Goal: Task Accomplishment & Management: Manage account settings

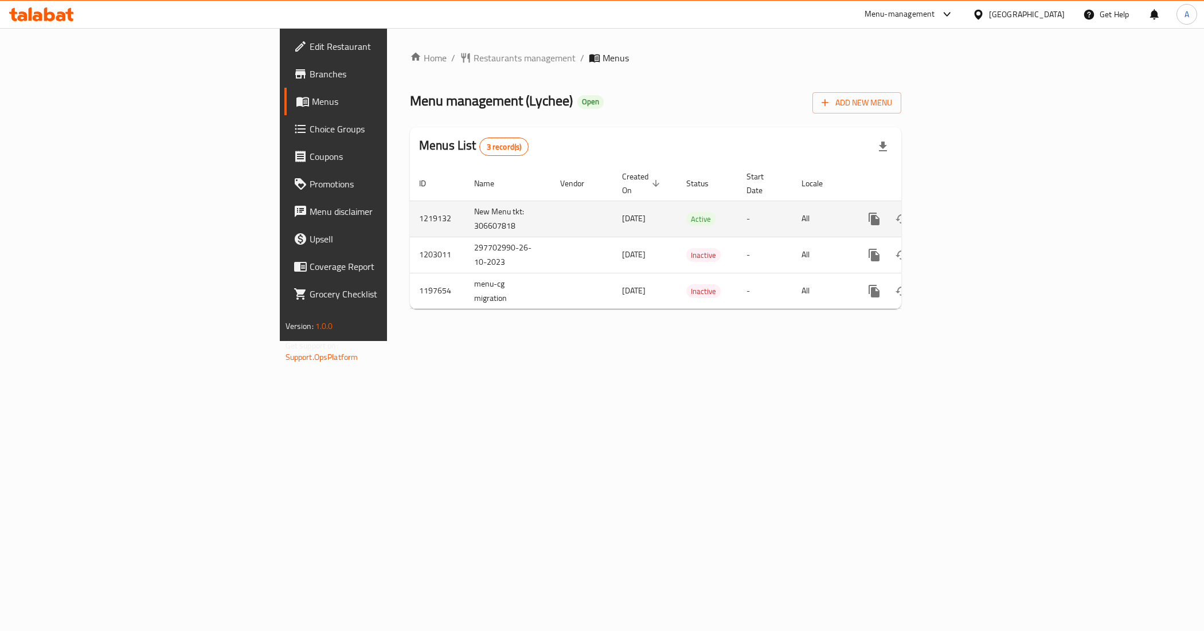
click at [964, 212] on icon "enhanced table" at bounding box center [957, 219] width 14 height 14
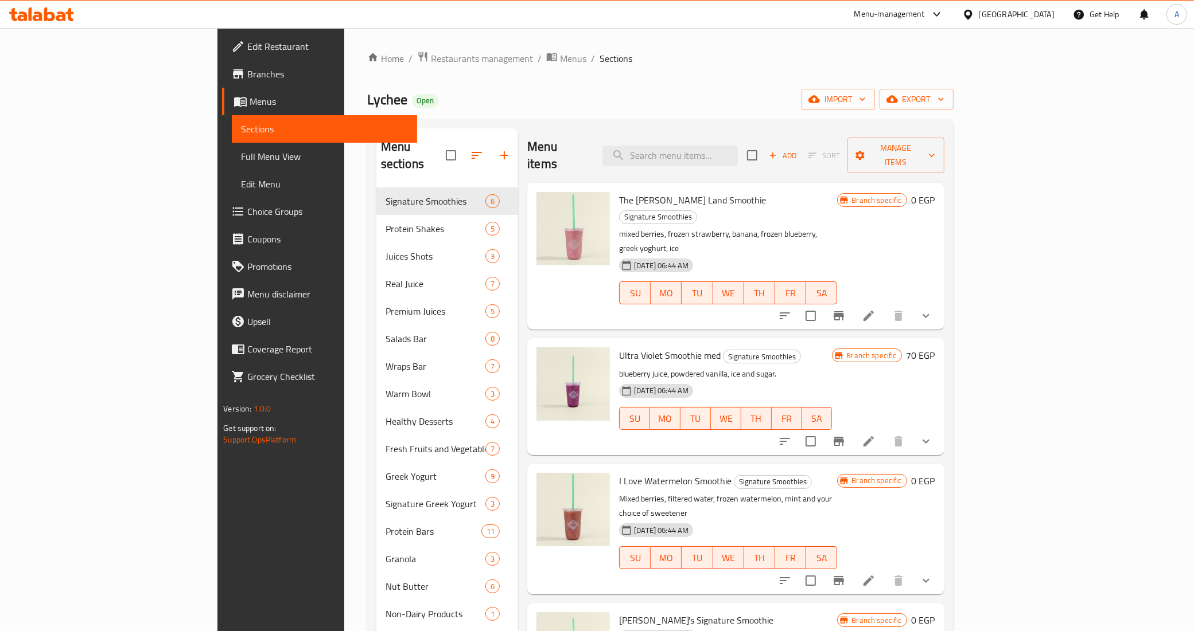
click at [247, 67] on span "Branches" at bounding box center [327, 74] width 161 height 14
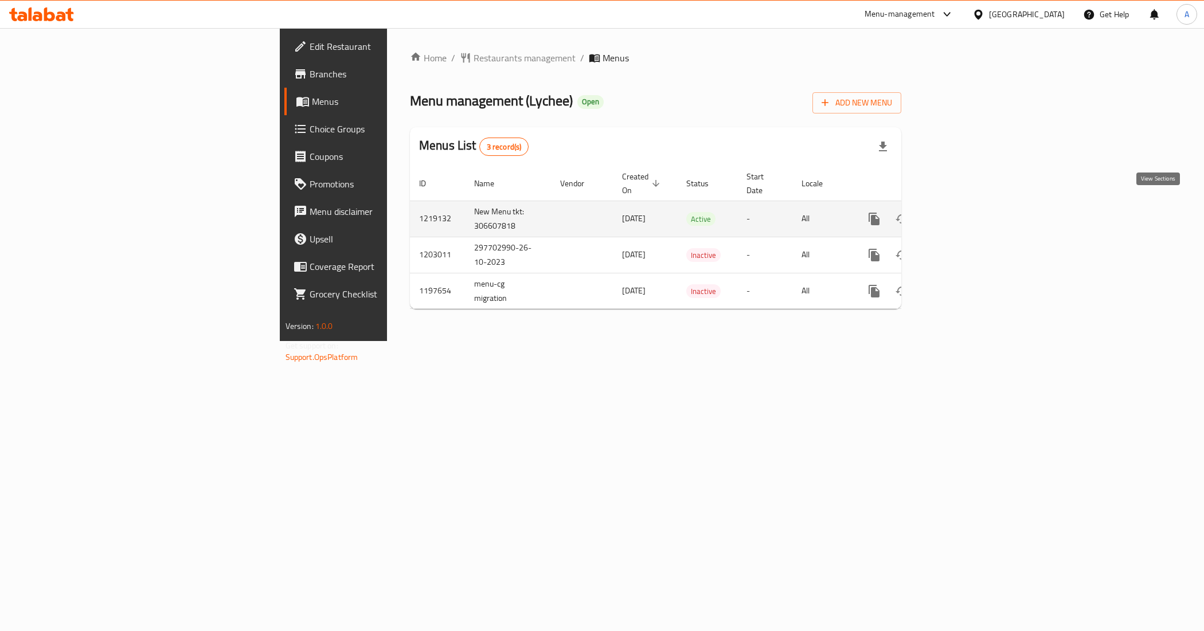
click at [964, 212] on icon "enhanced table" at bounding box center [957, 219] width 14 height 14
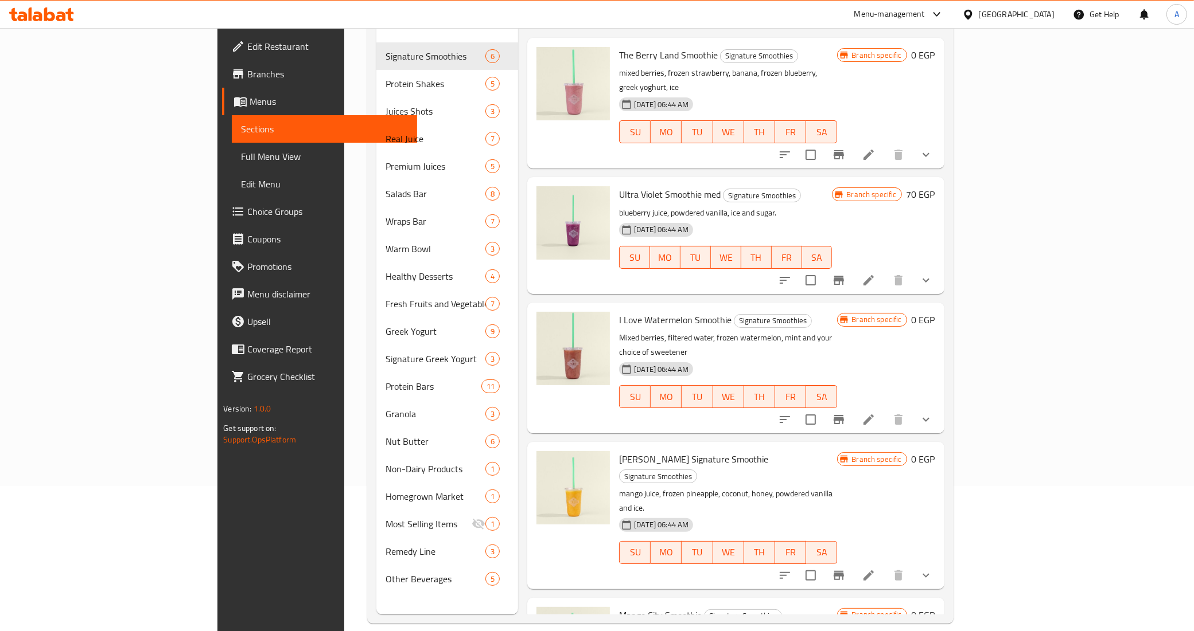
scroll to position [161, 0]
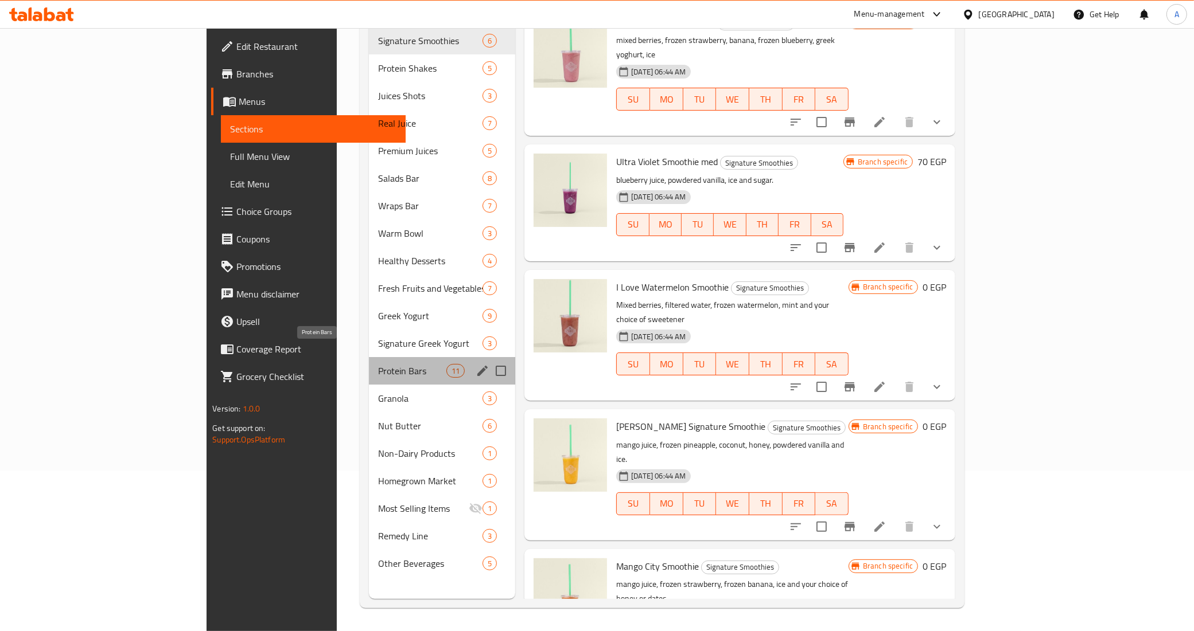
click at [378, 364] on span "Protein Bars" at bounding box center [412, 371] width 68 height 14
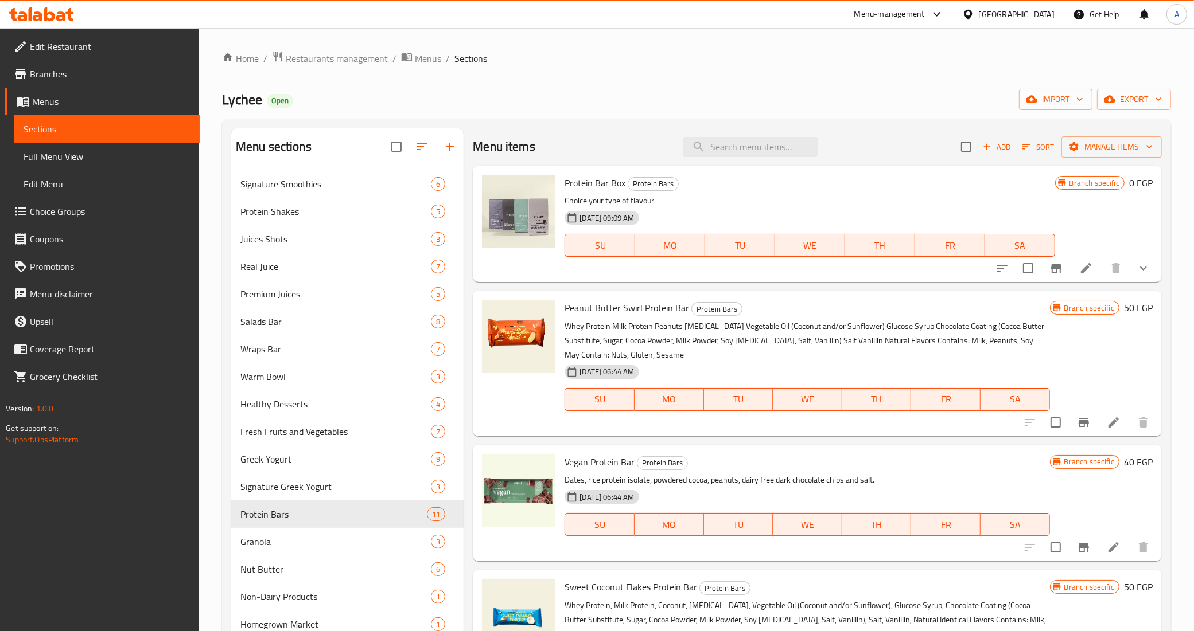
click at [933, 336] on p "Whey Protein Milk Protein Peanuts Glycerin Vegetable Oil (Coconut and/or Sunflo…" at bounding box center [806, 340] width 485 height 43
click at [1136, 271] on icon "show more" at bounding box center [1143, 269] width 14 height 14
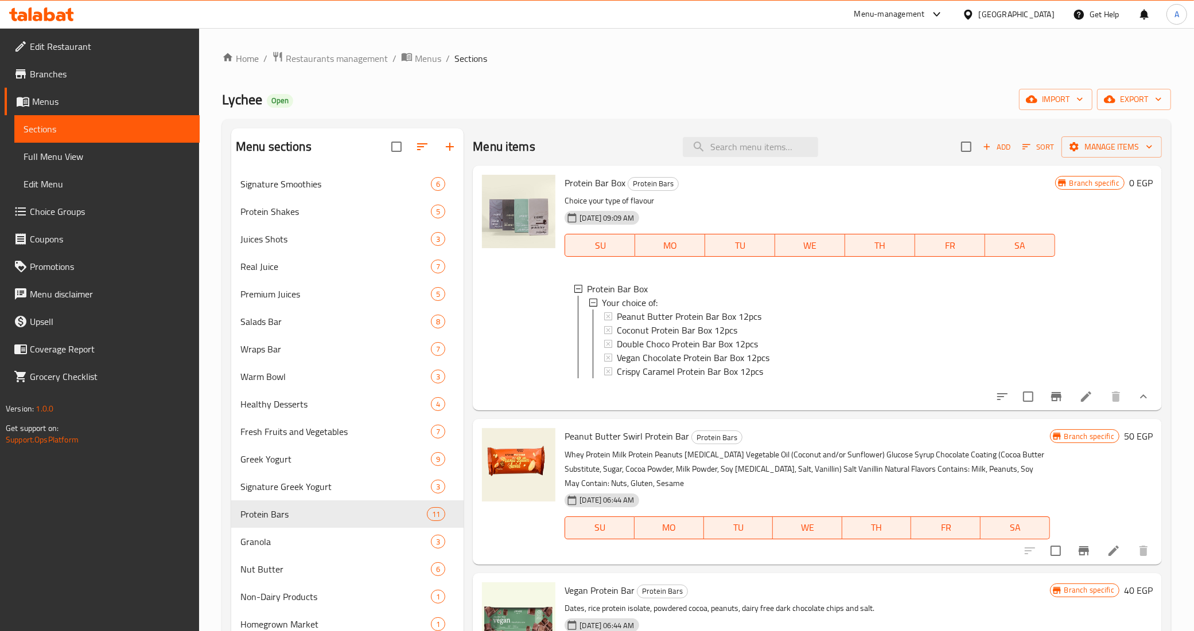
click at [1136, 404] on icon "show more" at bounding box center [1143, 397] width 14 height 14
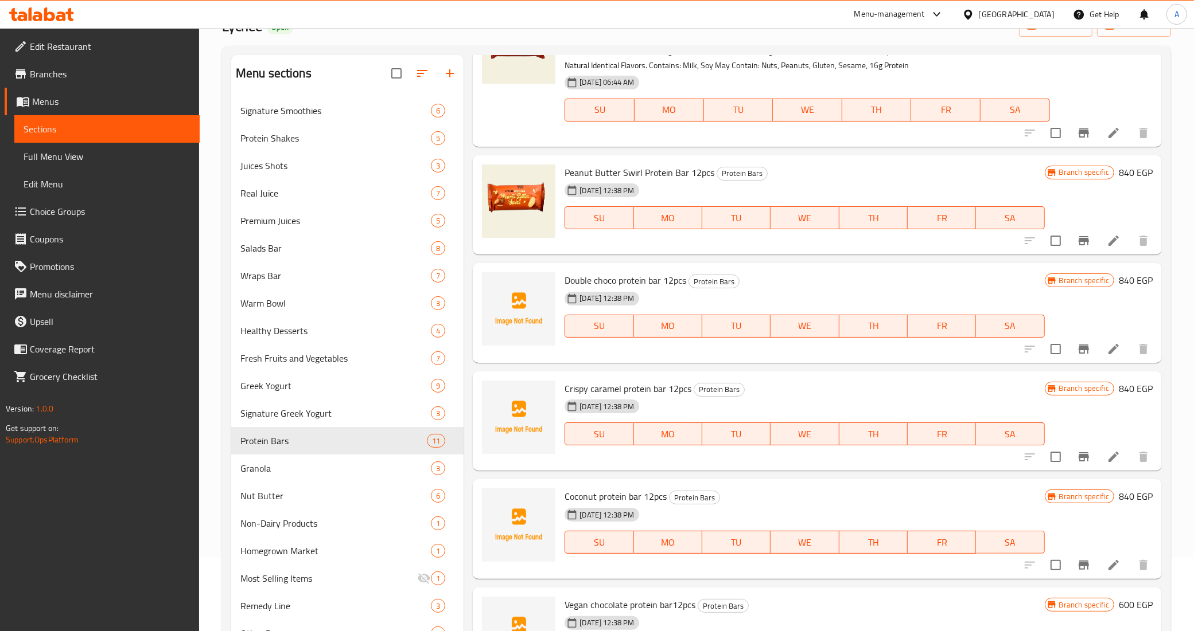
scroll to position [161, 0]
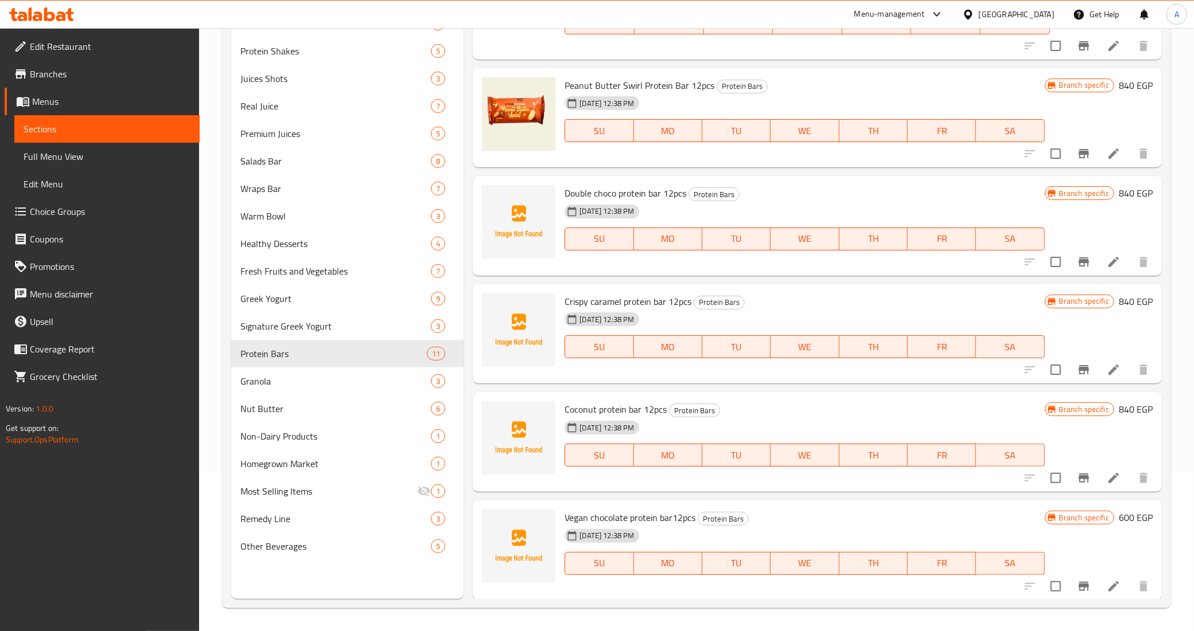
click at [60, 158] on span "Full Menu View" at bounding box center [107, 157] width 167 height 14
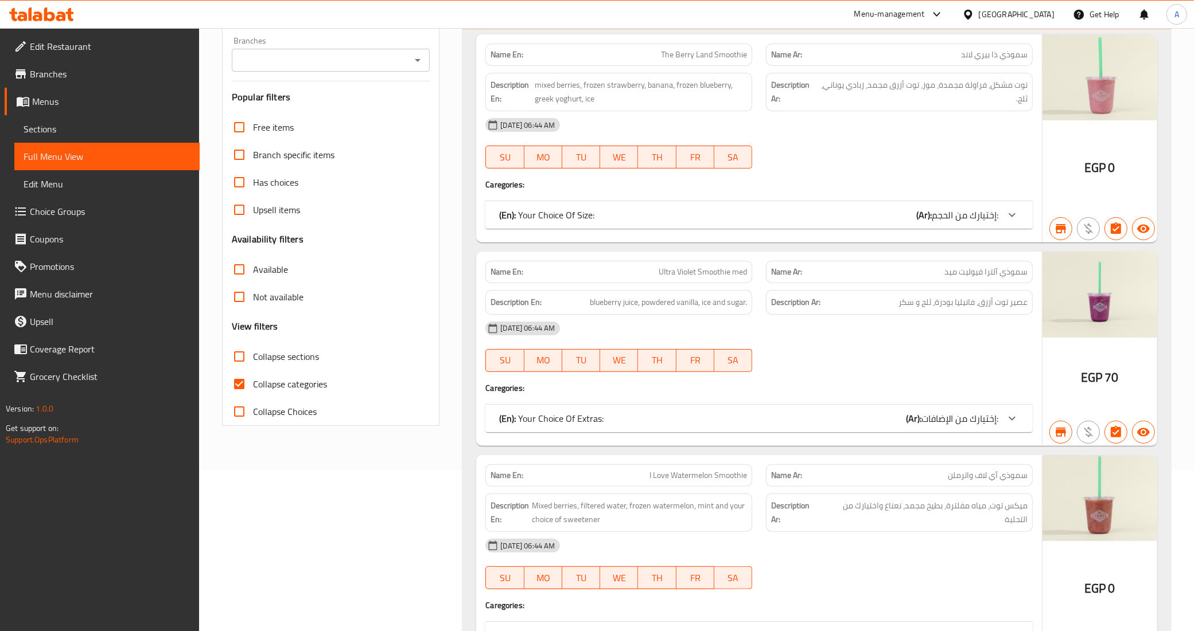
click at [420, 56] on icon "Open" at bounding box center [418, 60] width 14 height 14
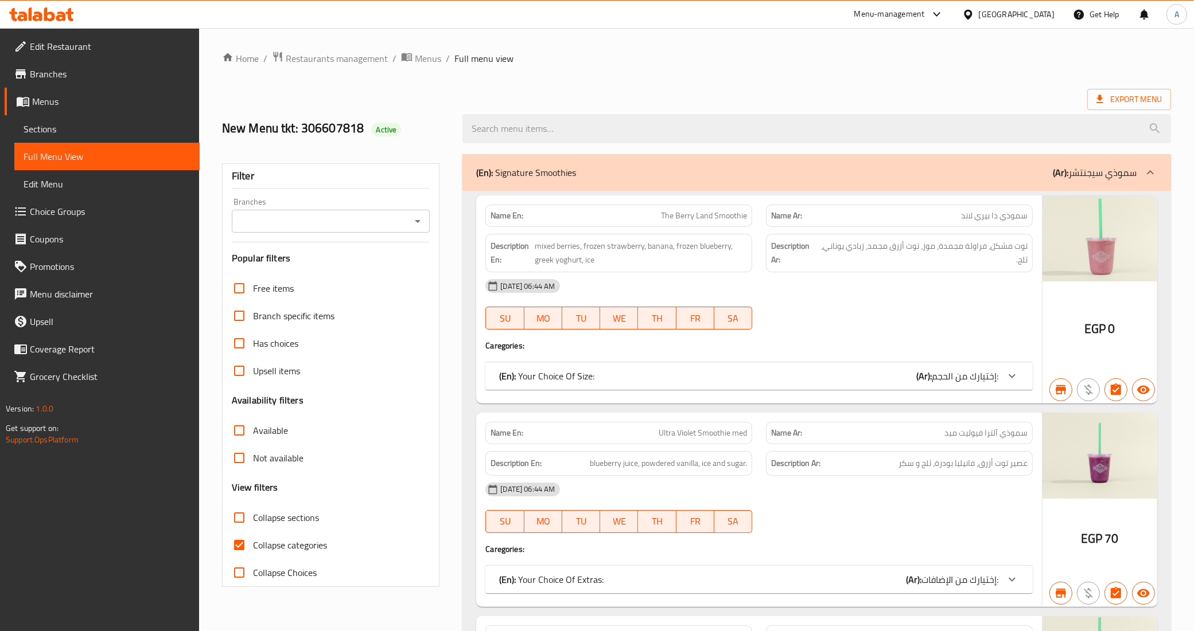
click at [414, 96] on div "Export Menu" at bounding box center [696, 99] width 949 height 21
click at [417, 228] on icon "Open" at bounding box center [418, 222] width 14 height 14
click at [414, 222] on icon "Open" at bounding box center [418, 222] width 14 height 14
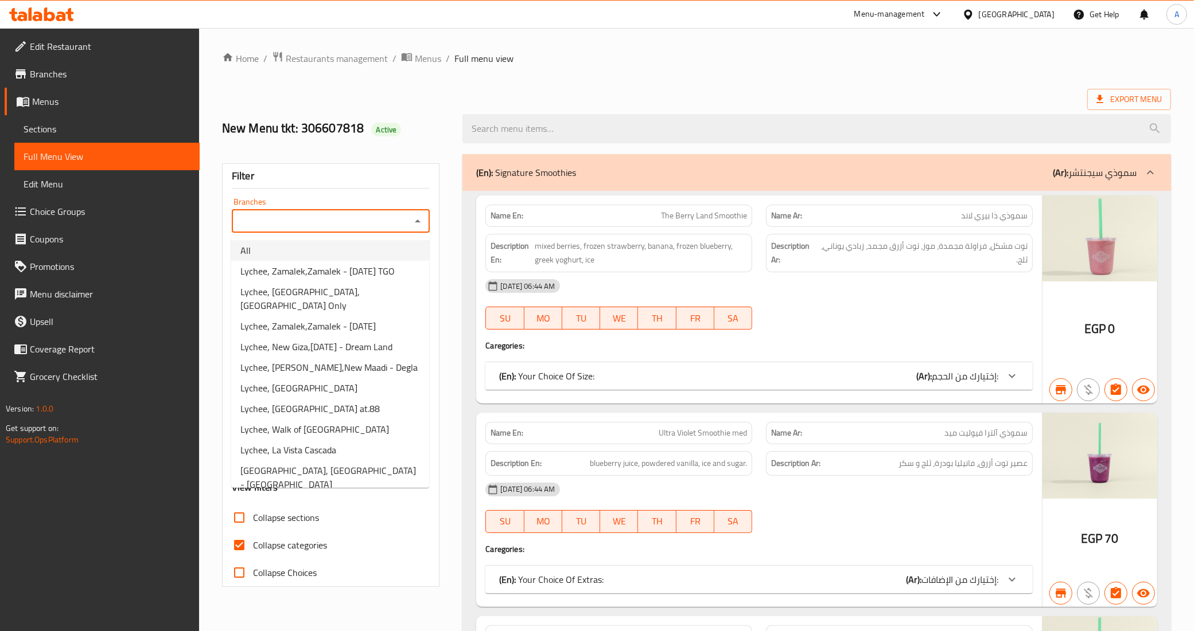
click at [385, 256] on li "All" at bounding box center [330, 250] width 198 height 21
type input "All"
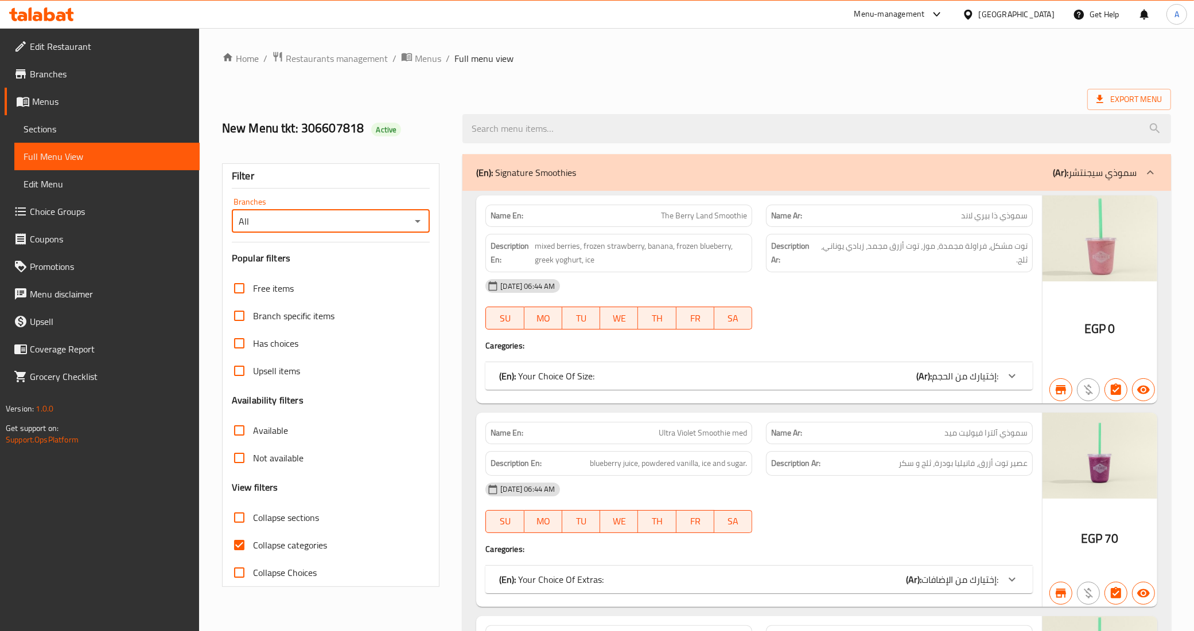
click at [631, 89] on div "Export Menu" at bounding box center [696, 99] width 949 height 21
click at [1139, 99] on span "Export Menu" at bounding box center [1128, 99] width 65 height 14
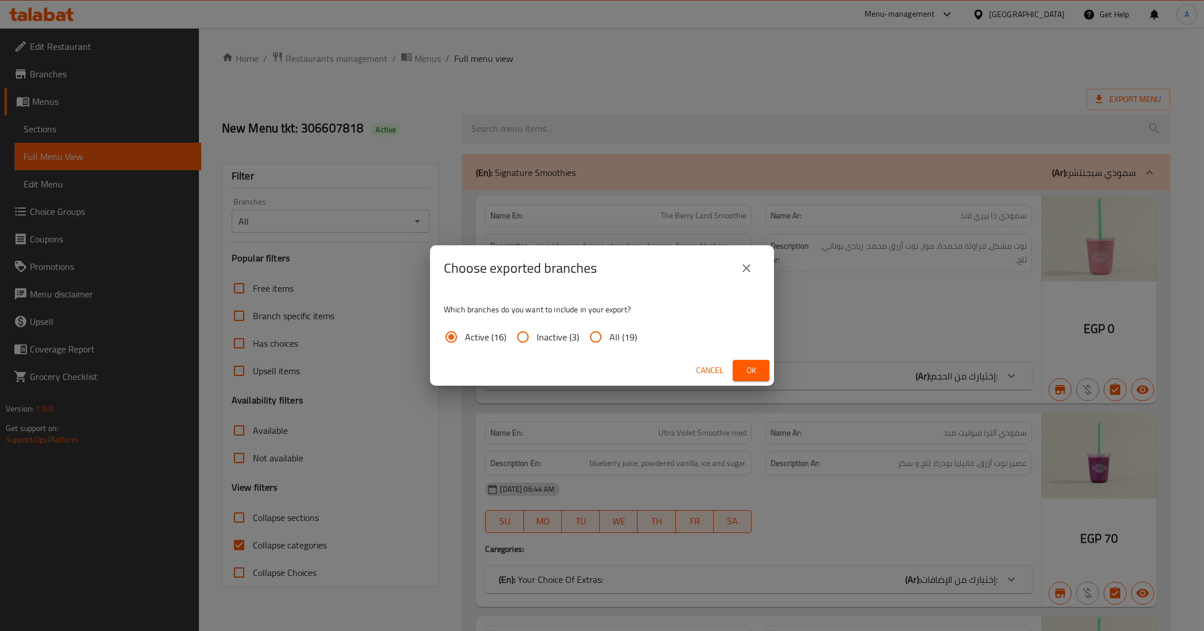
click at [758, 379] on button "Ok" at bounding box center [751, 370] width 37 height 21
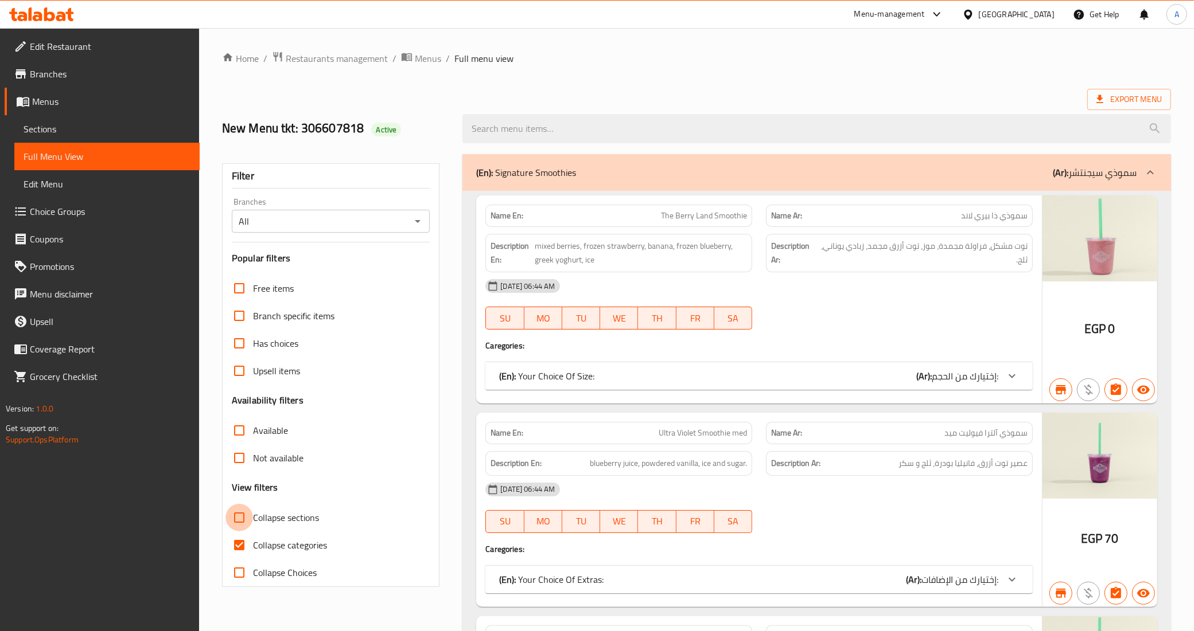
click at [242, 515] on input "Collapse sections" at bounding box center [239, 518] width 28 height 28
checkbox input "true"
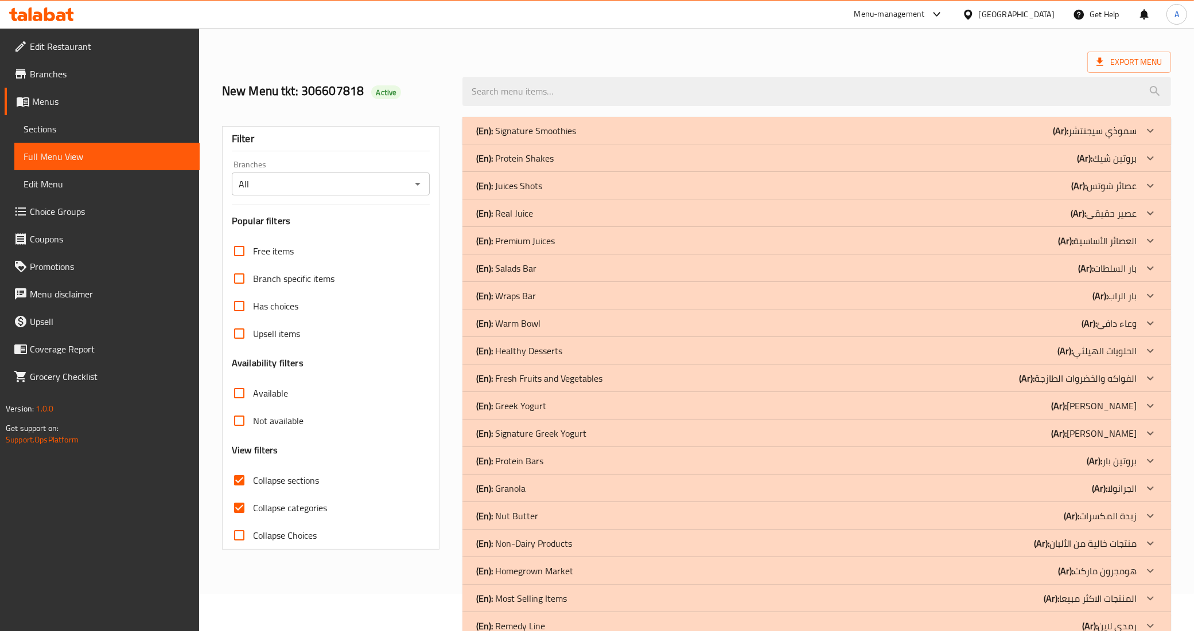
scroll to position [72, 0]
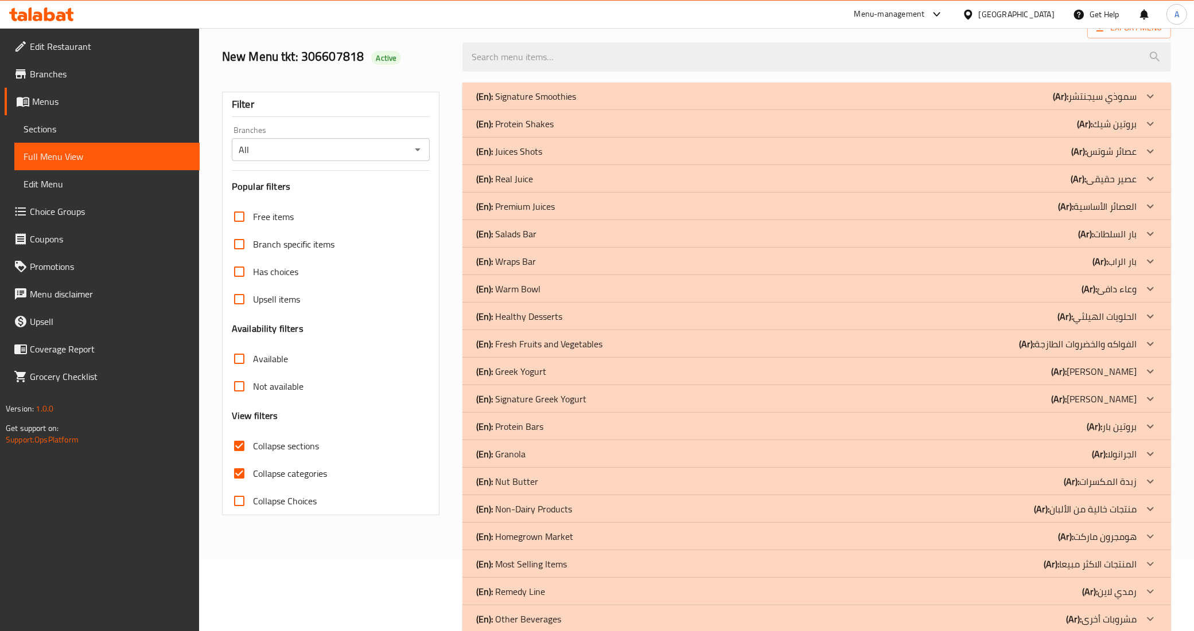
click at [562, 110] on div "(En): Protein Bars (Ar): بروتين بار" at bounding box center [816, 97] width 708 height 28
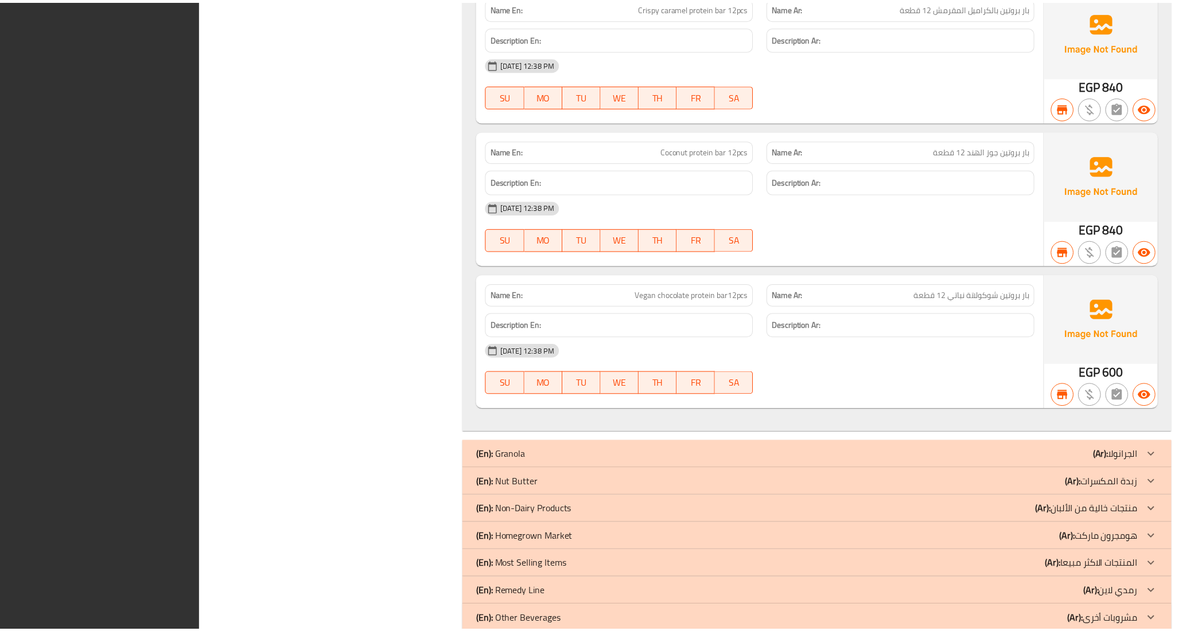
scroll to position [2077, 0]
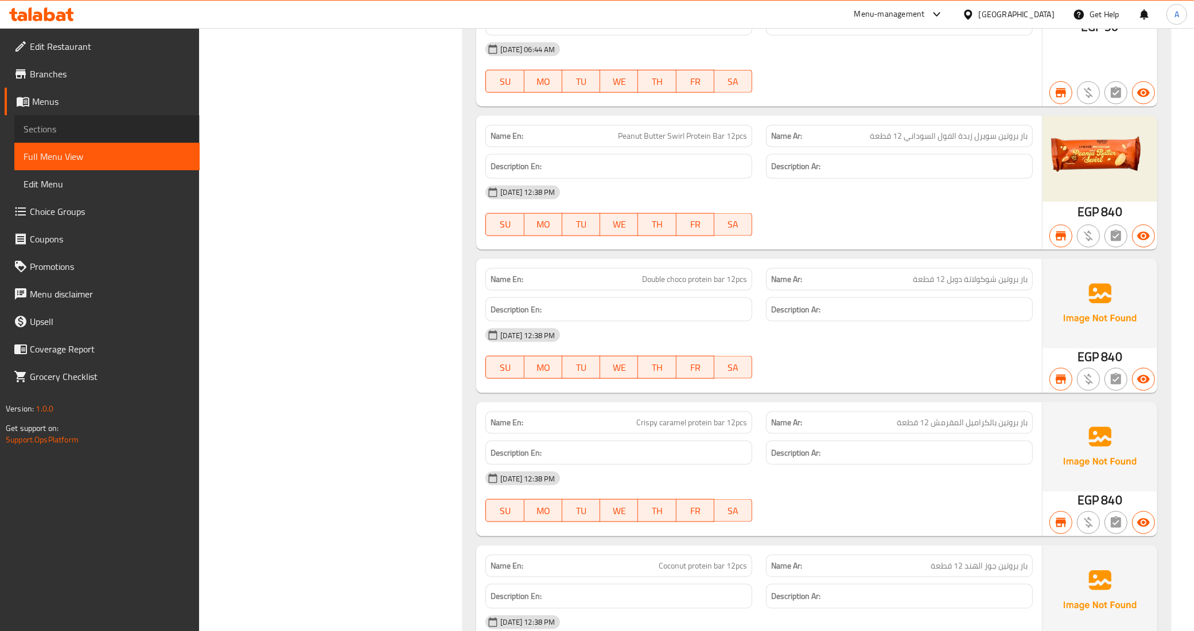
click at [61, 127] on span "Sections" at bounding box center [107, 129] width 167 height 14
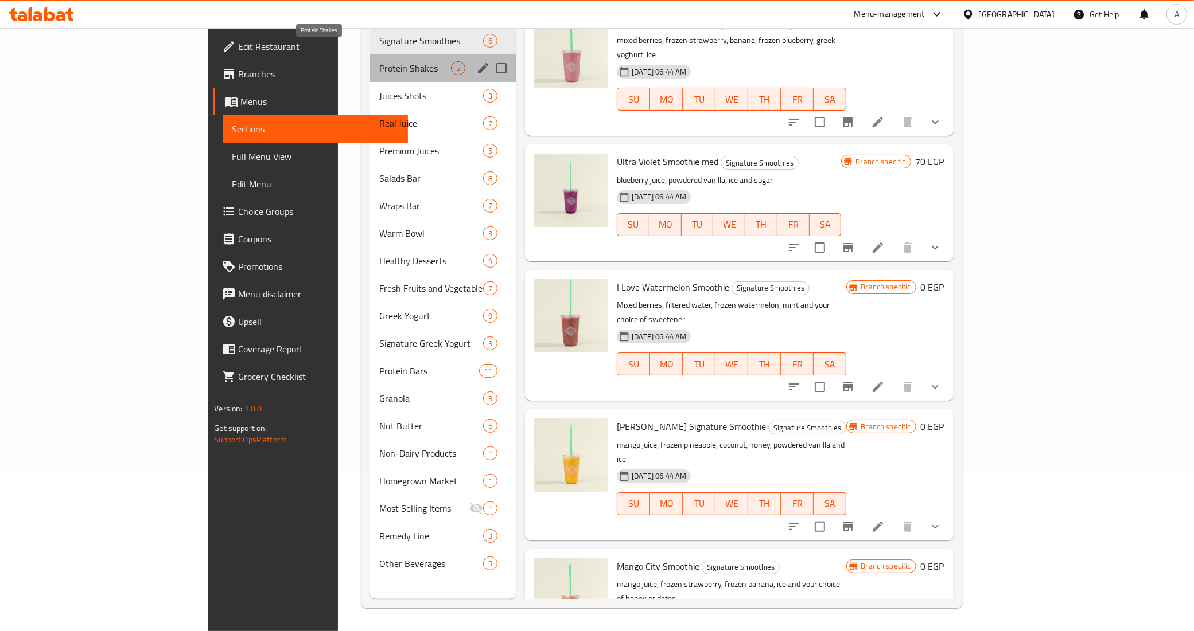
click at [379, 61] on span "Protein Shakes" at bounding box center [415, 68] width 72 height 14
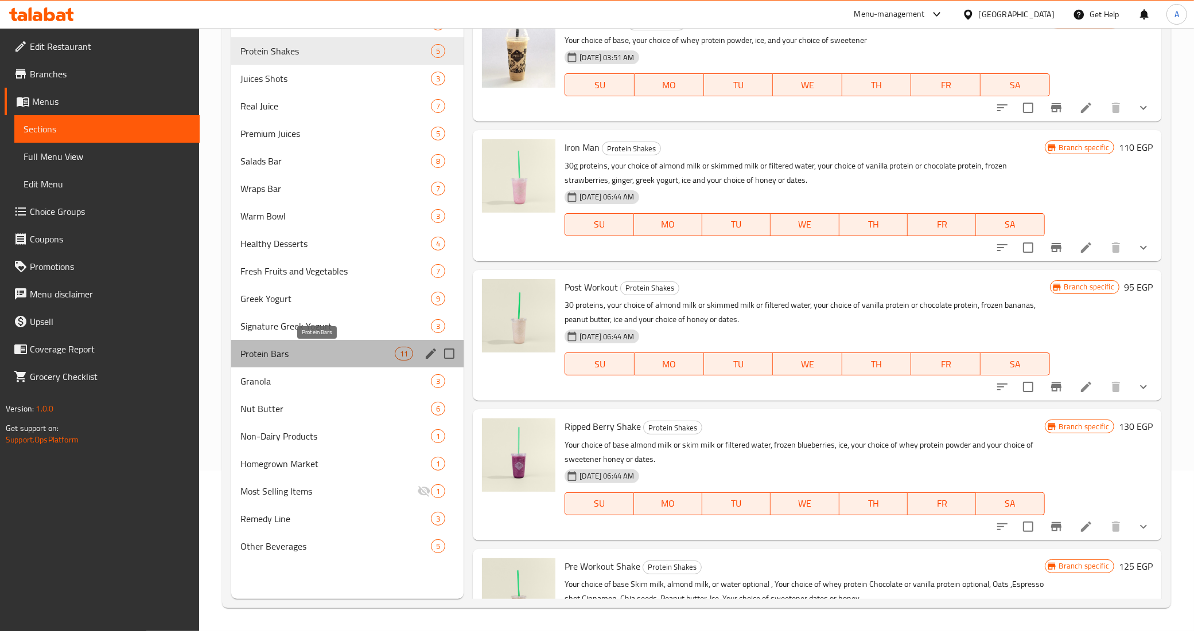
click at [304, 358] on span "Protein Bars" at bounding box center [317, 354] width 154 height 14
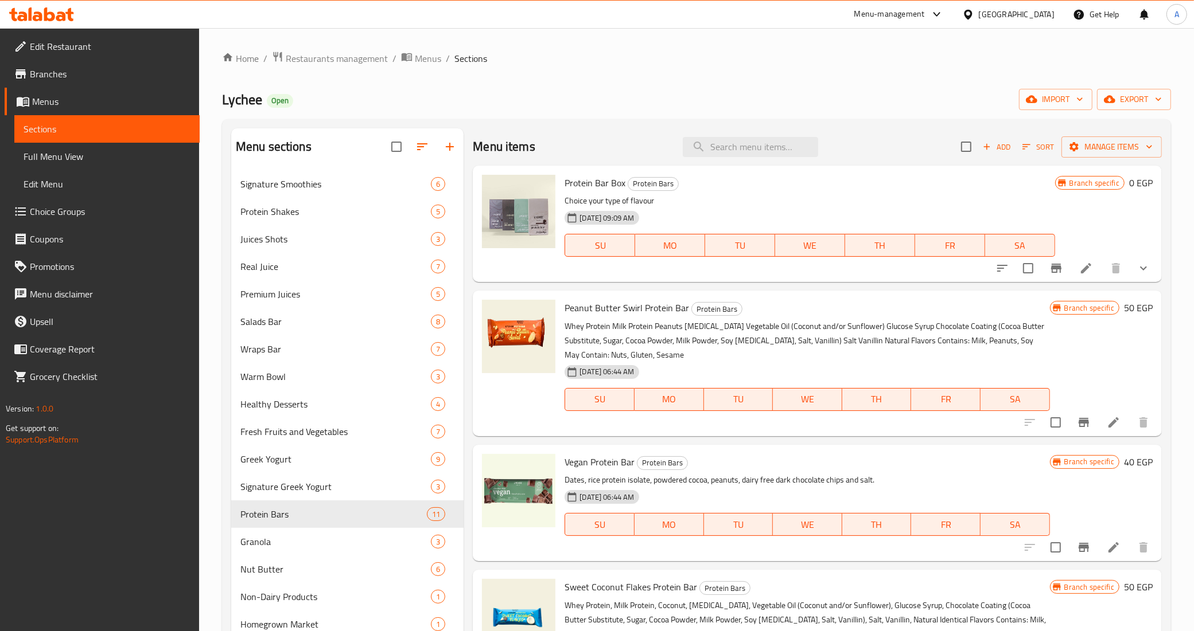
click at [784, 481] on p "Dates, rice protein isolate, powdered cocoa, peanuts, dairy free dark chocolate…" at bounding box center [806, 480] width 485 height 14
click at [763, 358] on p "Whey Protein Milk Protein Peanuts Glycerin Vegetable Oil (Coconut and/or Sunflo…" at bounding box center [806, 340] width 485 height 43
click at [703, 171] on div "Protein Bar Box Protein Bars Choice your type of flavour 13-05-2025 09:09 AM SU…" at bounding box center [809, 223] width 499 height 107
click at [801, 204] on p "Choice your type of flavour" at bounding box center [809, 201] width 490 height 14
click at [766, 320] on p "Whey Protein Milk Protein Peanuts Glycerin Vegetable Oil (Coconut and/or Sunflo…" at bounding box center [806, 340] width 485 height 43
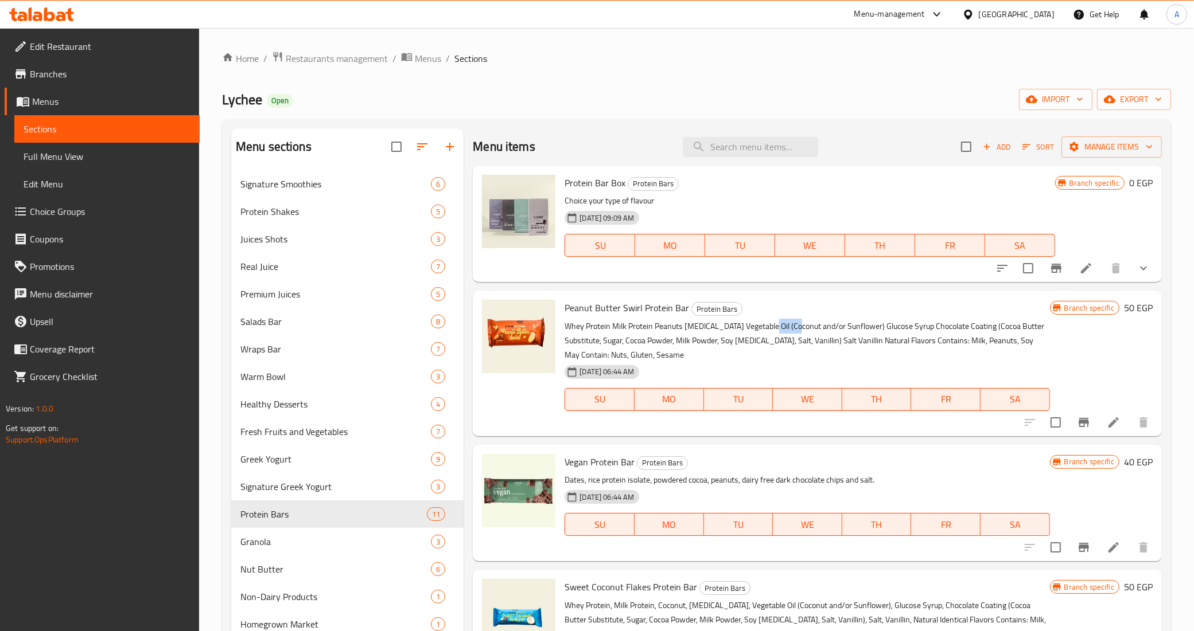
click at [766, 320] on p "Whey Protein Milk Protein Peanuts Glycerin Vegetable Oil (Coconut and/or Sunflo…" at bounding box center [806, 340] width 485 height 43
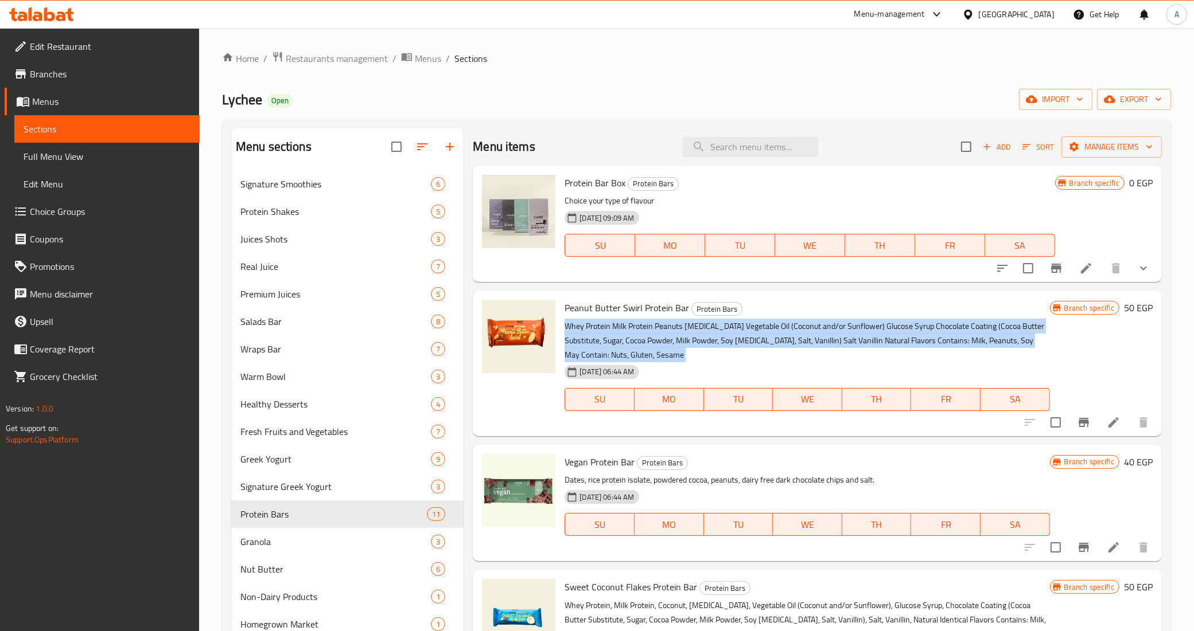
click at [766, 320] on p "Whey Protein Milk Protein Peanuts Glycerin Vegetable Oil (Coconut and/or Sunflo…" at bounding box center [806, 340] width 485 height 43
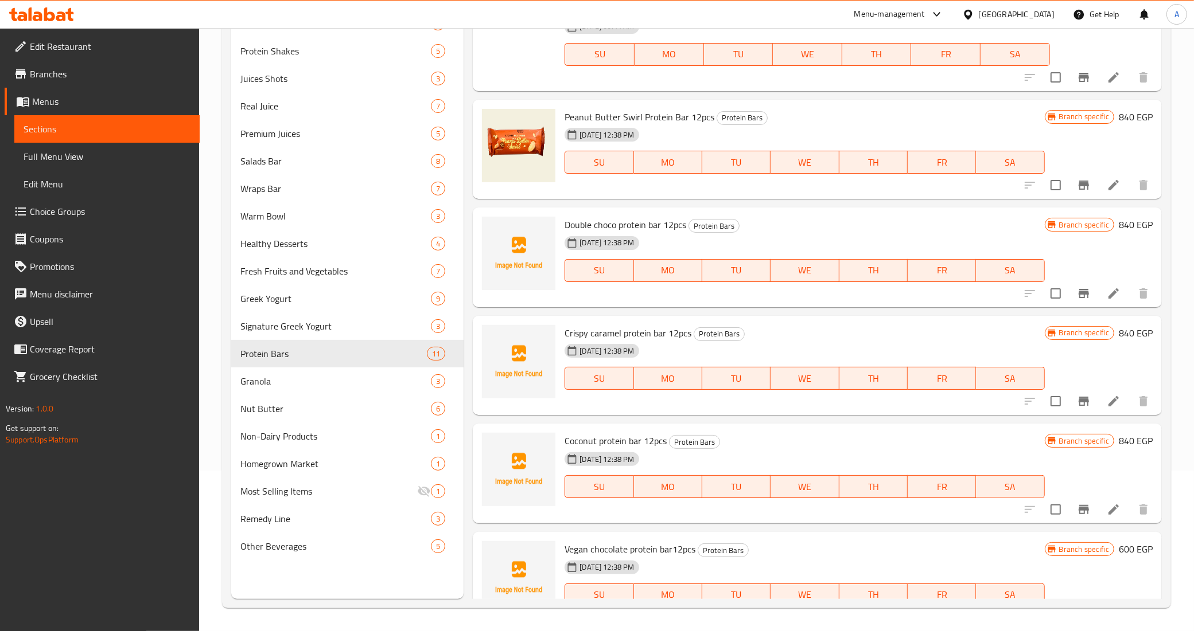
scroll to position [804, 0]
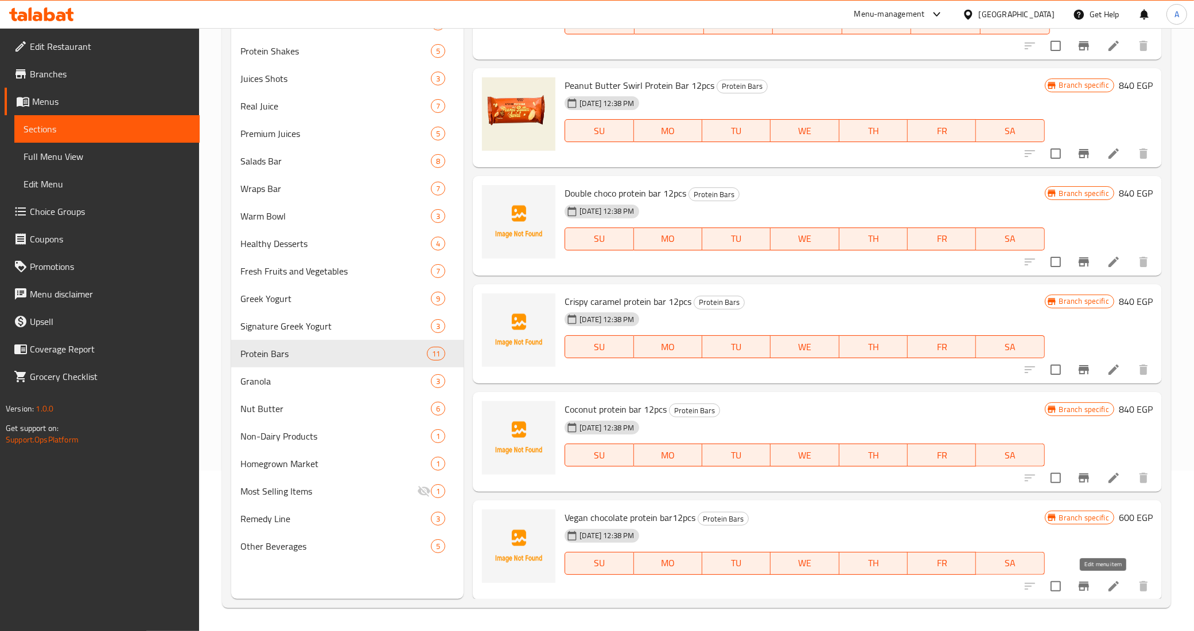
click at [1108, 586] on icon at bounding box center [1113, 586] width 10 height 10
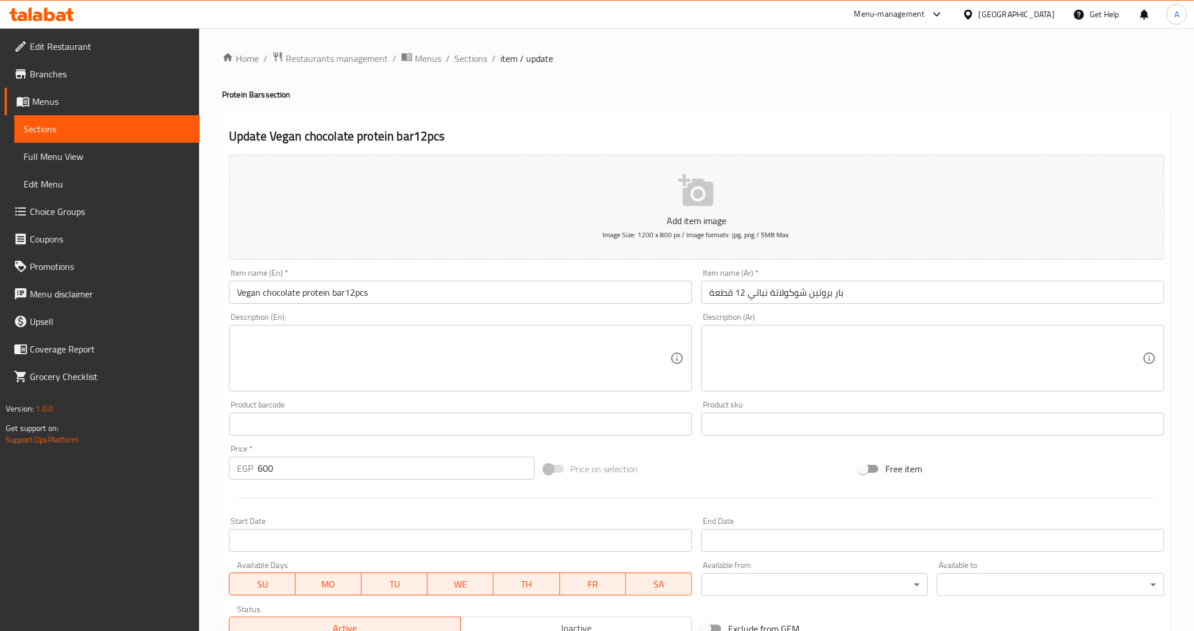
click at [376, 328] on div "Description (En)" at bounding box center [460, 358] width 463 height 67
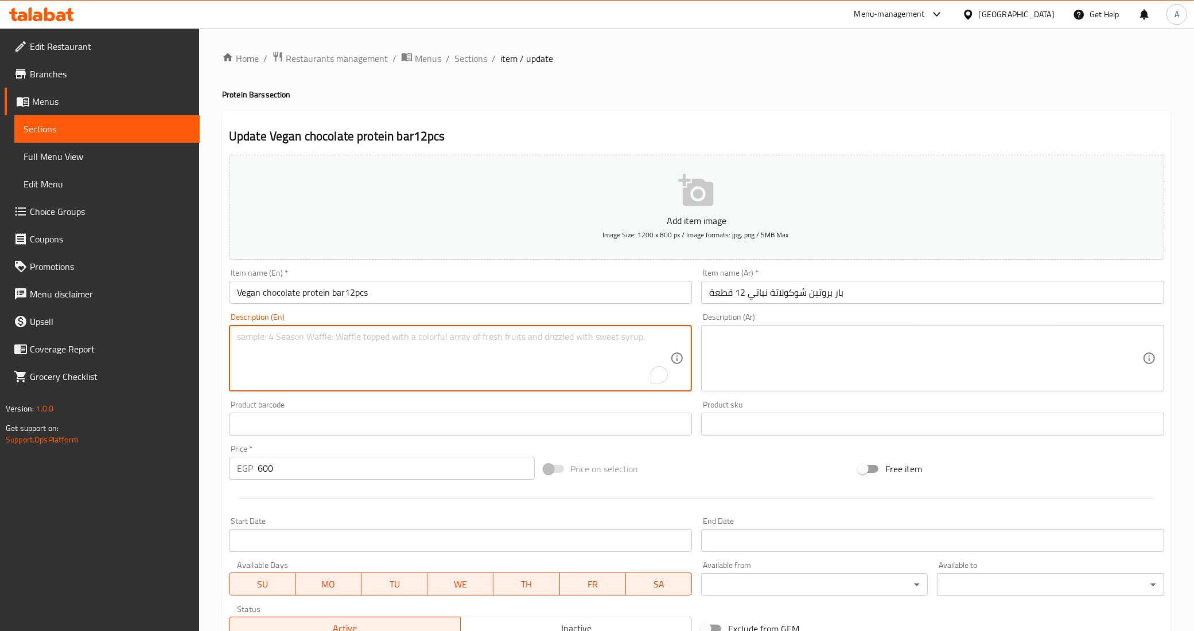
paste textarea "20 GM Protein"
type textarea "20 GM Protein"
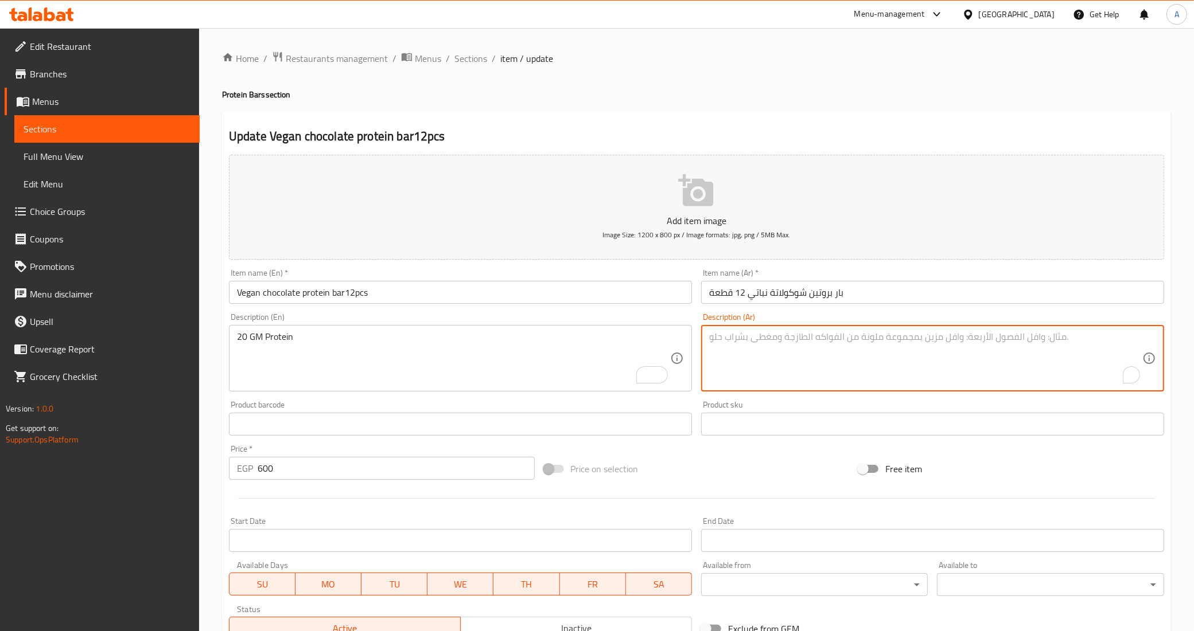
click at [784, 357] on textarea "To enrich screen reader interactions, please activate Accessibility in Grammarl…" at bounding box center [925, 359] width 433 height 54
paste textarea "340333578"
click at [783, 356] on textarea "340333578" at bounding box center [925, 359] width 433 height 54
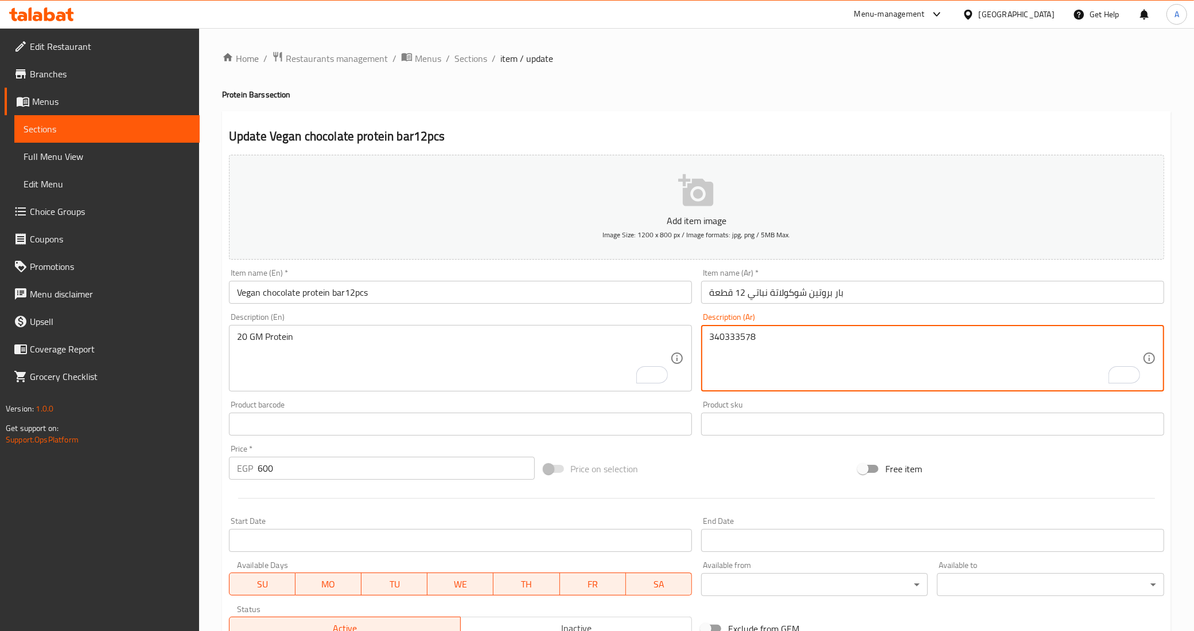
paste textarea "20 جرام بروتين"
type textarea "20 جرام بروتين"
click at [774, 465] on div "Price on selection" at bounding box center [696, 469] width 315 height 31
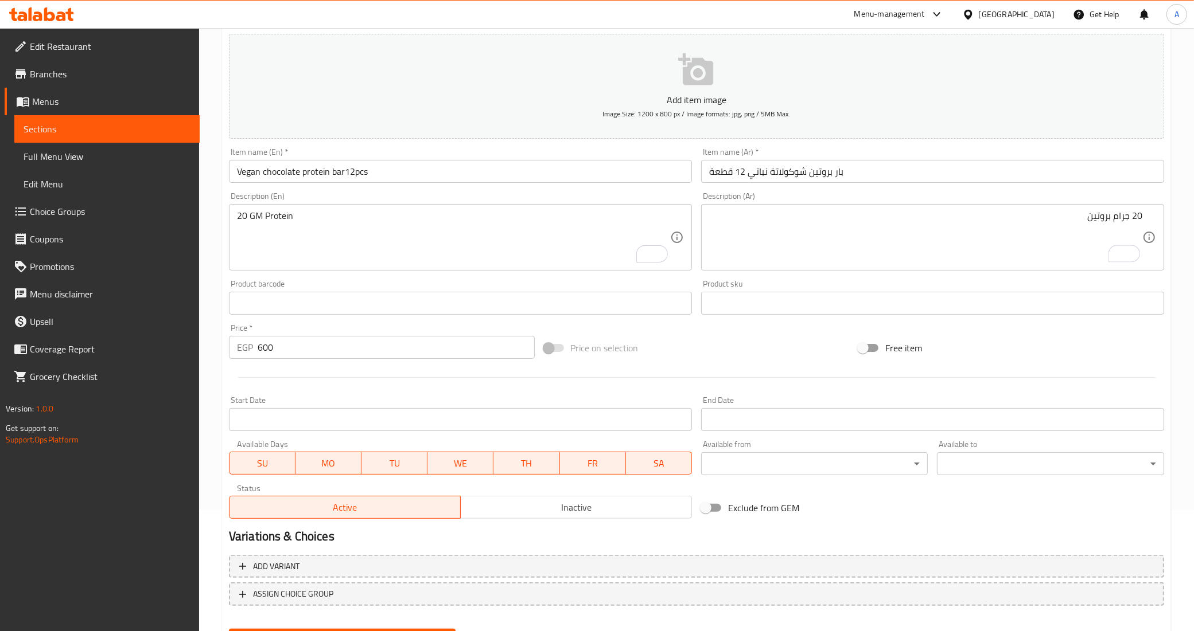
scroll to position [177, 0]
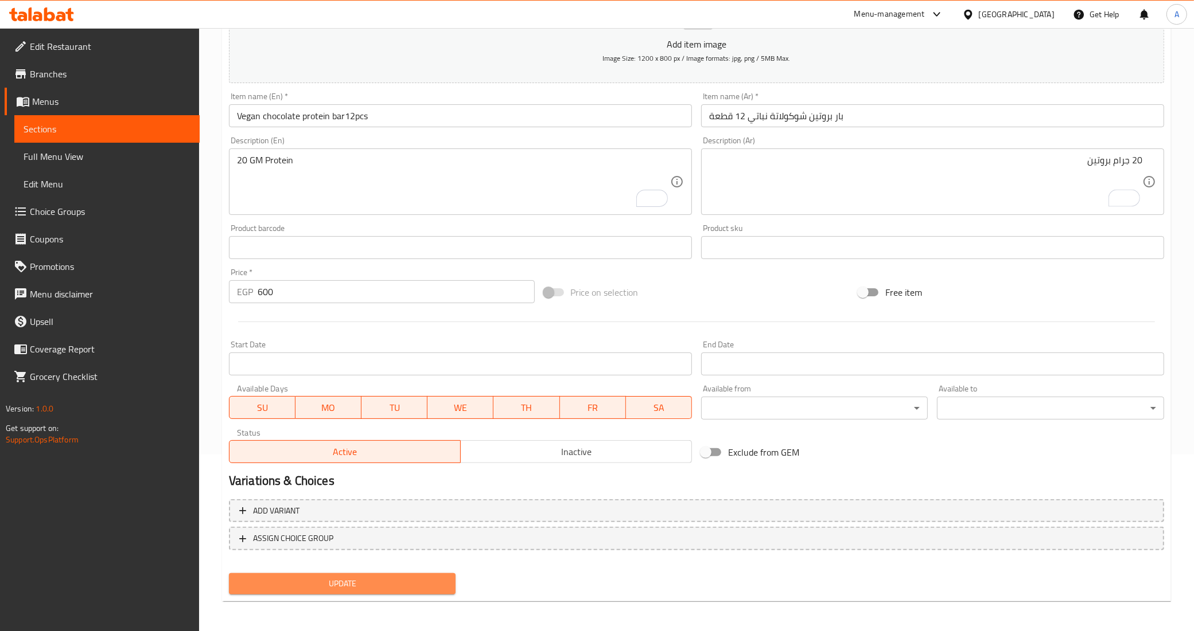
click at [376, 578] on span "Update" at bounding box center [342, 584] width 209 height 14
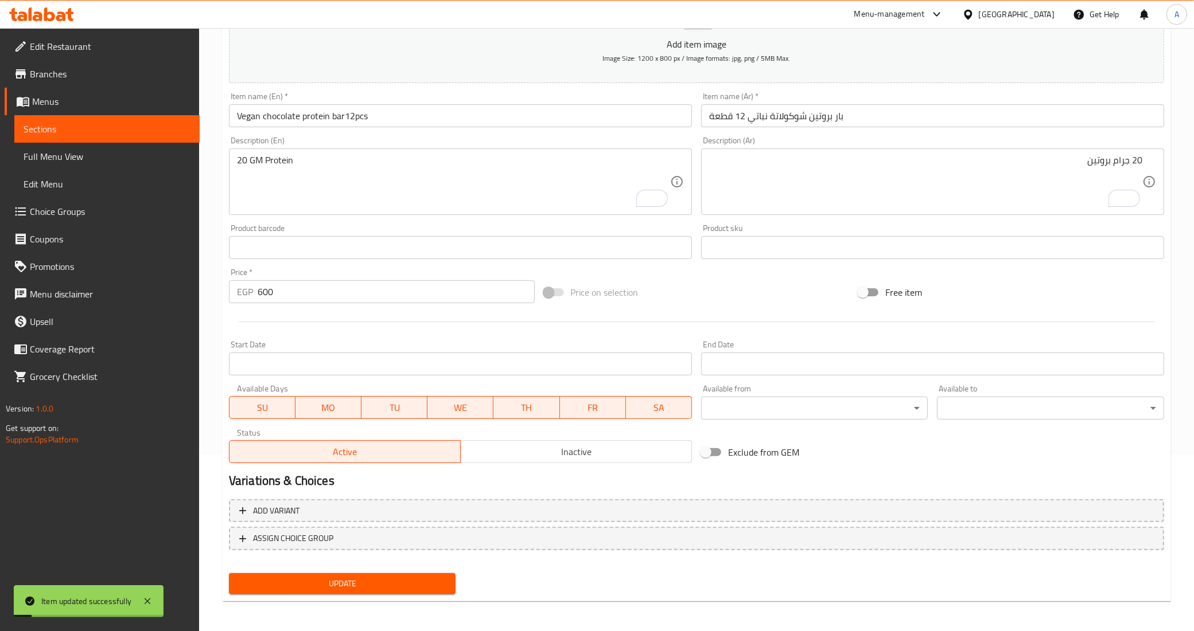
click at [146, 127] on span "Sections" at bounding box center [107, 129] width 167 height 14
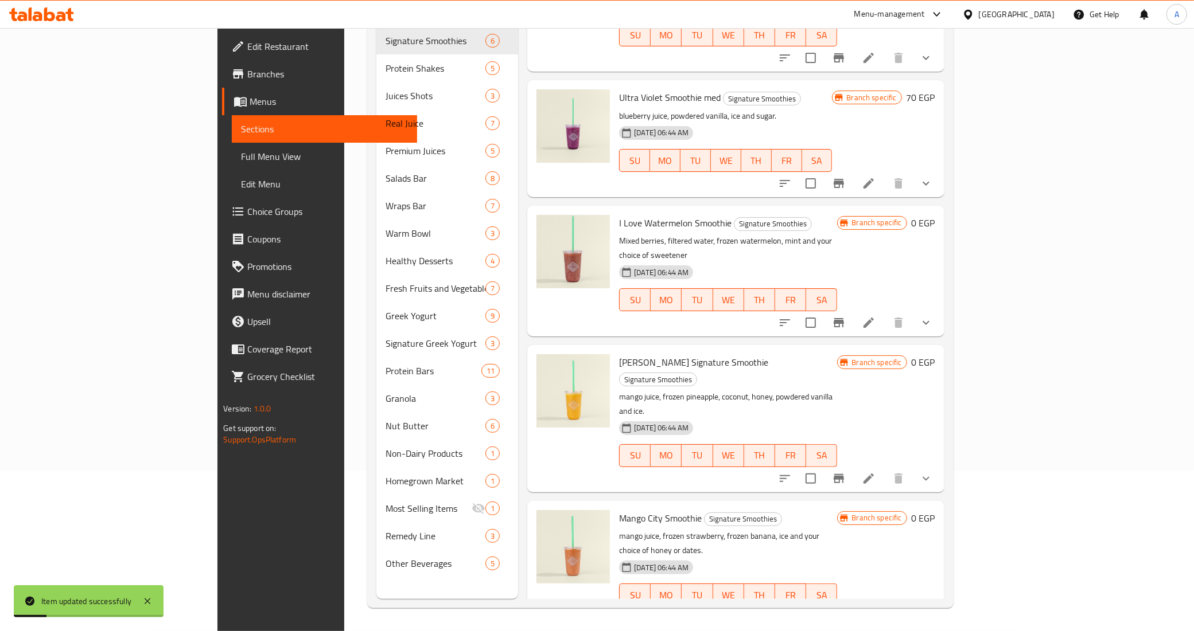
scroll to position [148, 0]
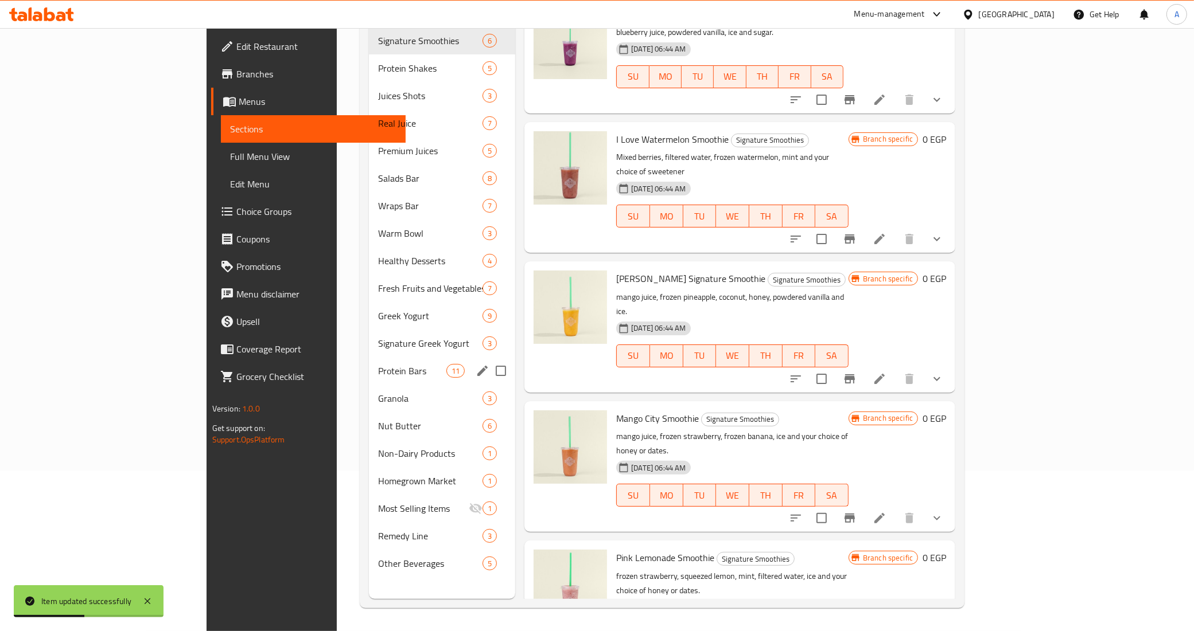
click at [369, 360] on div "Protein Bars 11" at bounding box center [442, 371] width 147 height 28
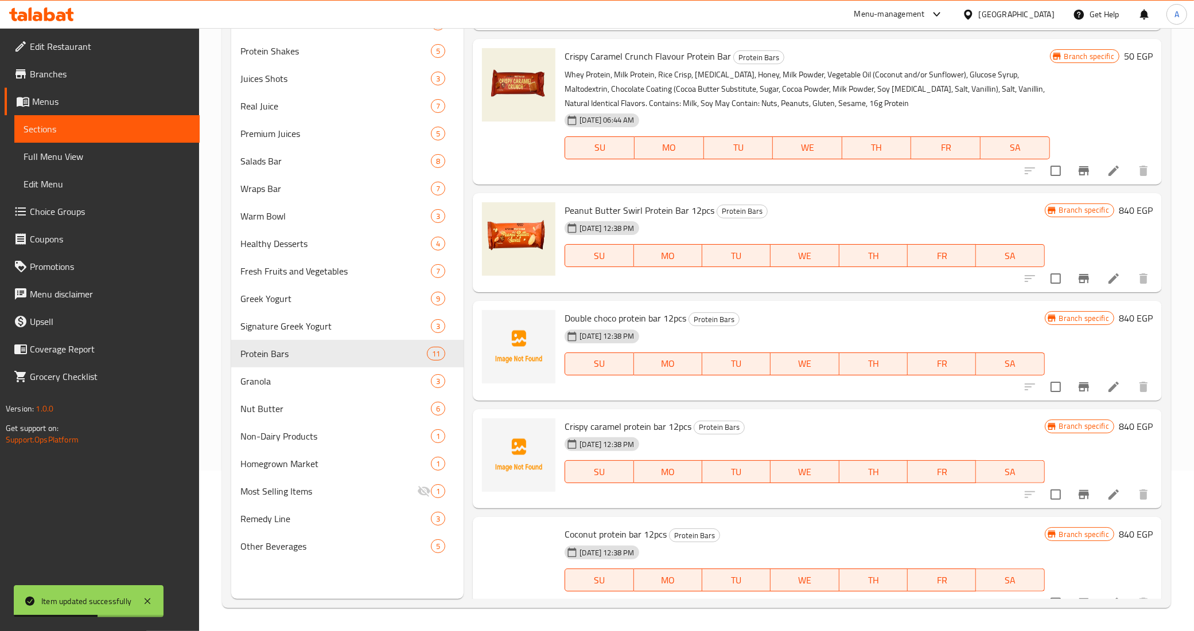
scroll to position [804, 0]
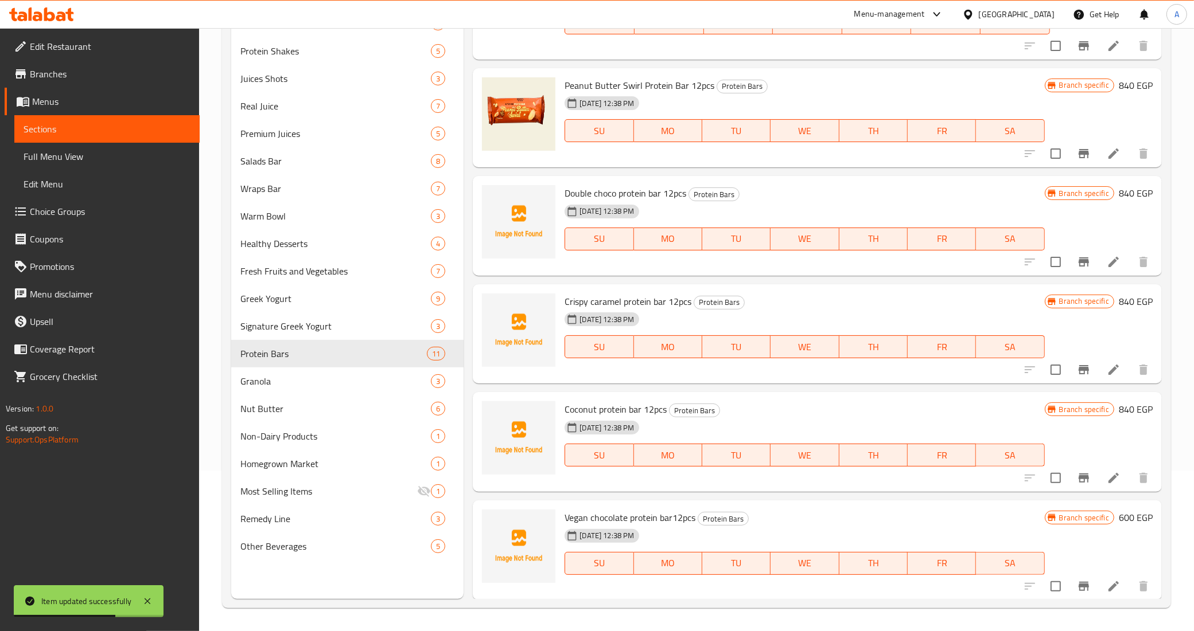
click at [808, 525] on div "30-07-2025 12:38 PM SU MO TU WE TH FR SA" at bounding box center [804, 556] width 489 height 62
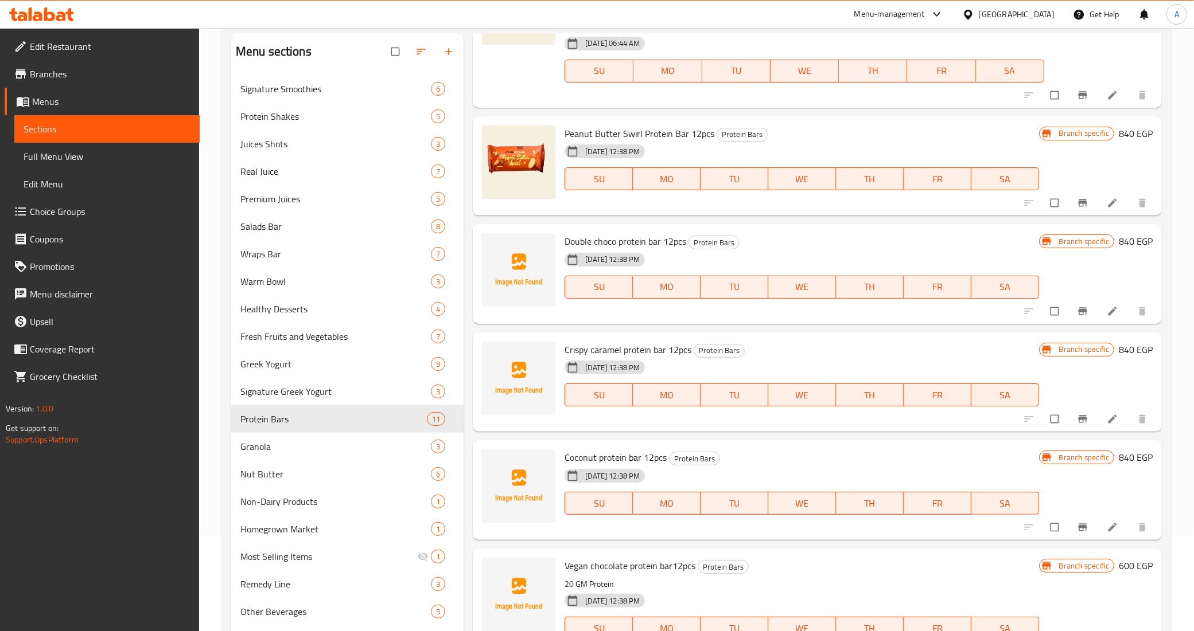
scroll to position [161, 0]
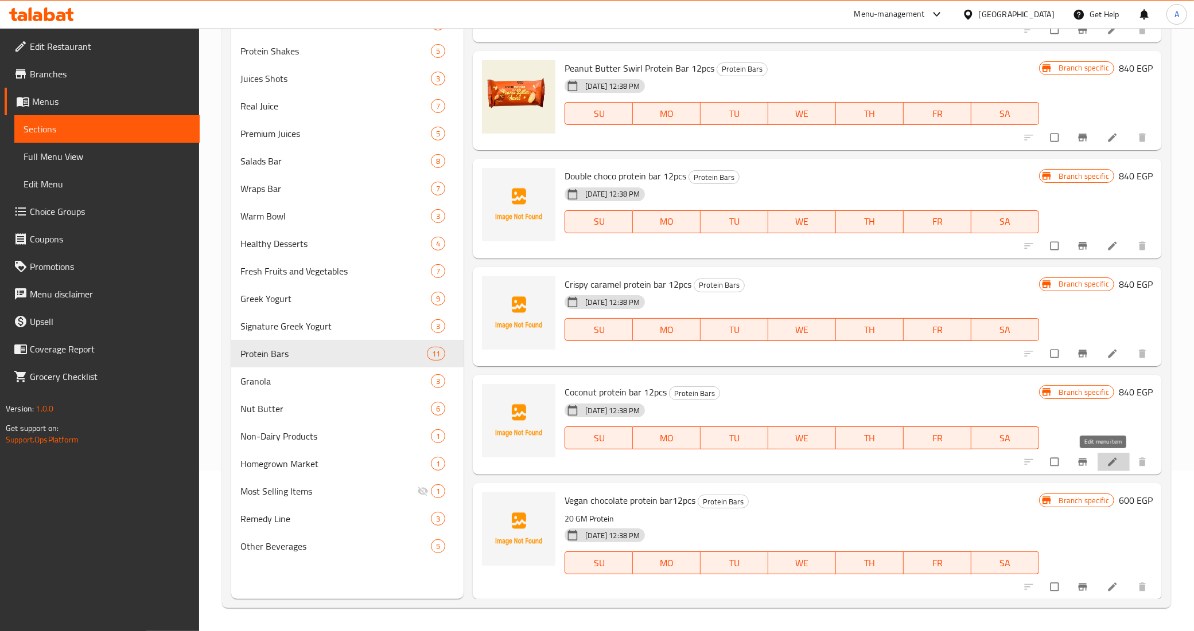
click at [1106, 459] on icon at bounding box center [1111, 462] width 11 height 11
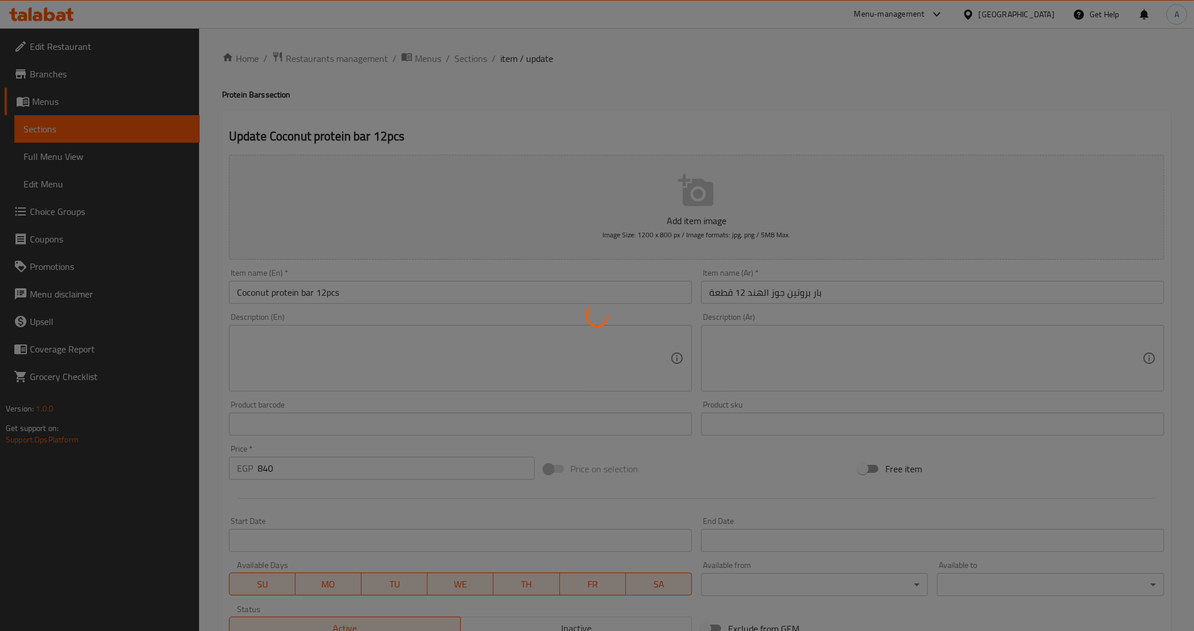
click at [394, 361] on div at bounding box center [597, 315] width 1194 height 631
click at [726, 356] on div at bounding box center [597, 315] width 1194 height 631
click at [750, 353] on div at bounding box center [597, 315] width 1194 height 631
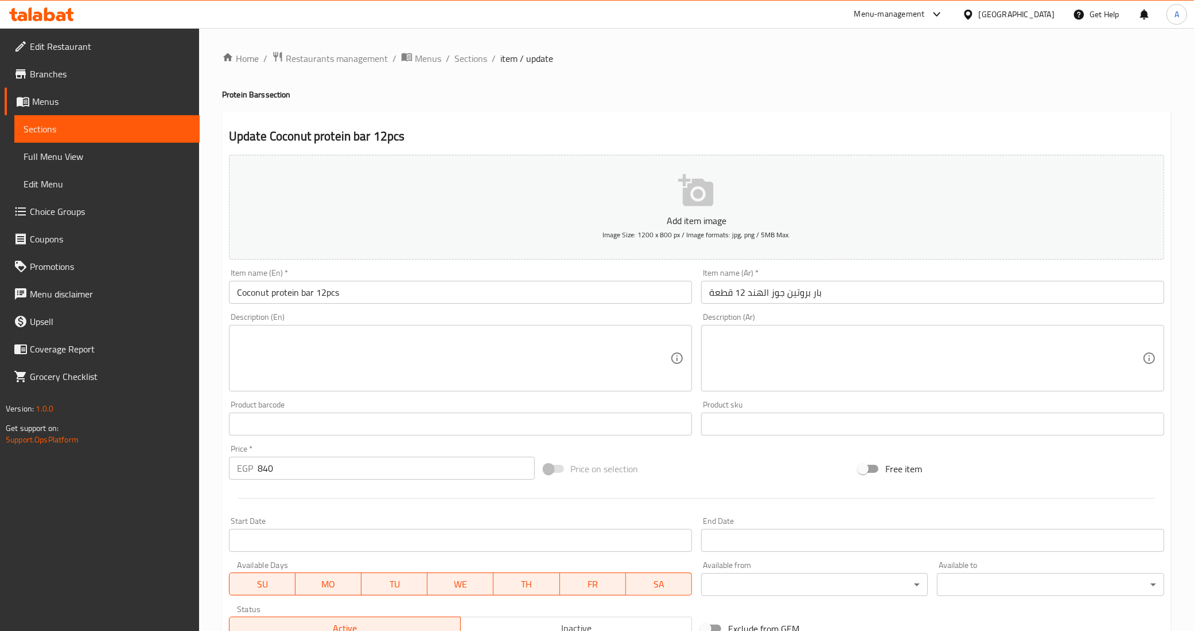
click at [750, 353] on textarea at bounding box center [925, 359] width 433 height 54
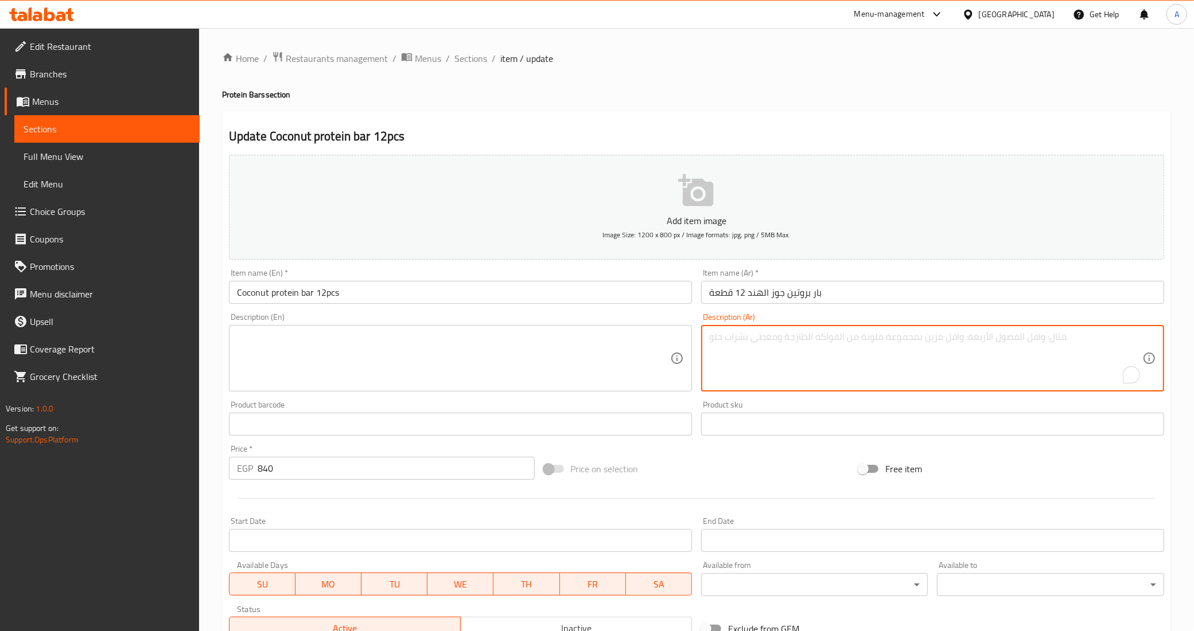
paste textarea "20 جرام بروتين"
type textarea "20 جرام بروتين"
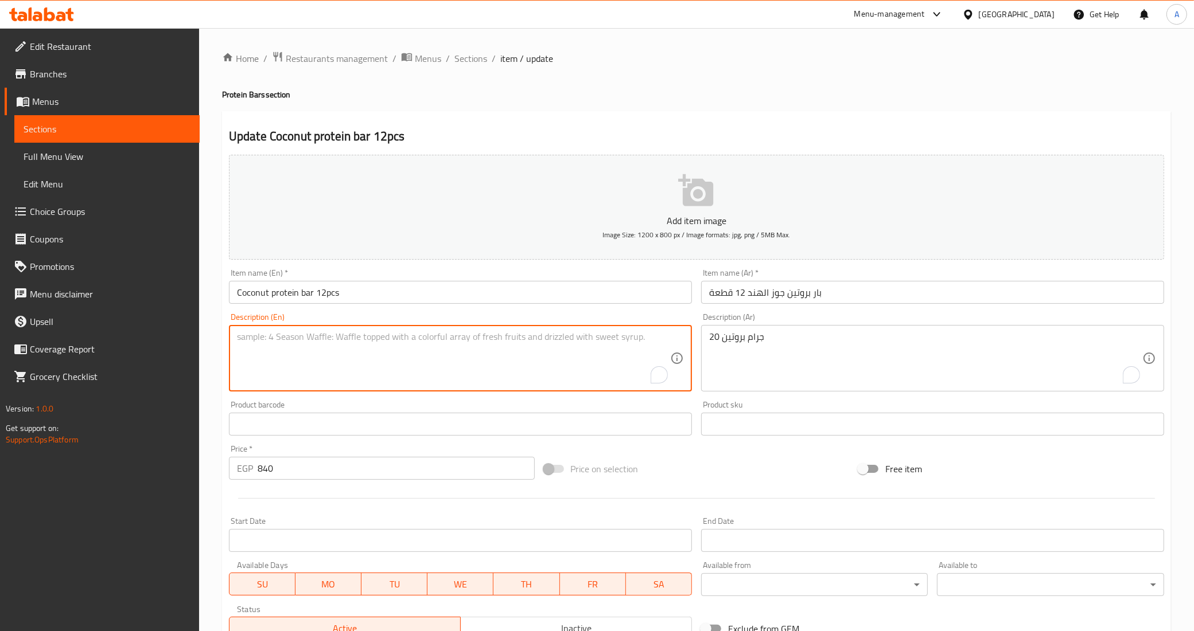
click at [563, 352] on textarea "To enrich screen reader interactions, please activate Accessibility in Grammarl…" at bounding box center [453, 359] width 433 height 54
paste textarea "20 GM Protein"
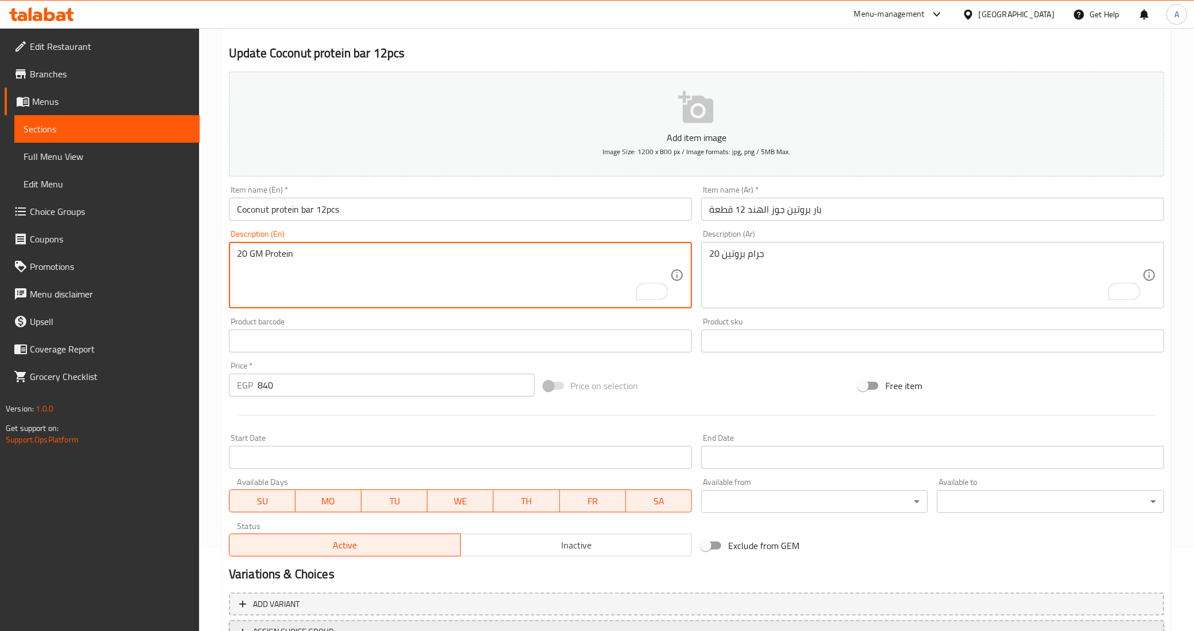
scroll to position [177, 0]
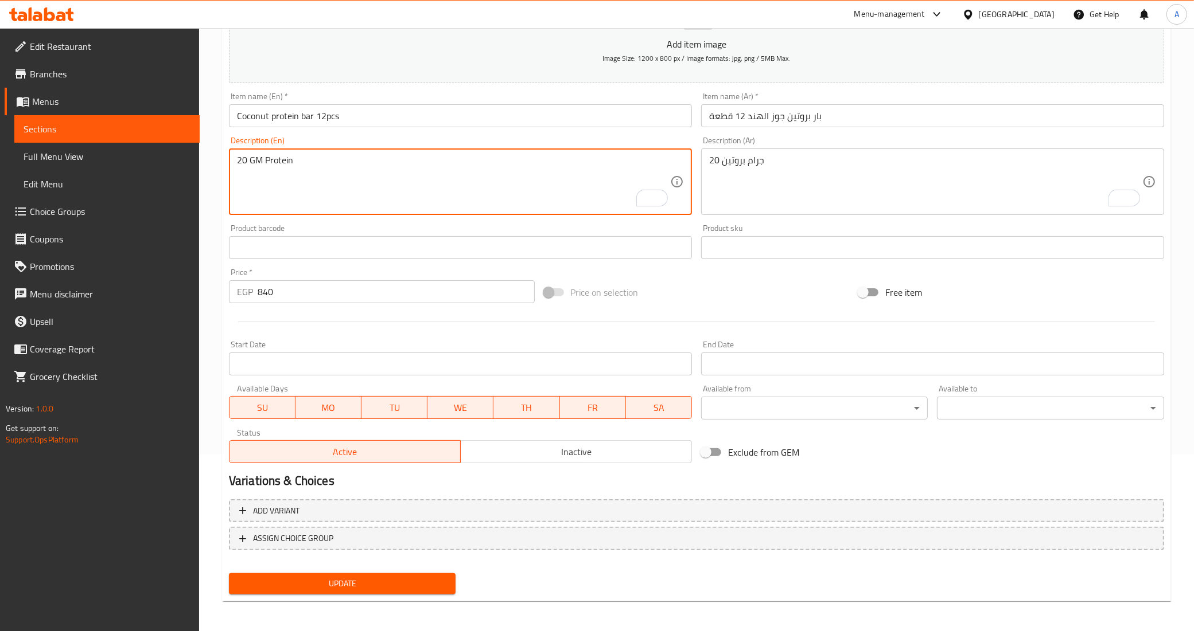
type textarea "20 GM Protein"
click at [354, 582] on span "Update" at bounding box center [342, 584] width 209 height 14
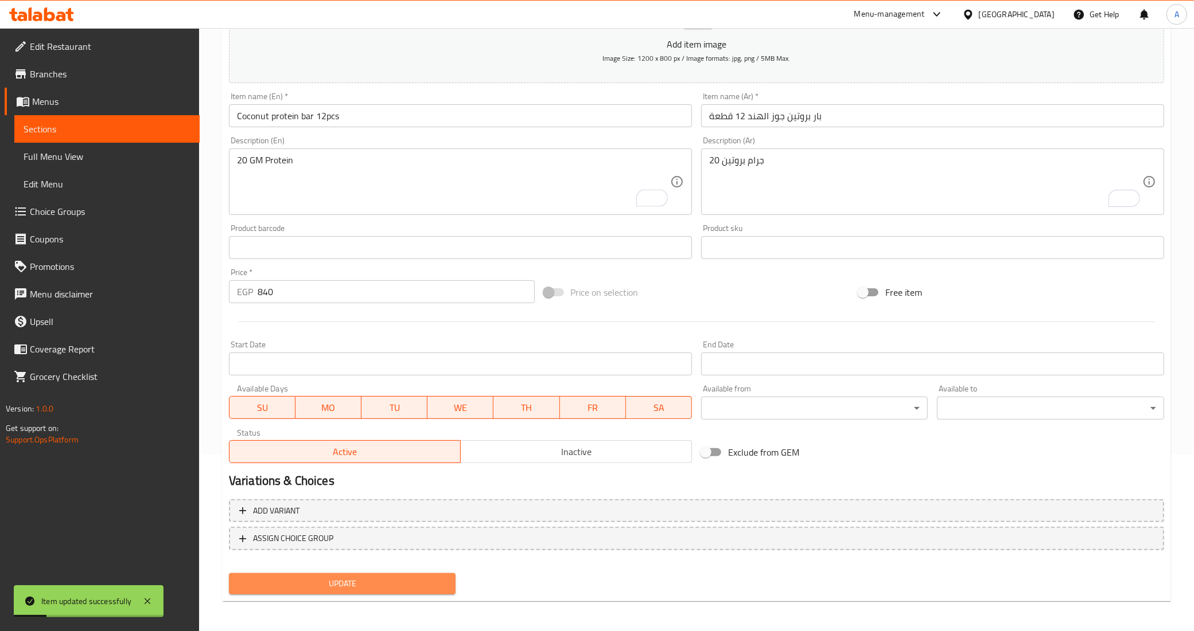
click at [357, 583] on span "Update" at bounding box center [342, 584] width 209 height 14
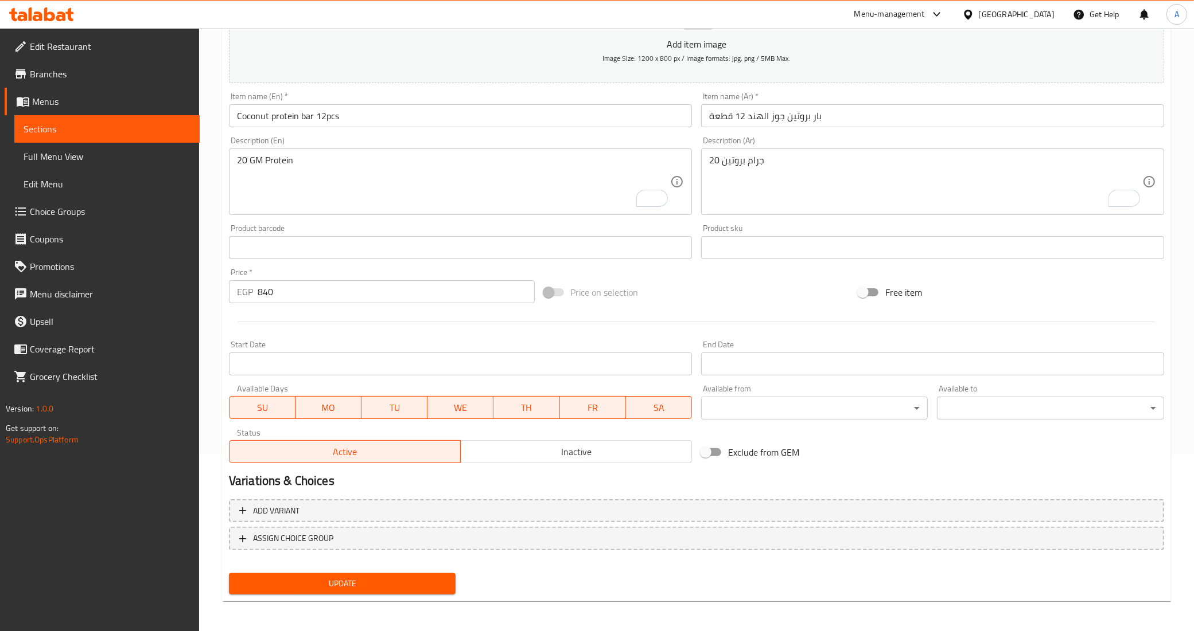
click at [423, 583] on span "Update" at bounding box center [342, 584] width 209 height 14
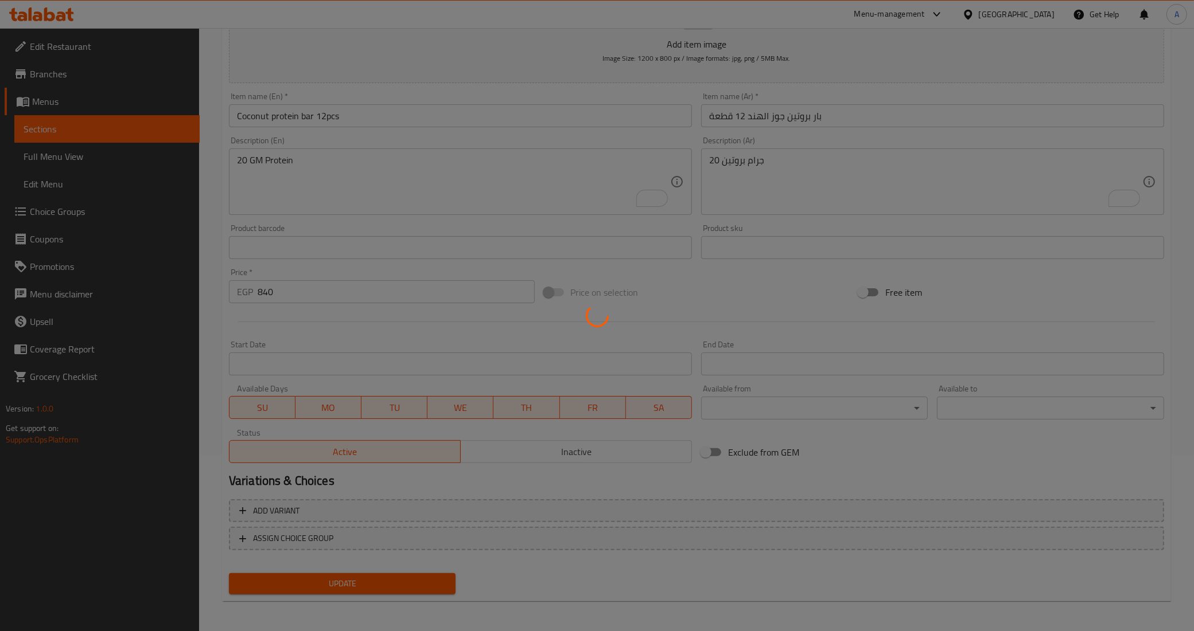
click at [423, 583] on div at bounding box center [597, 315] width 1194 height 631
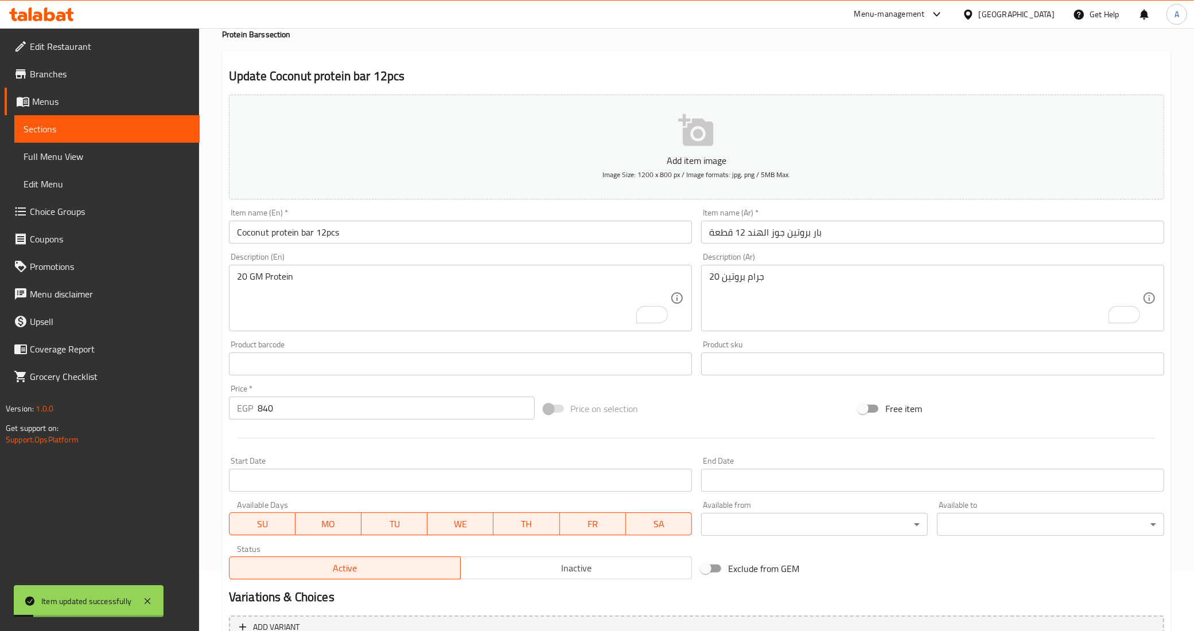
scroll to position [0, 0]
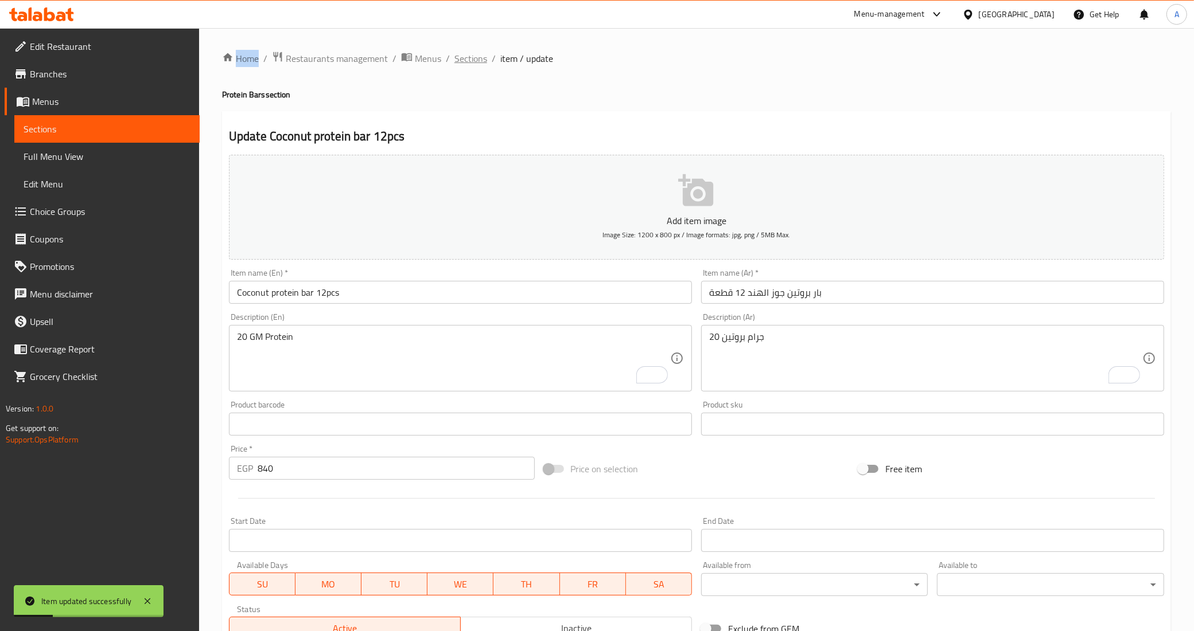
click at [471, 62] on span "Sections" at bounding box center [470, 59] width 33 height 14
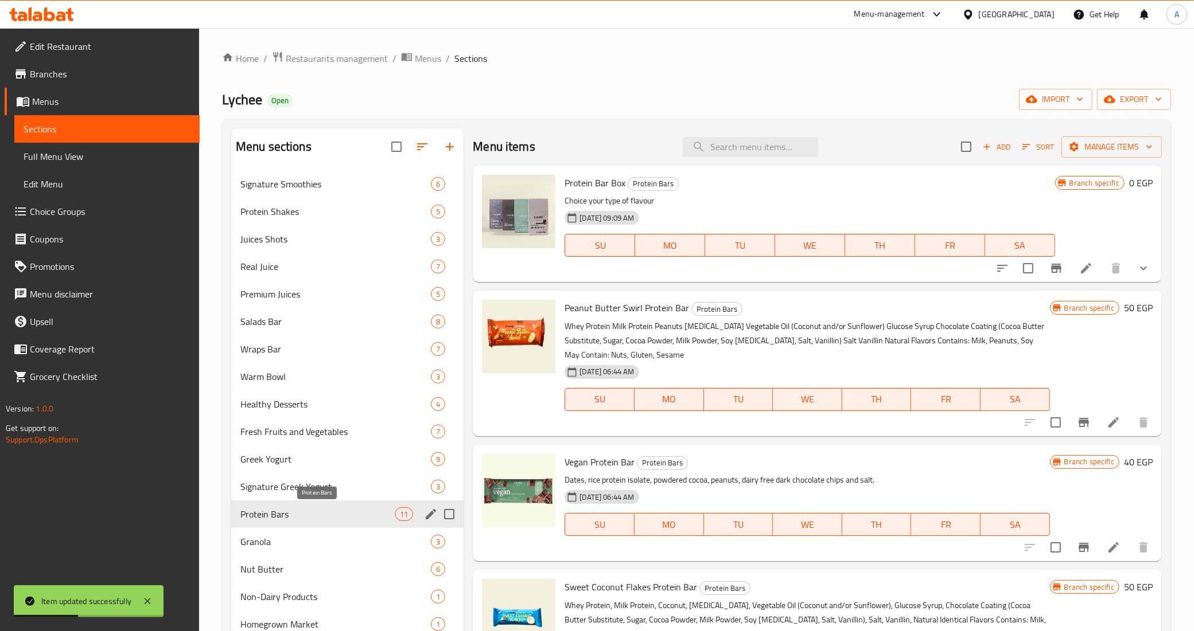
click at [317, 513] on span "Protein Bars" at bounding box center [317, 515] width 154 height 14
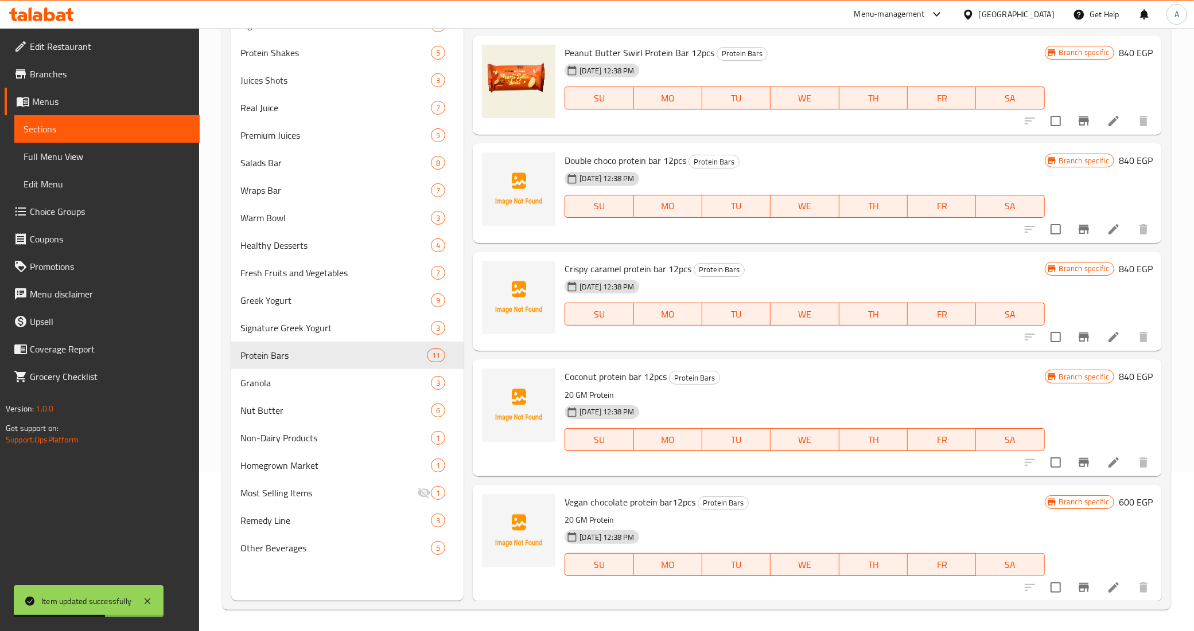
scroll to position [161, 0]
click at [1106, 336] on icon at bounding box center [1113, 336] width 14 height 14
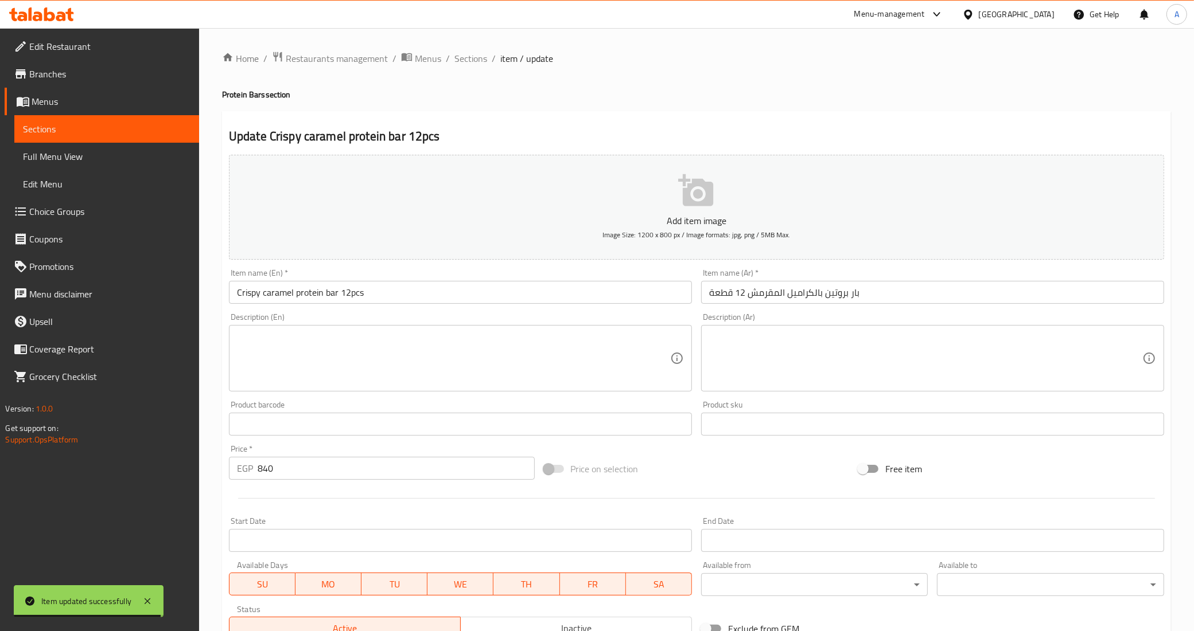
click at [403, 353] on textarea at bounding box center [453, 359] width 433 height 54
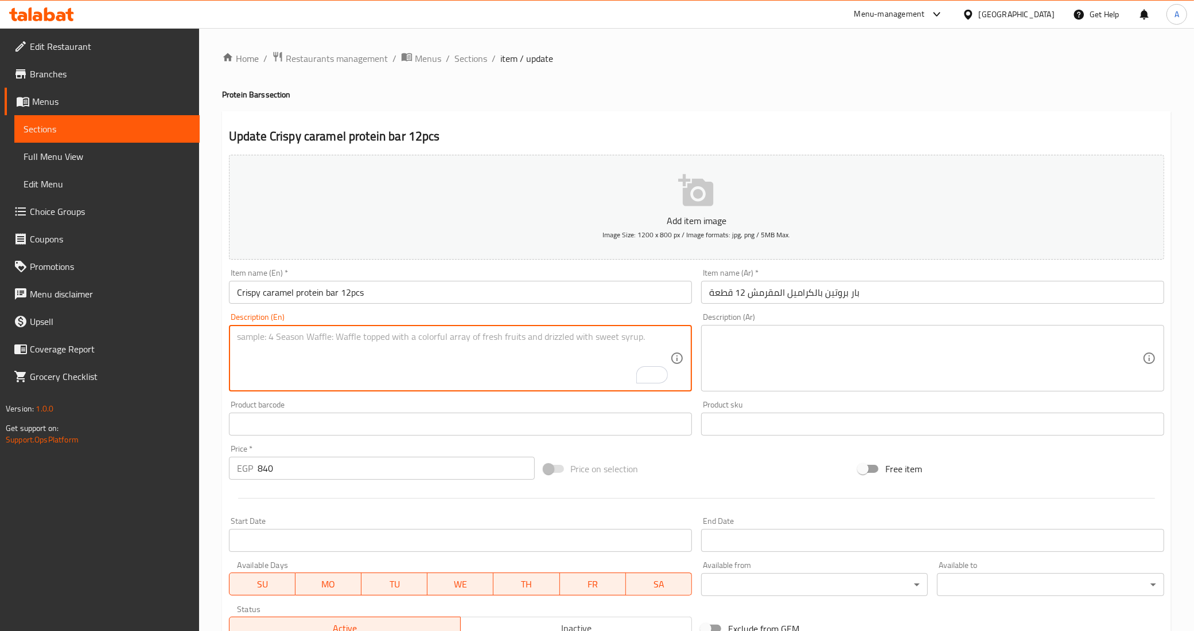
click at [798, 368] on textarea at bounding box center [925, 359] width 433 height 54
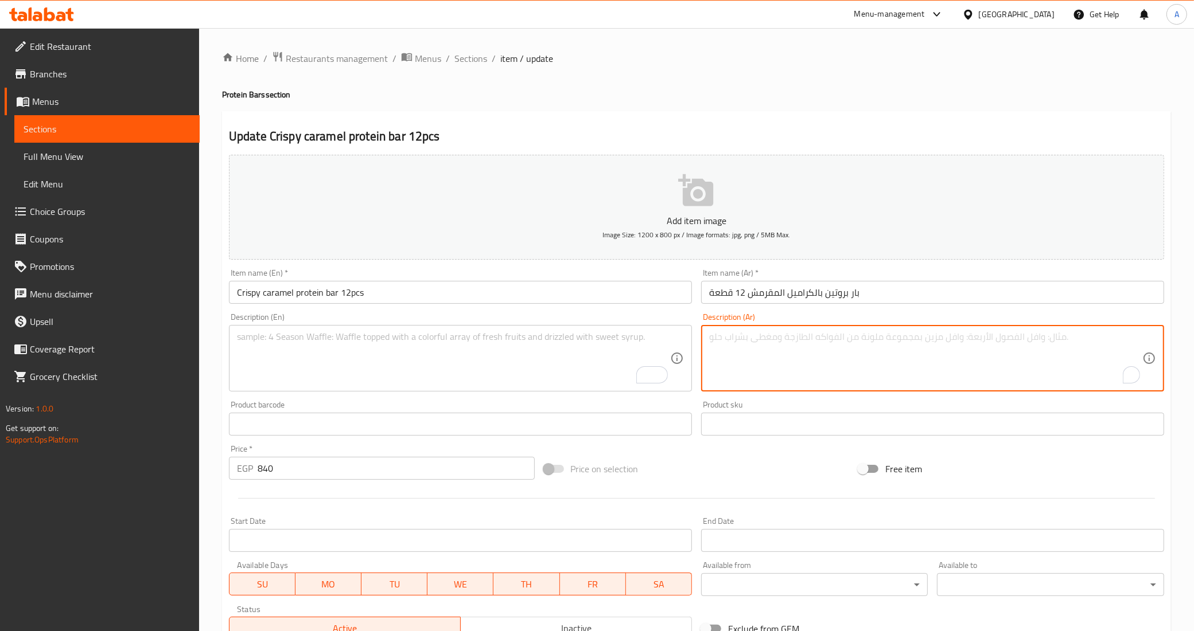
paste textarea "20 GM Protein"
type textarea "20 GM Protein"
click at [566, 356] on textarea "To enrich screen reader interactions, please activate Accessibility in Grammarl…" at bounding box center [453, 359] width 433 height 54
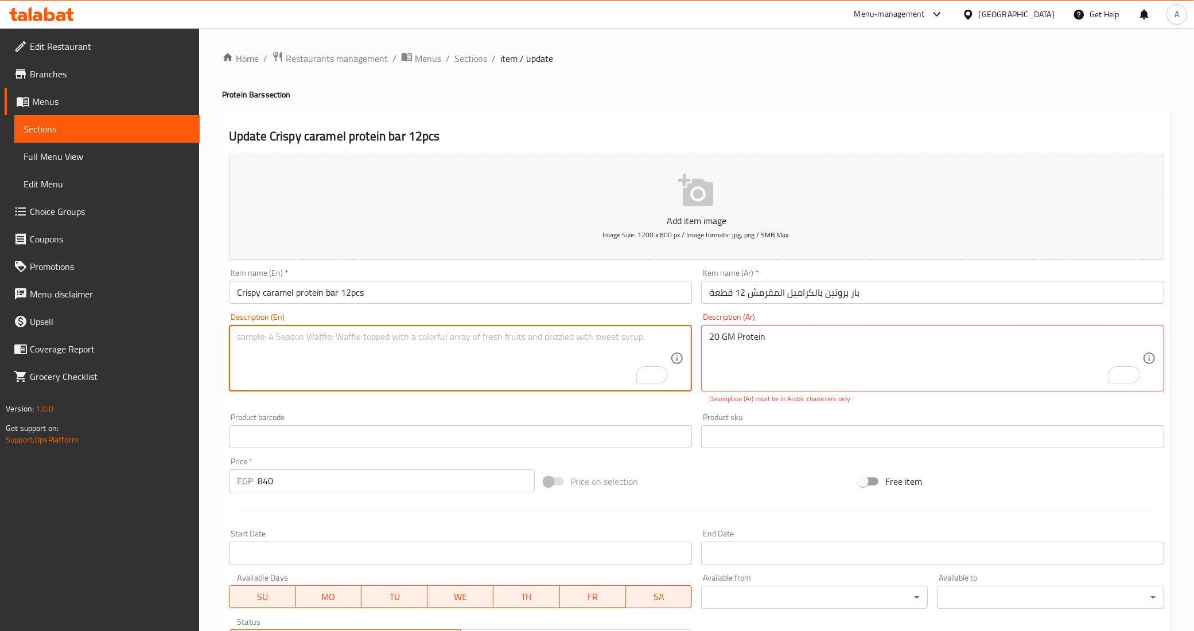
paste textarea "20 GM Protein"
type textarea "20 GM Protein"
click at [763, 352] on textarea "20 GM Protein" at bounding box center [925, 359] width 433 height 54
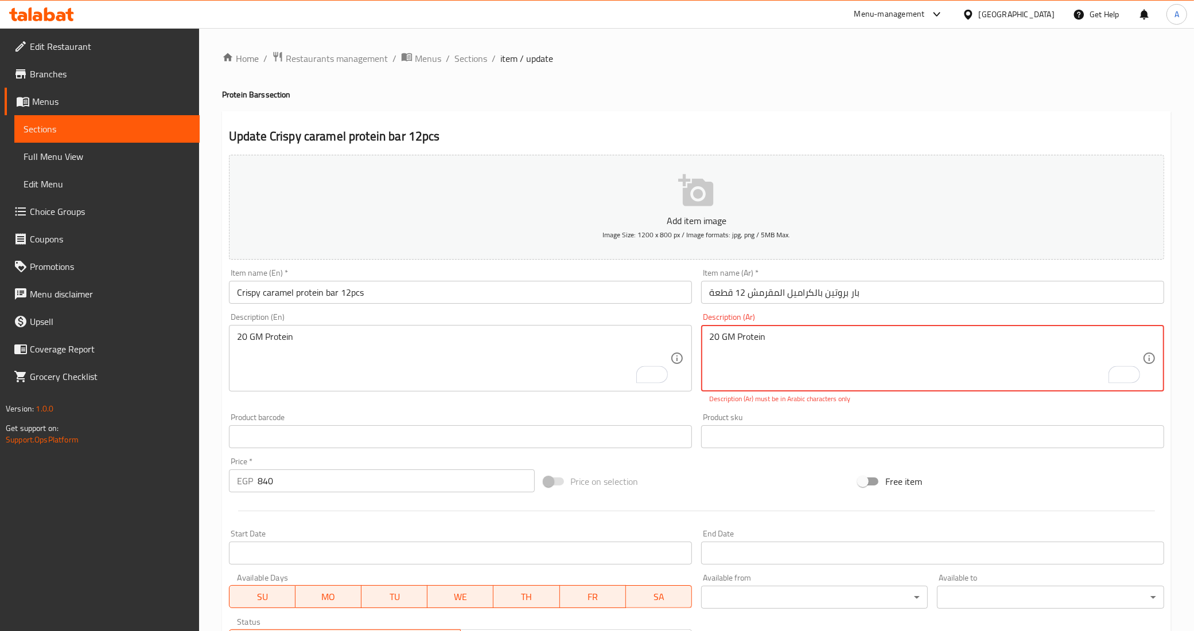
click at [763, 352] on textarea "20 GM Protein" at bounding box center [925, 359] width 433 height 54
paste textarea "20 جرام بروتين"
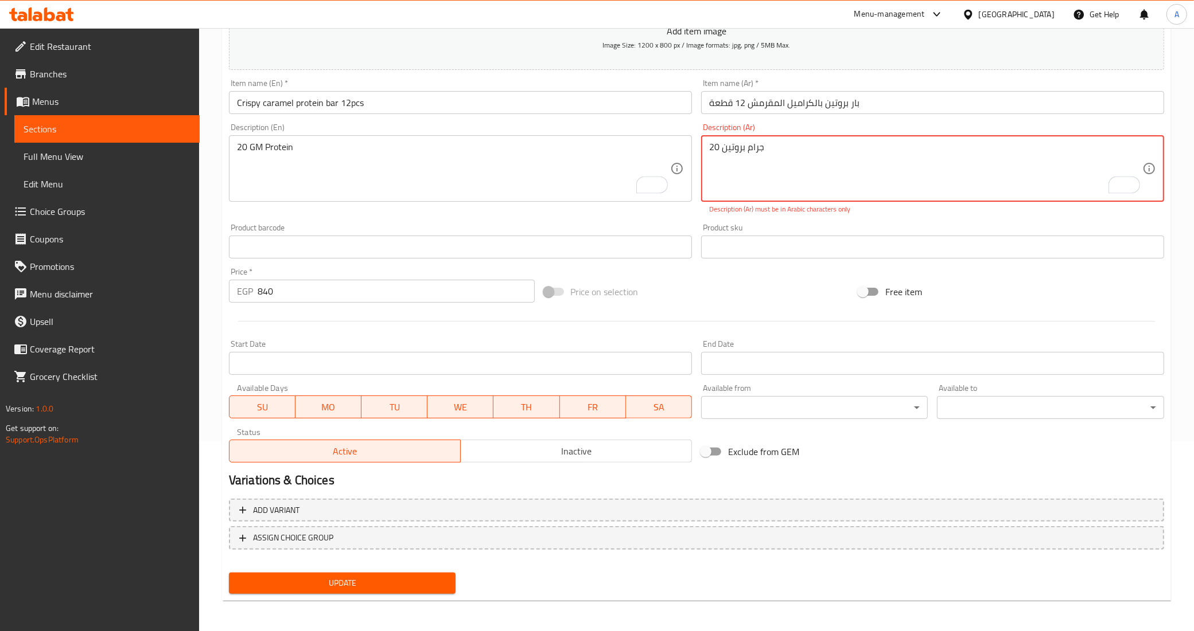
type textarea "20 جرام بروتين"
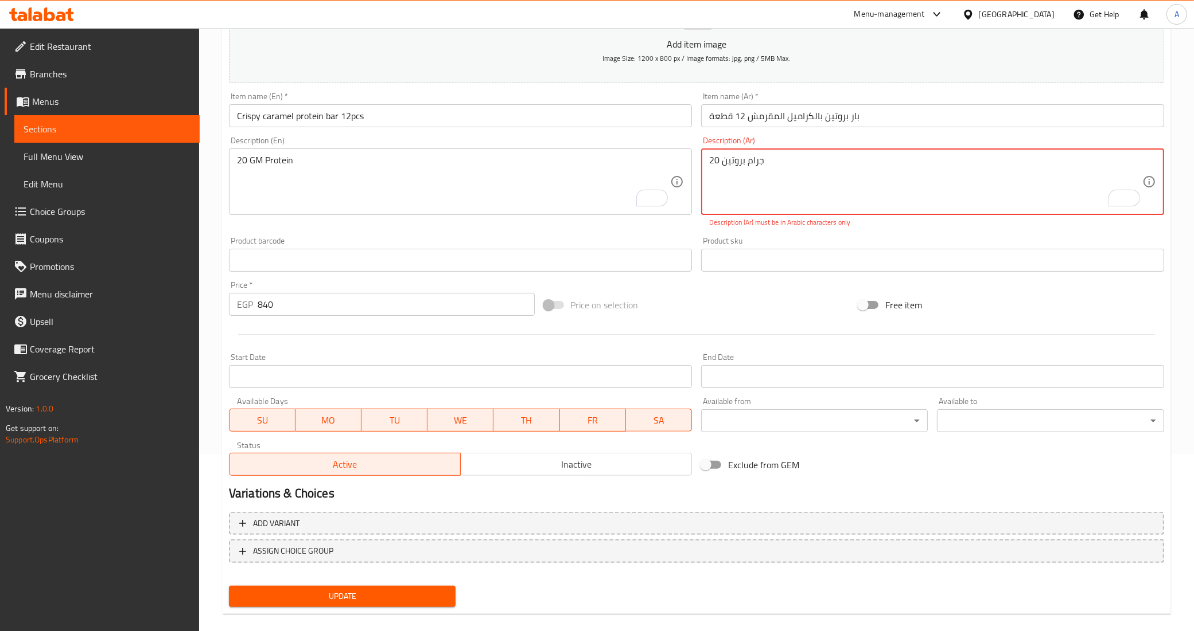
click at [319, 590] on span "Update" at bounding box center [342, 597] width 209 height 14
click at [319, 583] on div at bounding box center [597, 315] width 1194 height 631
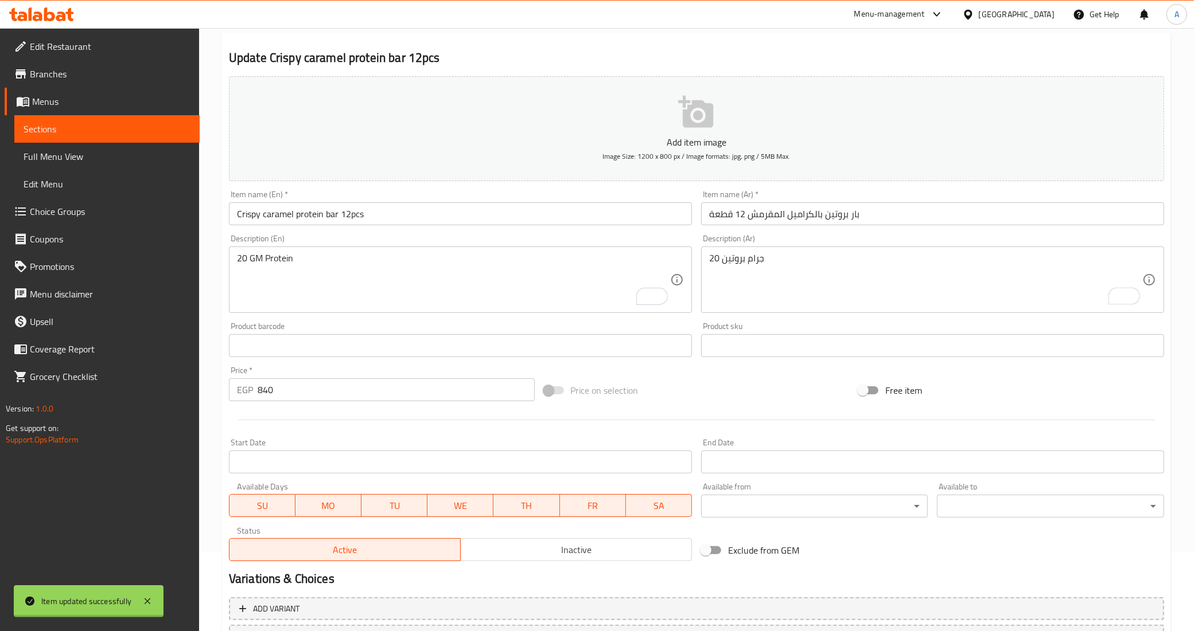
scroll to position [0, 0]
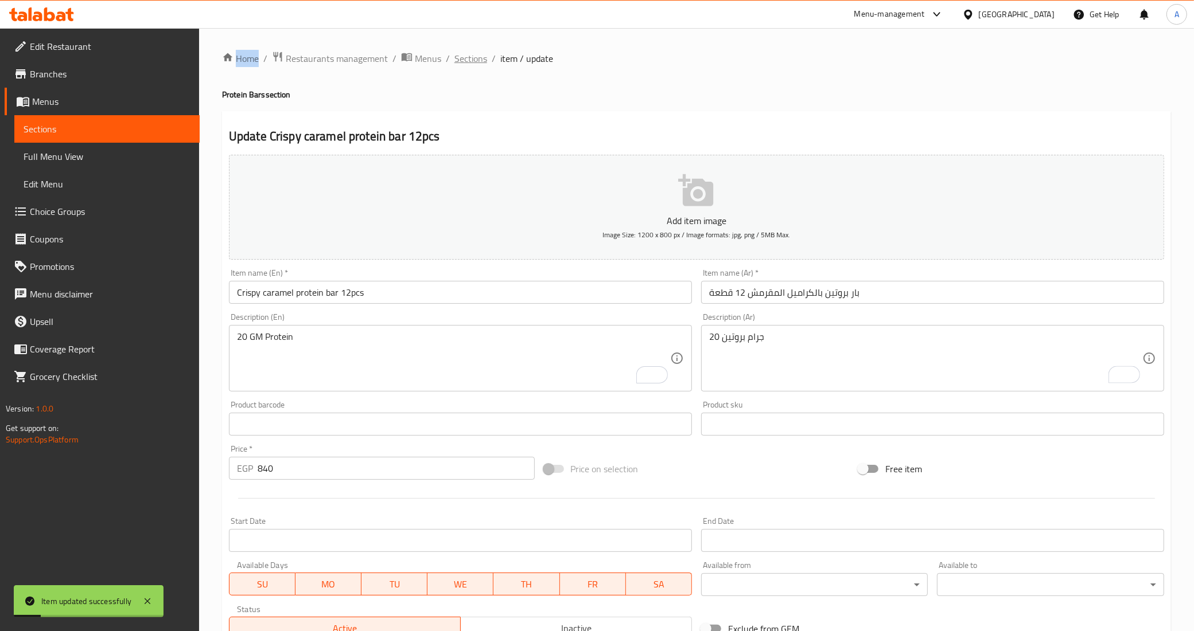
click at [463, 61] on span "Sections" at bounding box center [470, 59] width 33 height 14
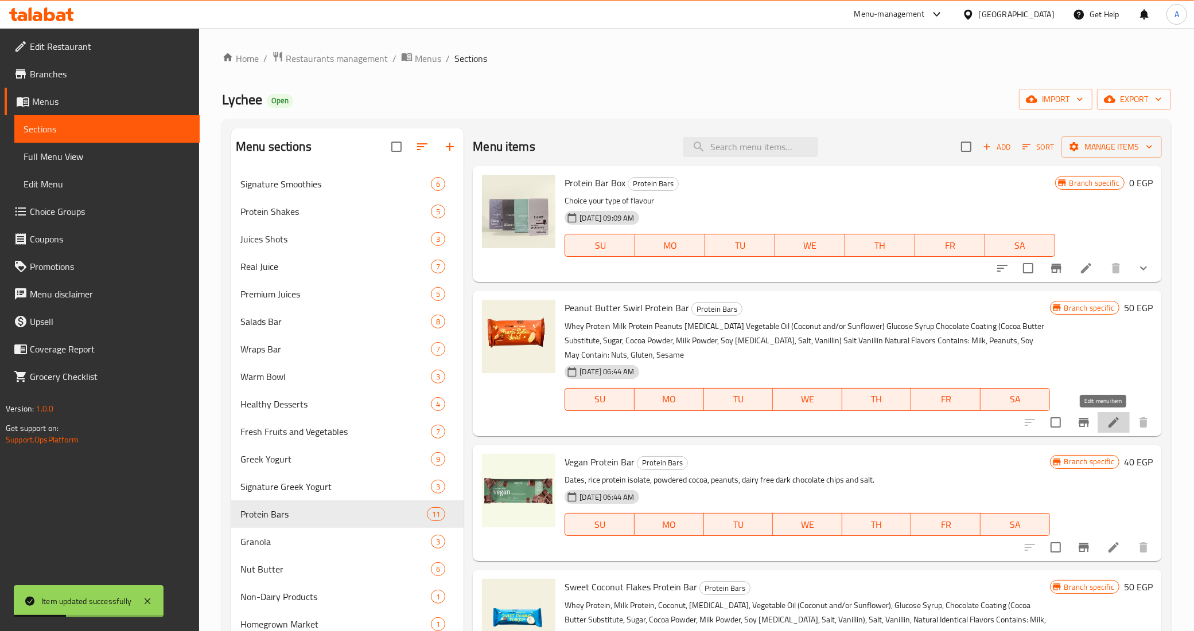
click at [1106, 420] on icon at bounding box center [1113, 423] width 14 height 14
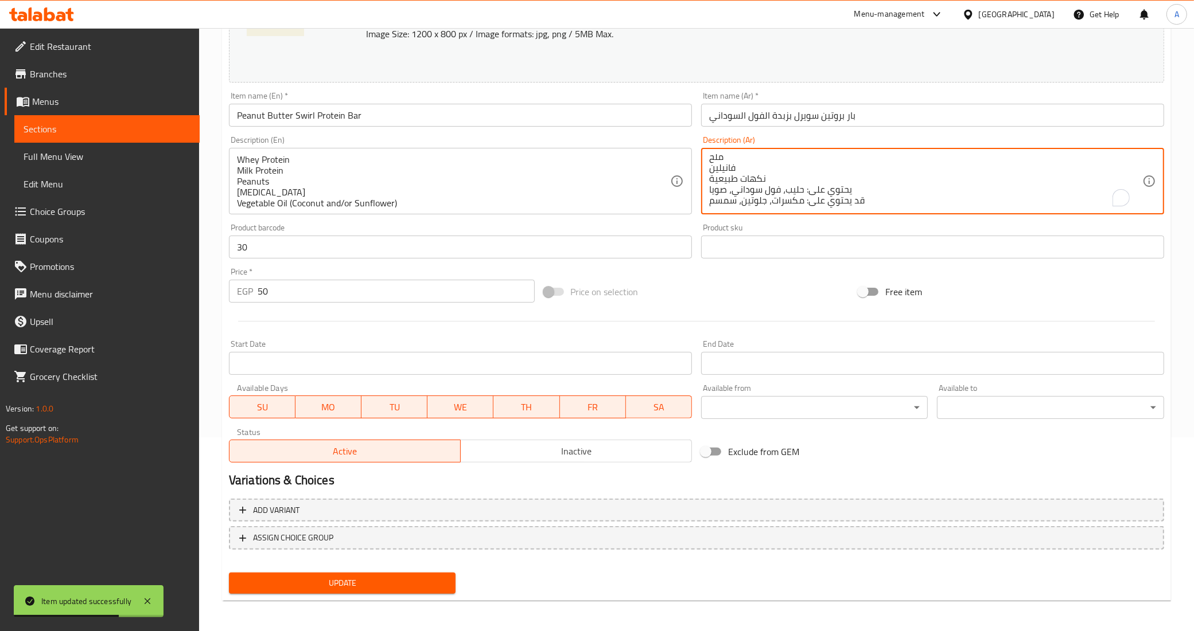
scroll to position [101, 0]
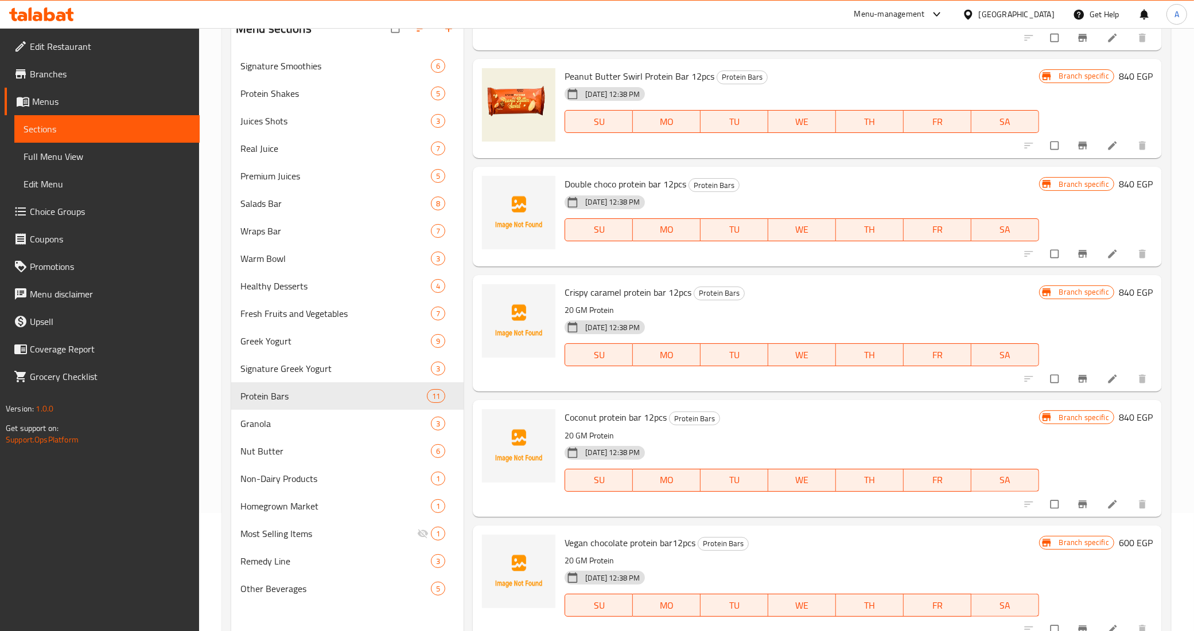
scroll to position [161, 0]
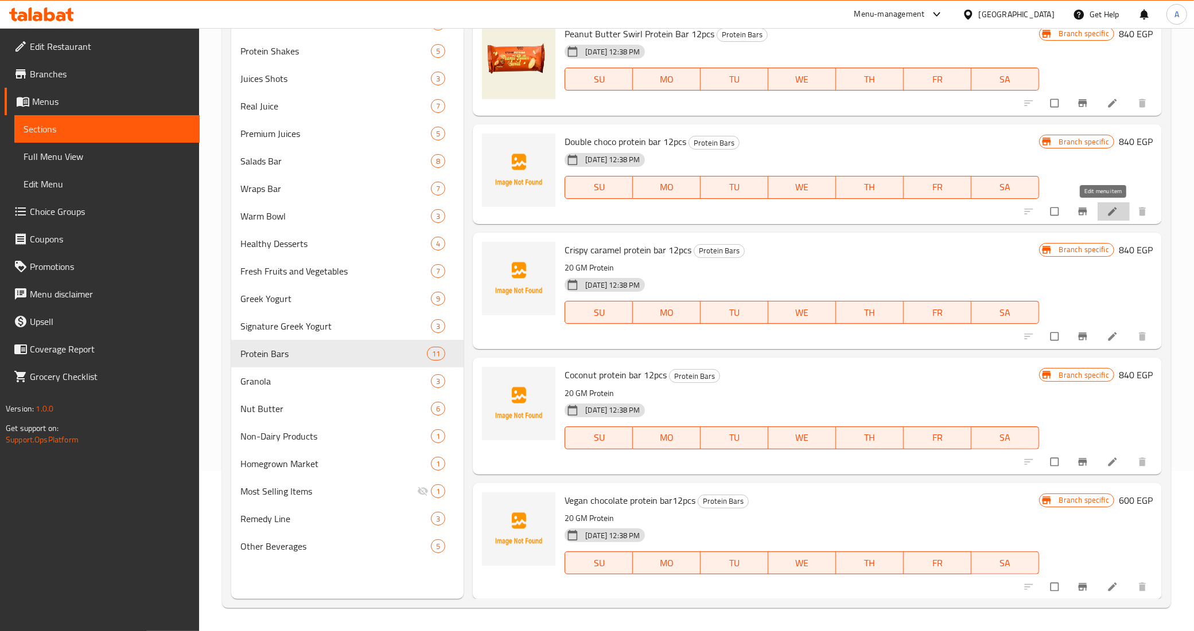
click at [1106, 215] on icon at bounding box center [1111, 211] width 11 height 11
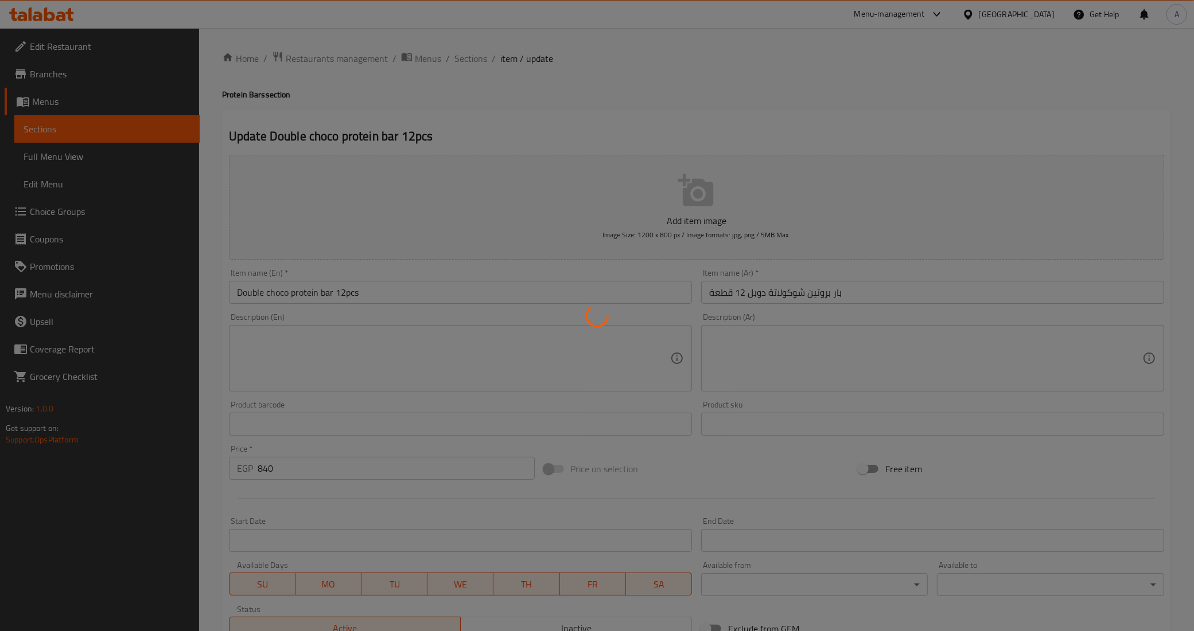
click at [439, 370] on div at bounding box center [597, 315] width 1194 height 631
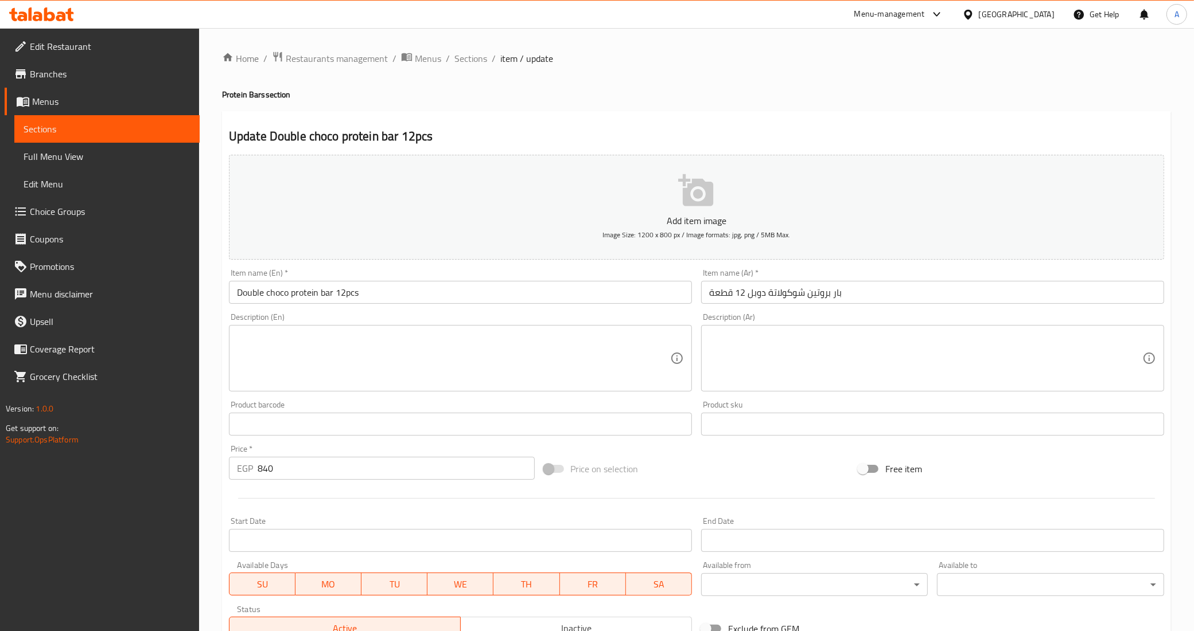
click at [439, 357] on textarea at bounding box center [453, 359] width 433 height 54
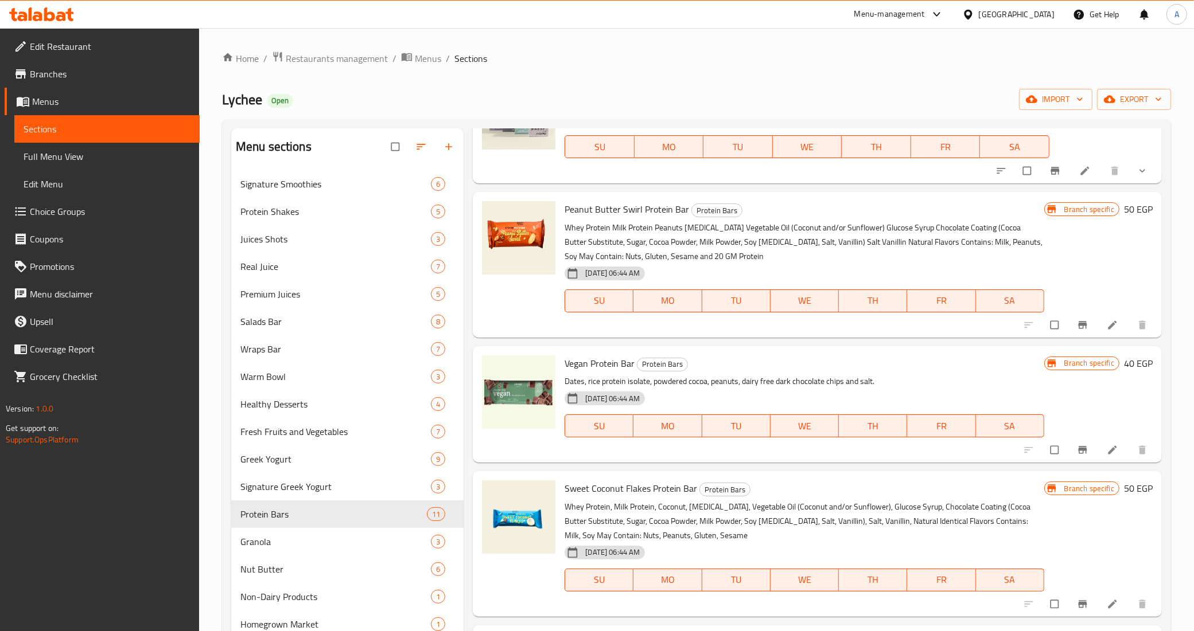
scroll to position [143, 0]
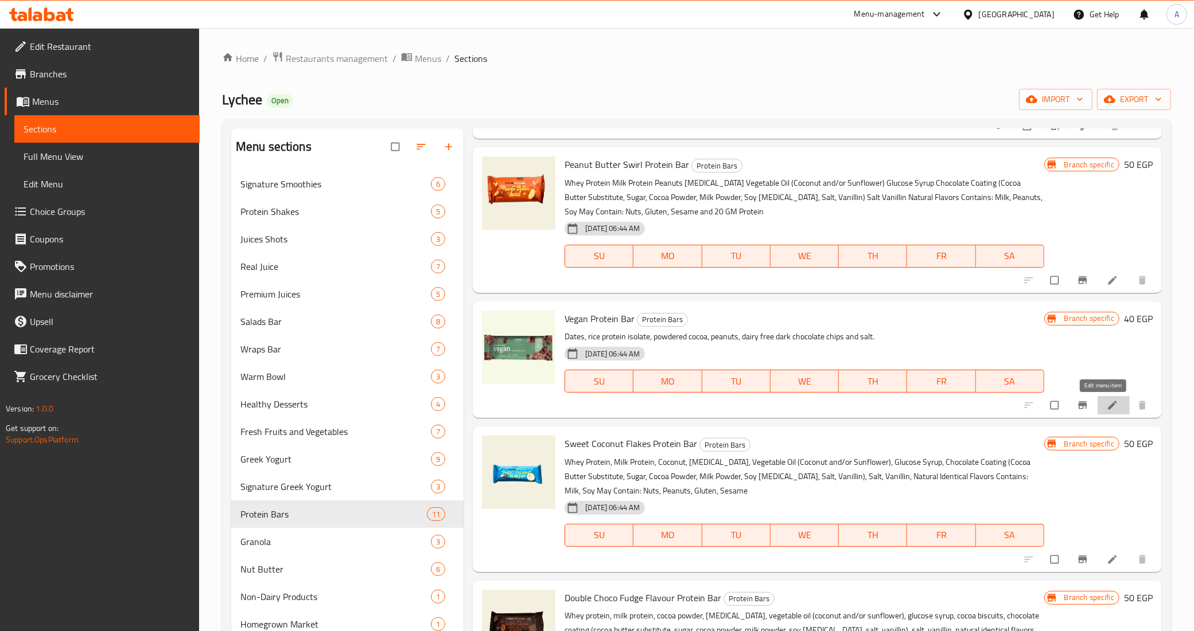
click at [1108, 410] on icon at bounding box center [1112, 405] width 9 height 9
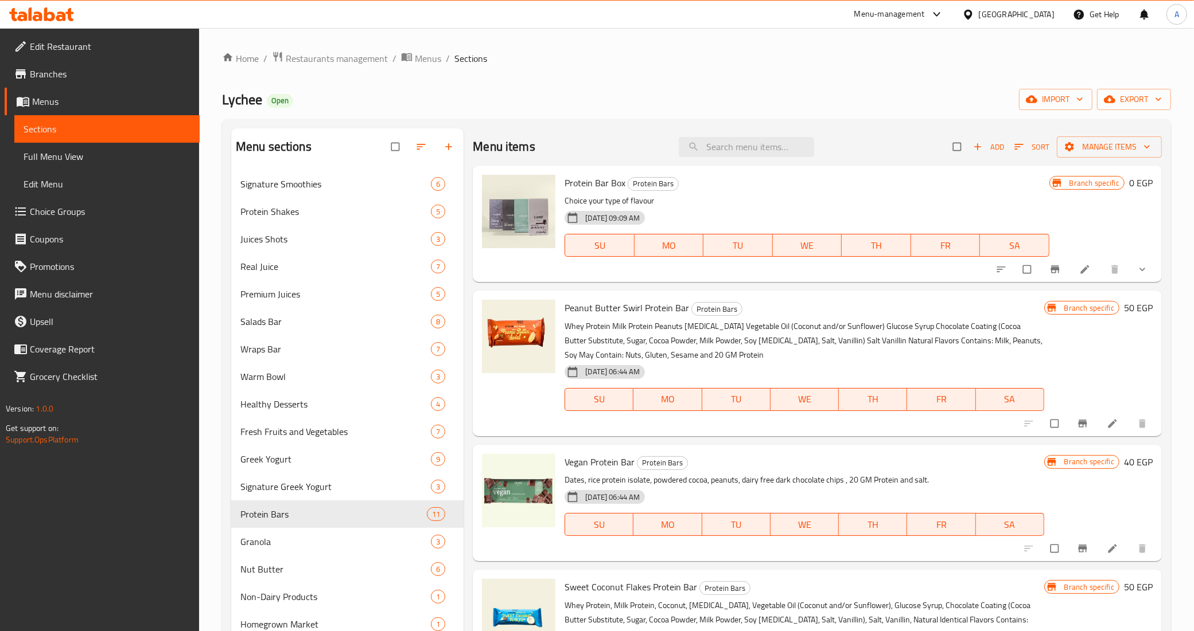
click at [1160, 261] on div "Menu items Add Sort Manage items Protein Bar Box Protein Bars Choice your type …" at bounding box center [812, 443] width 698 height 631
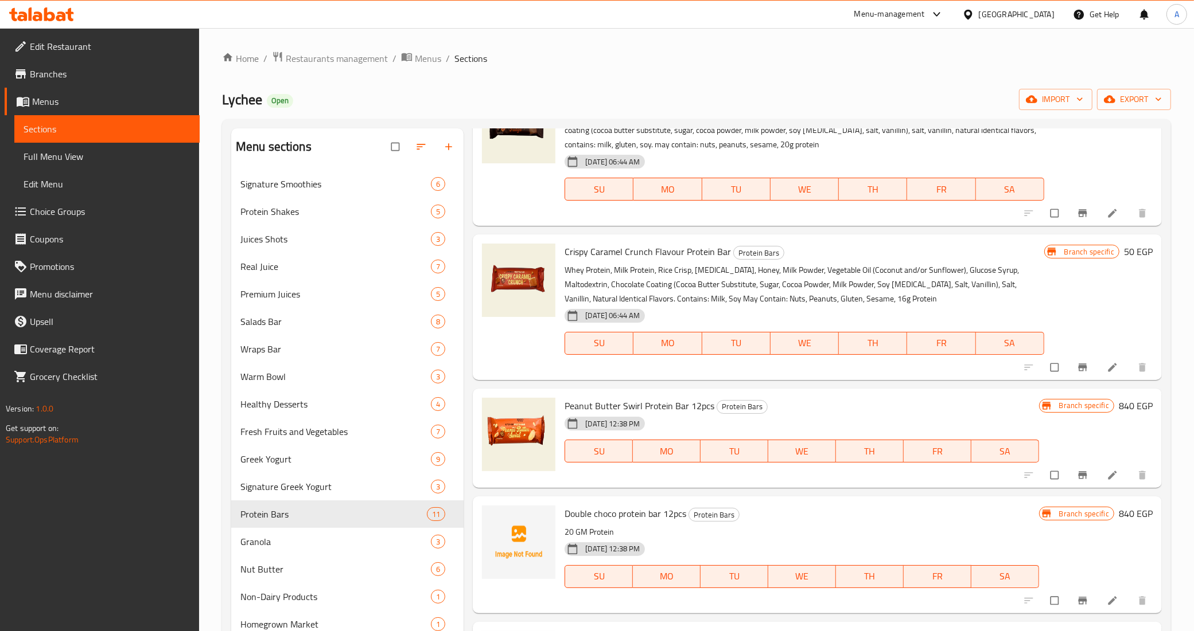
scroll to position [658, 0]
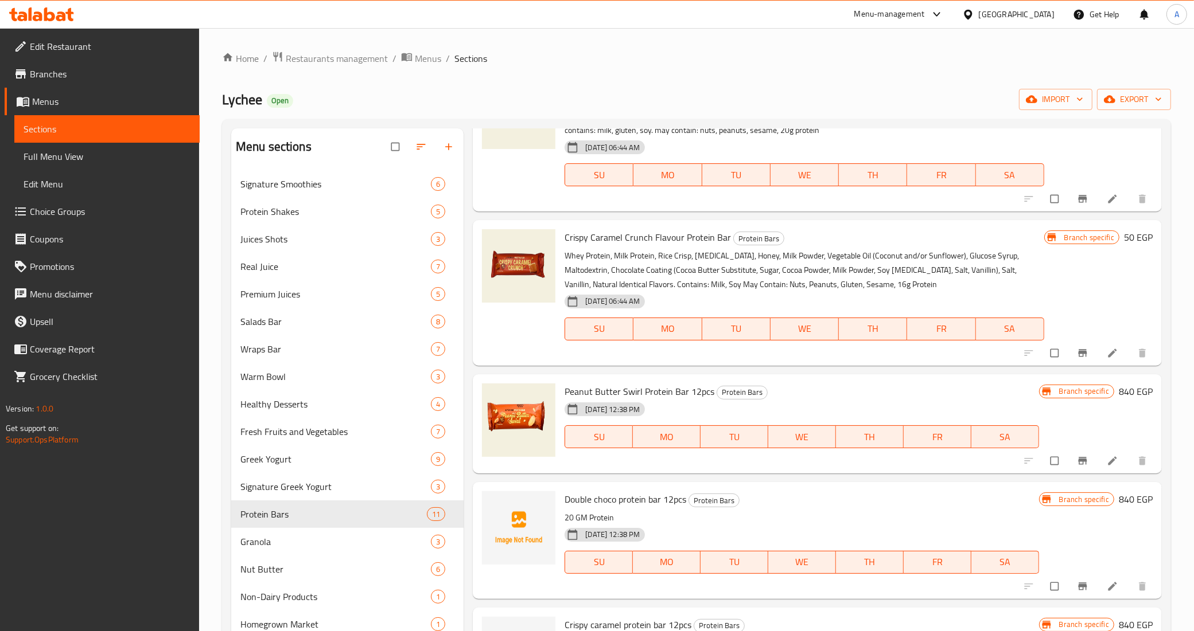
click at [1106, 459] on icon at bounding box center [1111, 460] width 11 height 11
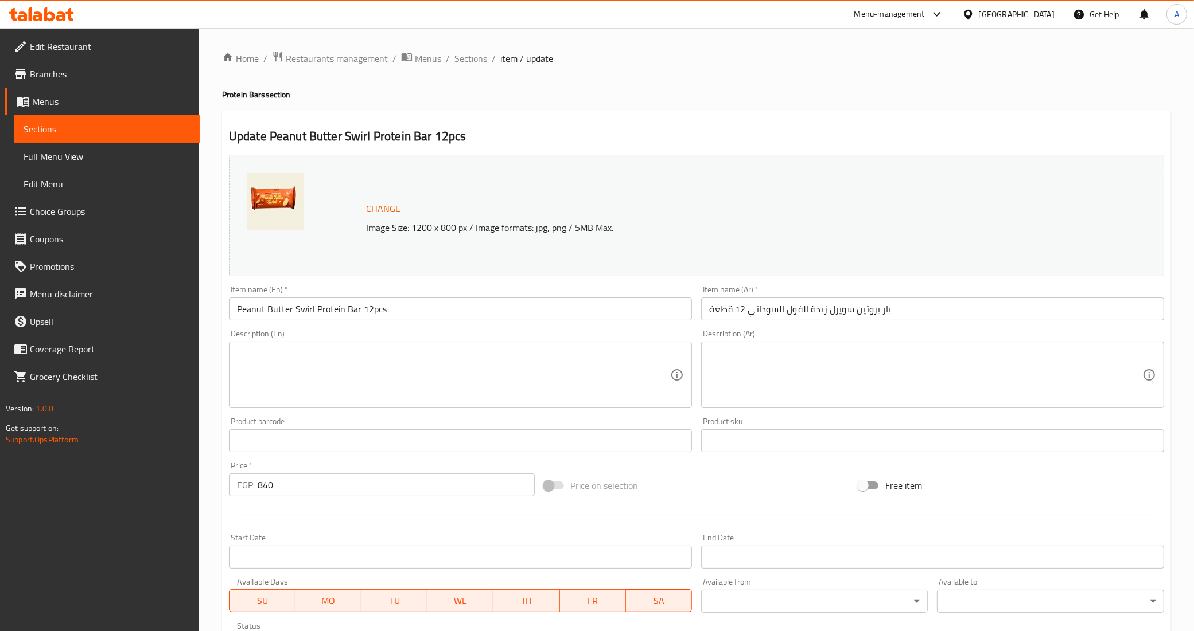
click at [466, 354] on textarea at bounding box center [453, 375] width 433 height 54
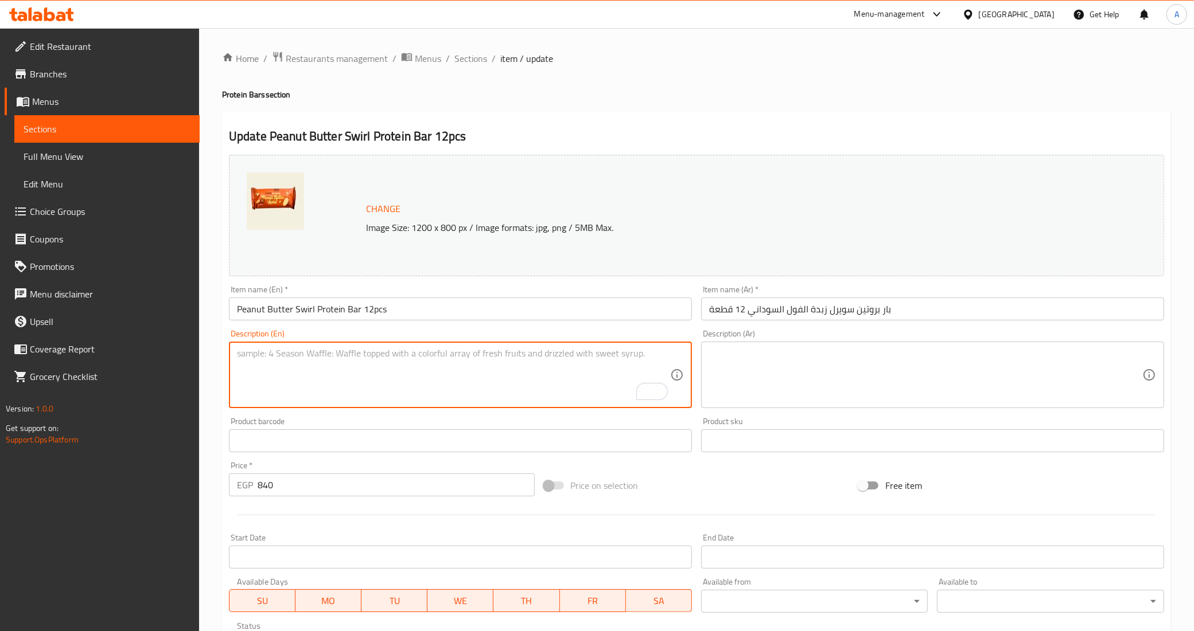
paste textarea "20 GM Protein"
type textarea "20 GM Protein"
click at [802, 379] on textarea at bounding box center [925, 375] width 433 height 54
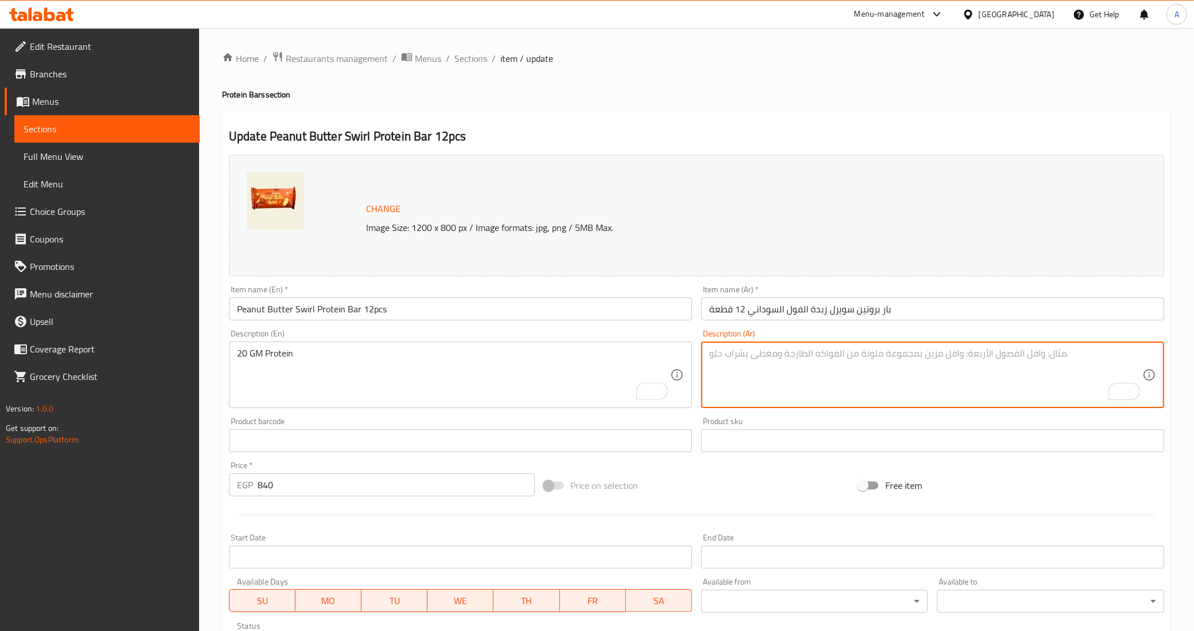
paste textarea "20 جرام بروتين"
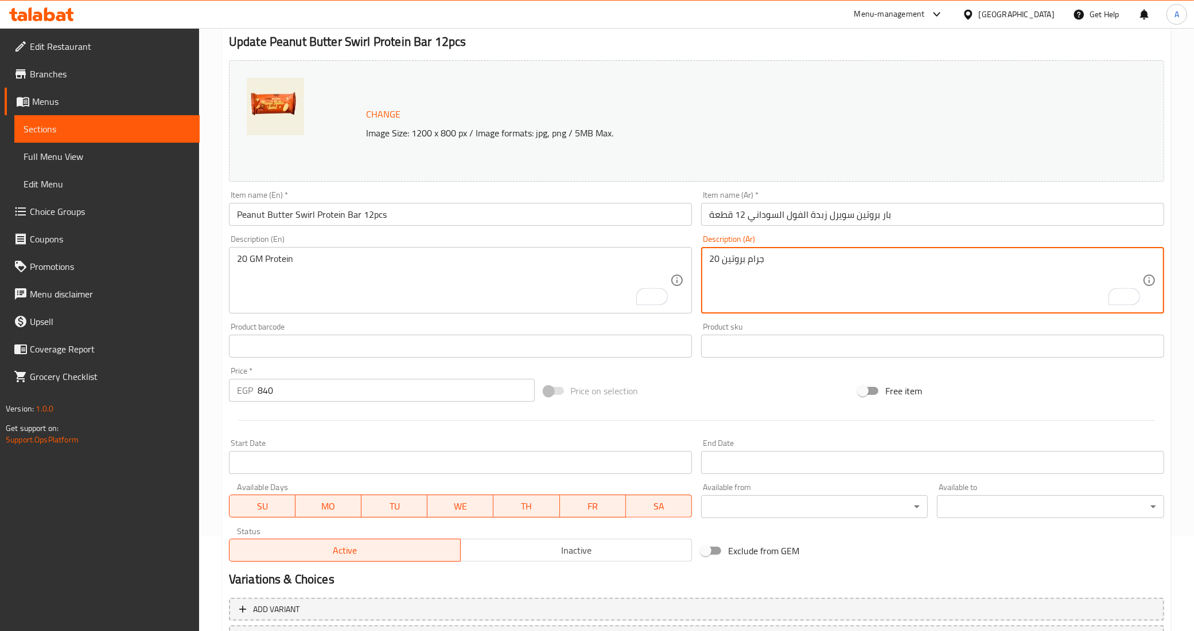
scroll to position [194, 0]
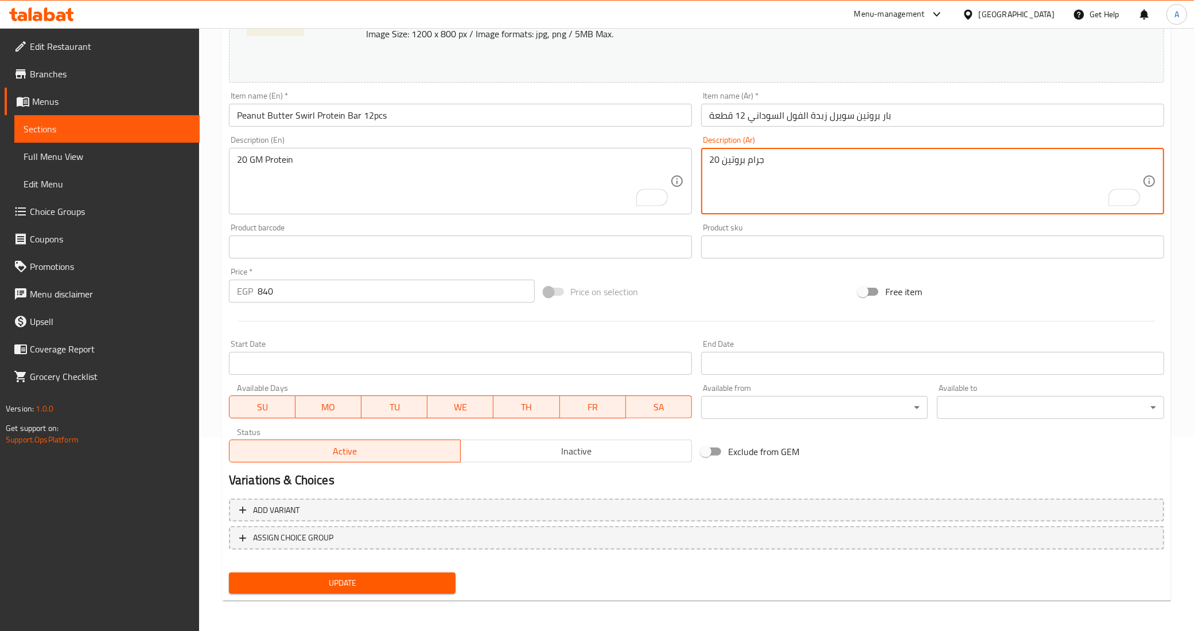
type textarea "20 جرام بروتين"
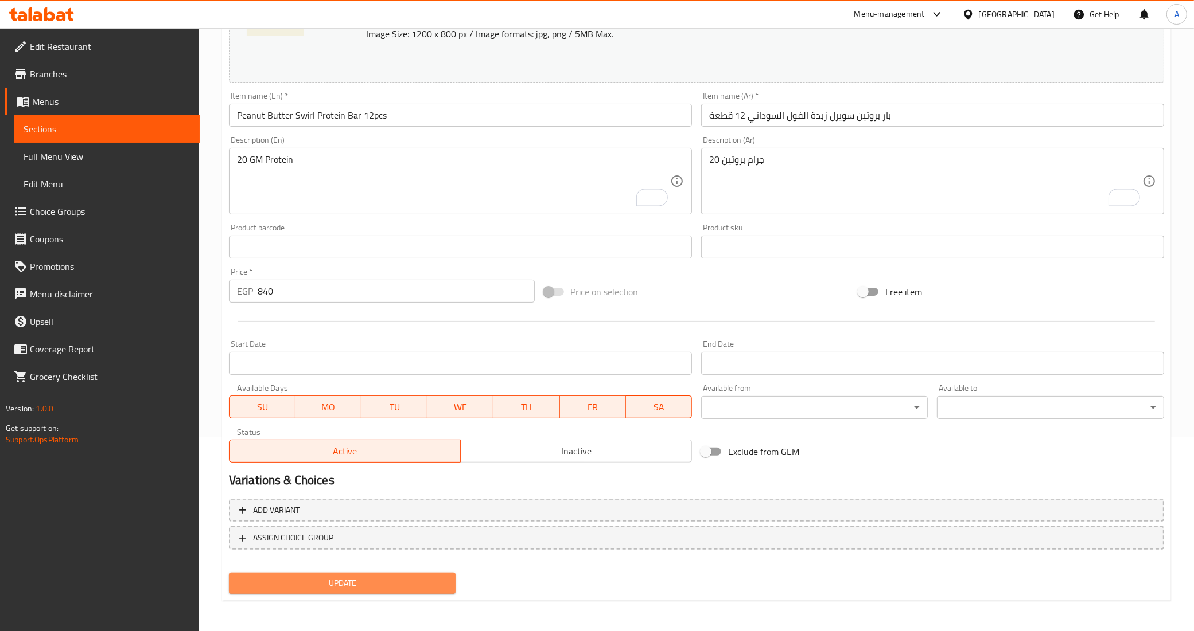
click at [429, 576] on span "Update" at bounding box center [342, 583] width 209 height 14
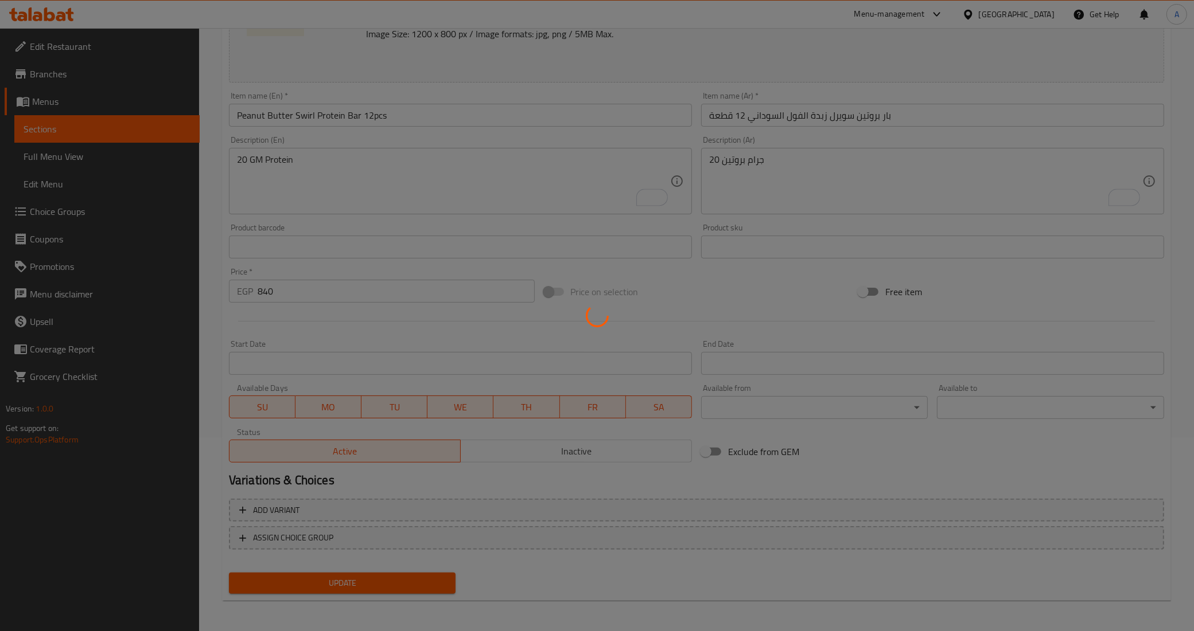
click at [429, 575] on div at bounding box center [597, 315] width 1194 height 631
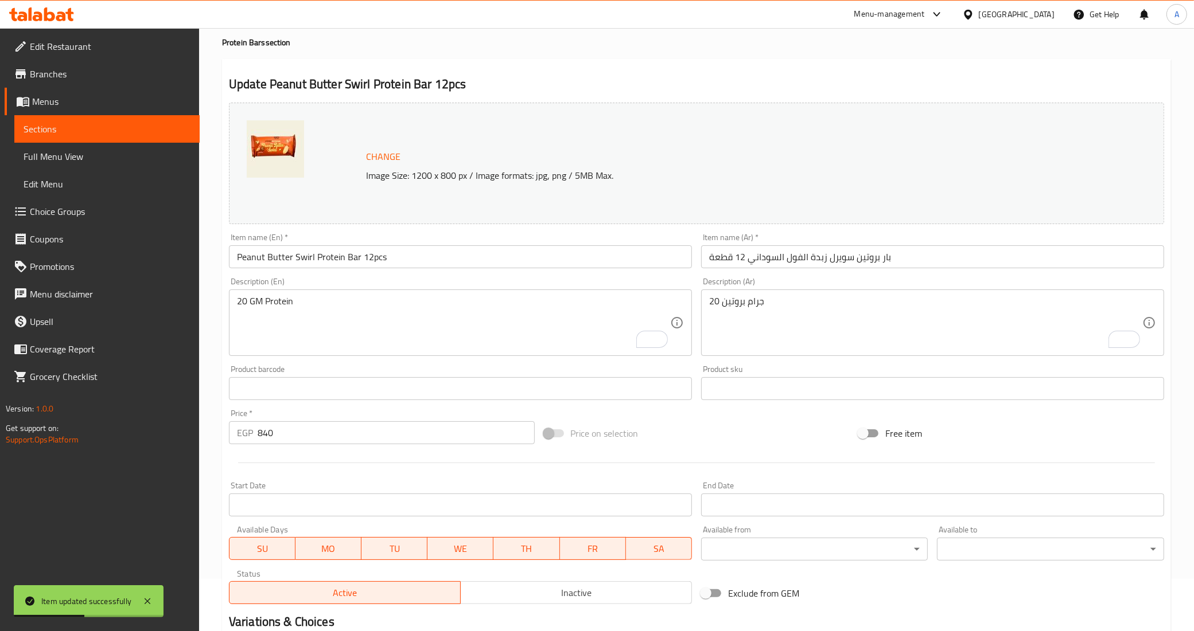
scroll to position [0, 0]
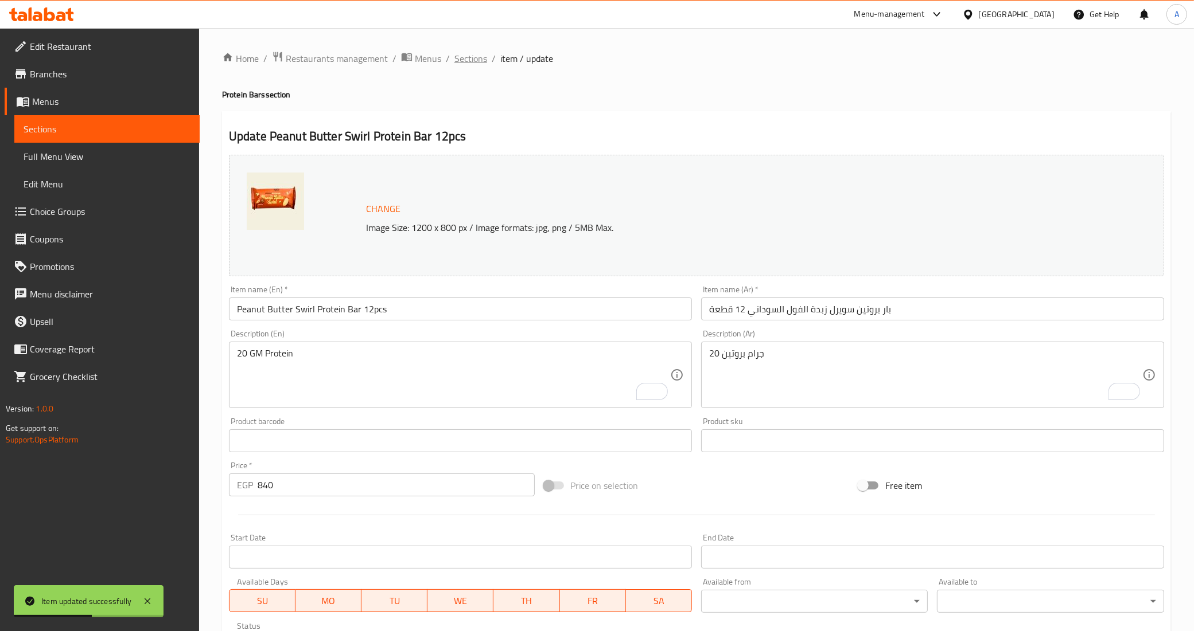
click at [479, 53] on span "Sections" at bounding box center [470, 59] width 33 height 14
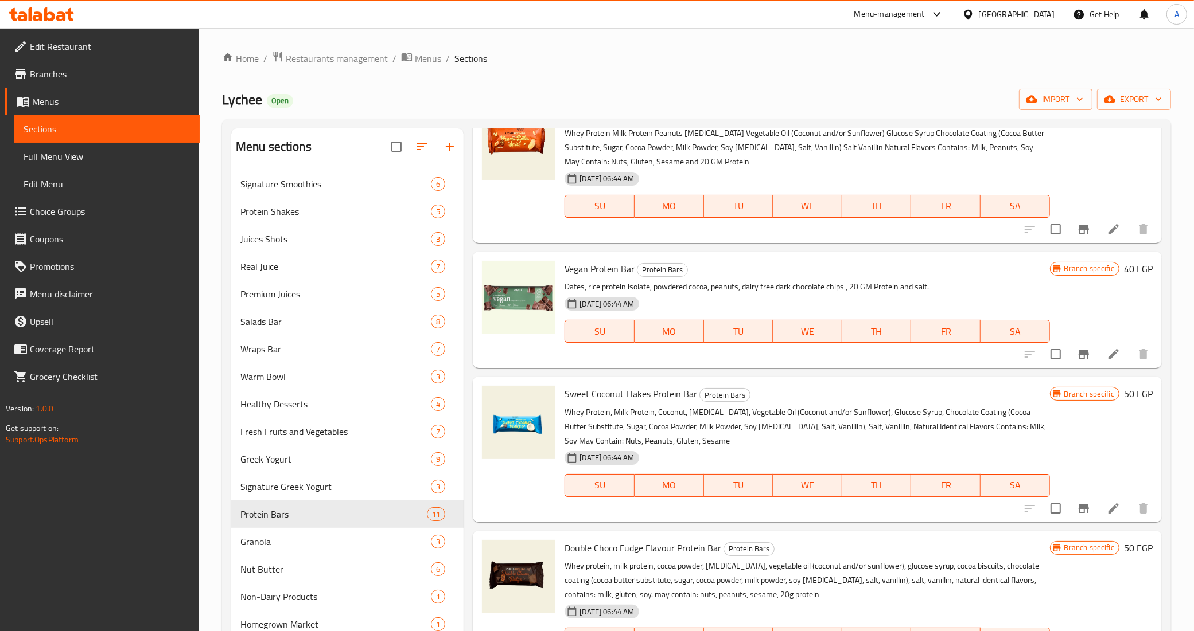
scroll to position [196, 0]
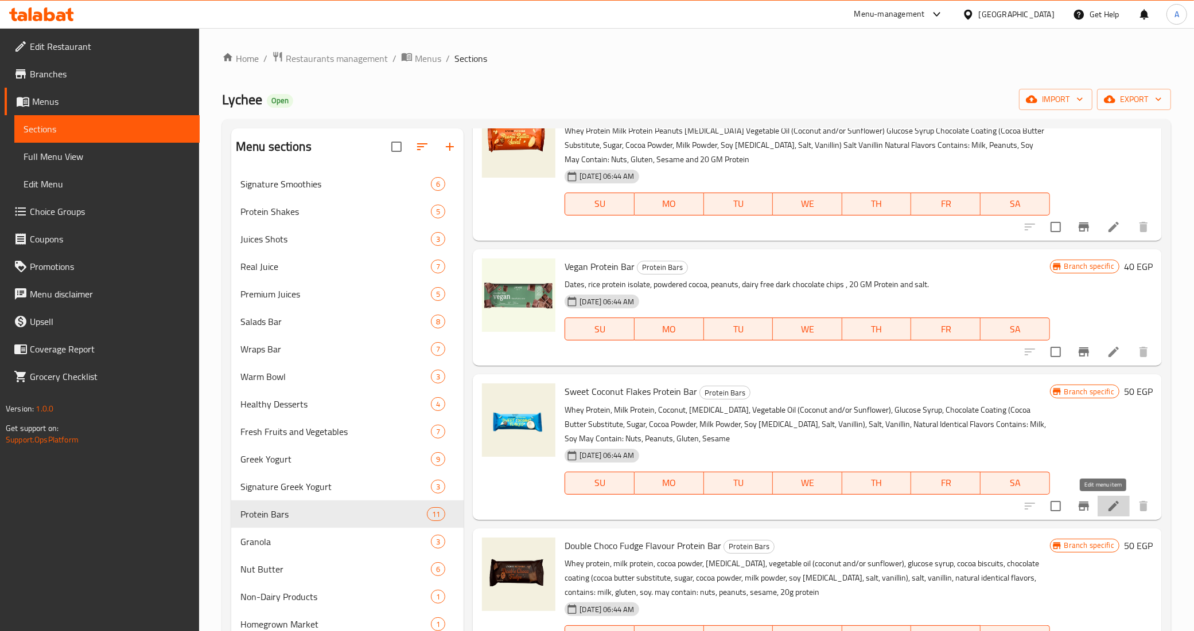
click at [1108, 505] on icon at bounding box center [1113, 506] width 10 height 10
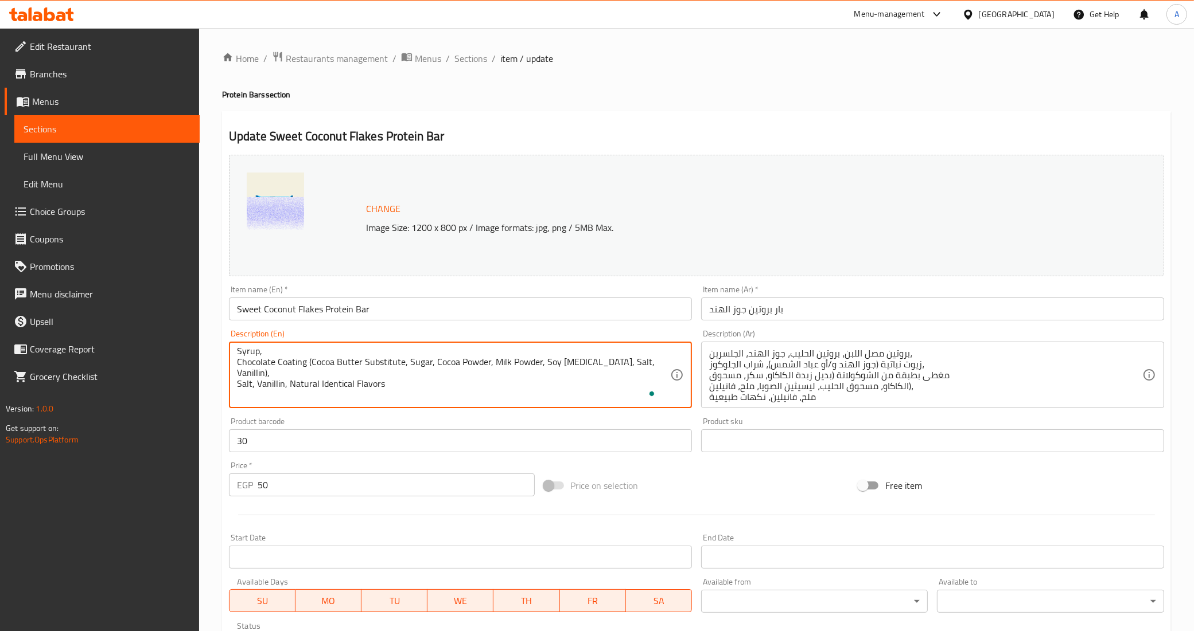
scroll to position [13, 0]
paste textarea "20 GM Protein"
type textarea "Whey Protein, Milk Protein, Coconut, Glycerin, Vegetable Oil (Coconut and/or Su…"
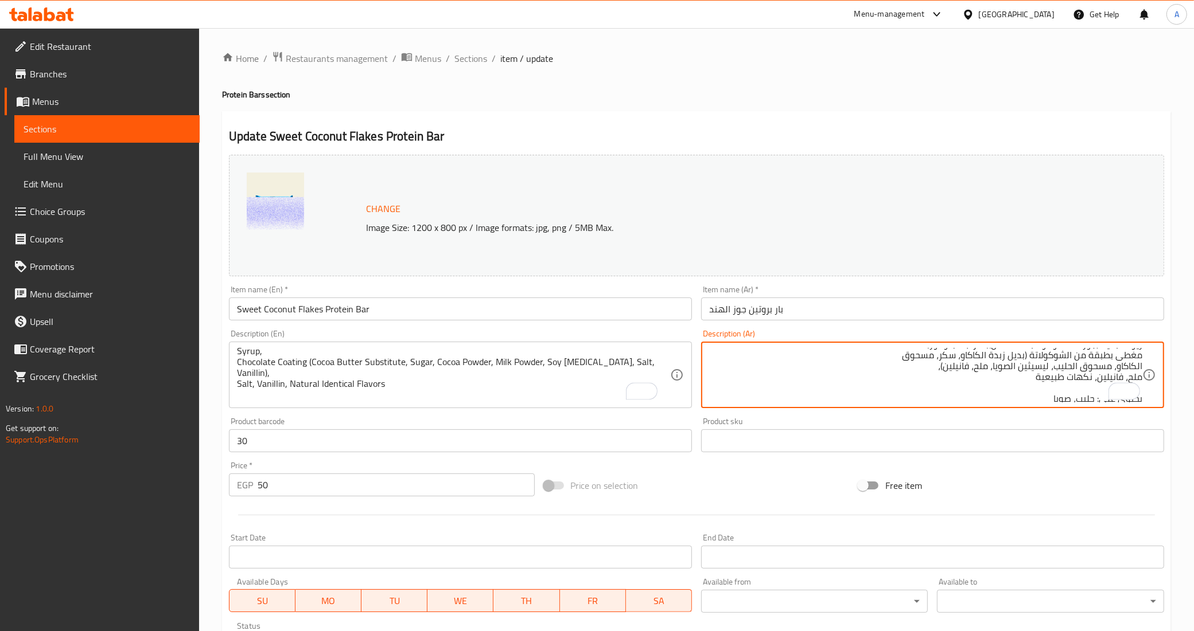
scroll to position [35, 0]
click at [835, 394] on textarea "بروتين مصل اللبن، بروتين الحليب، جوز الهند، الجلسرين، زيوت نباتية (جوز الهند و/…" at bounding box center [925, 375] width 433 height 54
paste textarea "20 جرام بروتين"
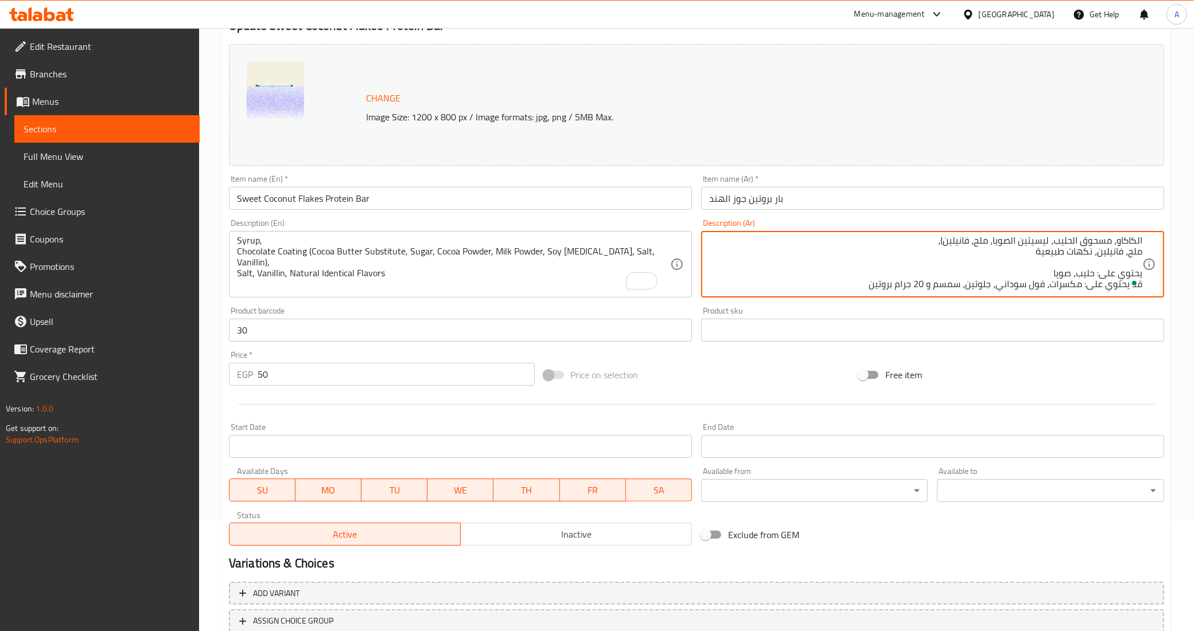
scroll to position [194, 0]
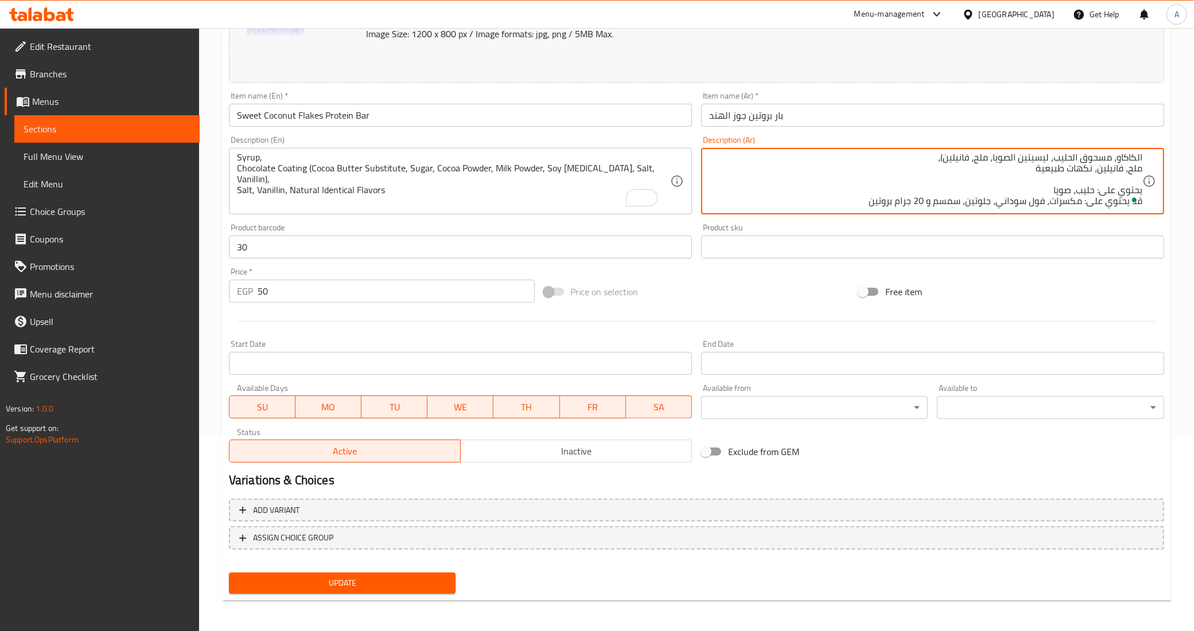
type textarea "بروتين مصل اللبن، بروتين الحليب، جوز الهند، الجلسرين، زيوت نباتية (جوز الهند و/…"
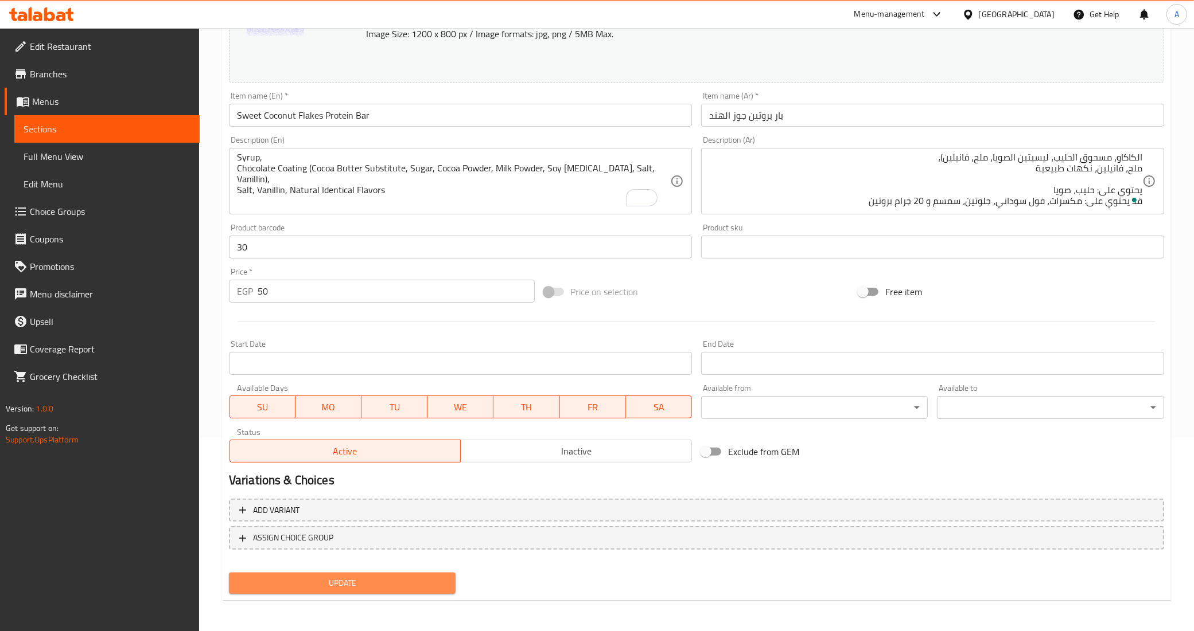
click at [387, 576] on span "Update" at bounding box center [342, 583] width 209 height 14
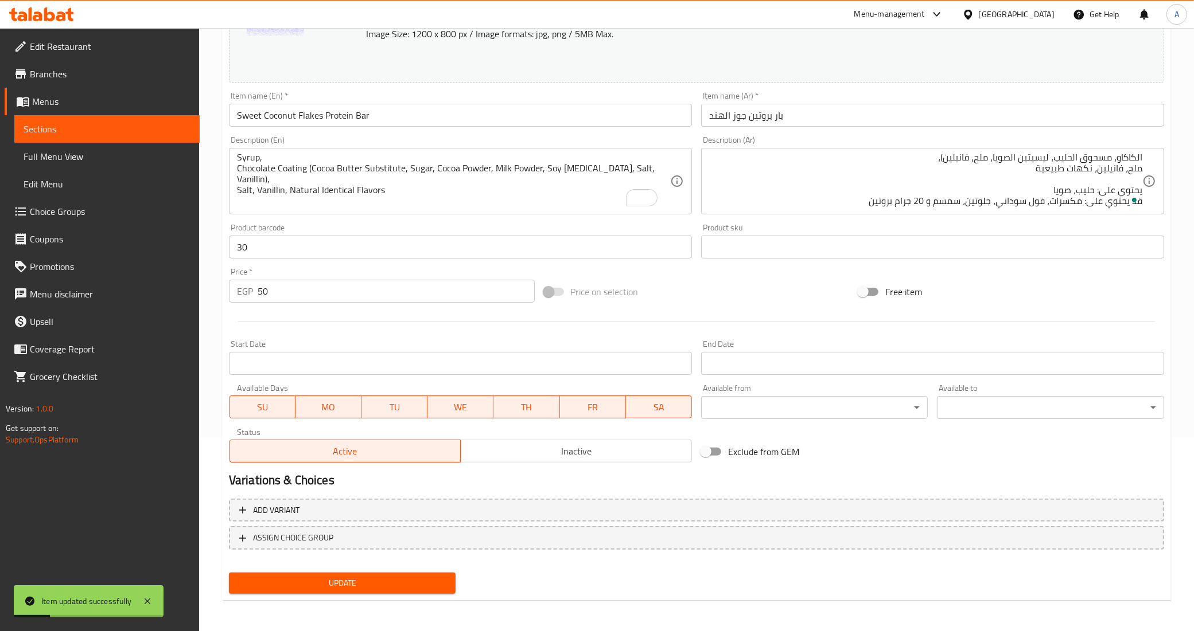
click at [387, 576] on span "Update" at bounding box center [342, 583] width 209 height 14
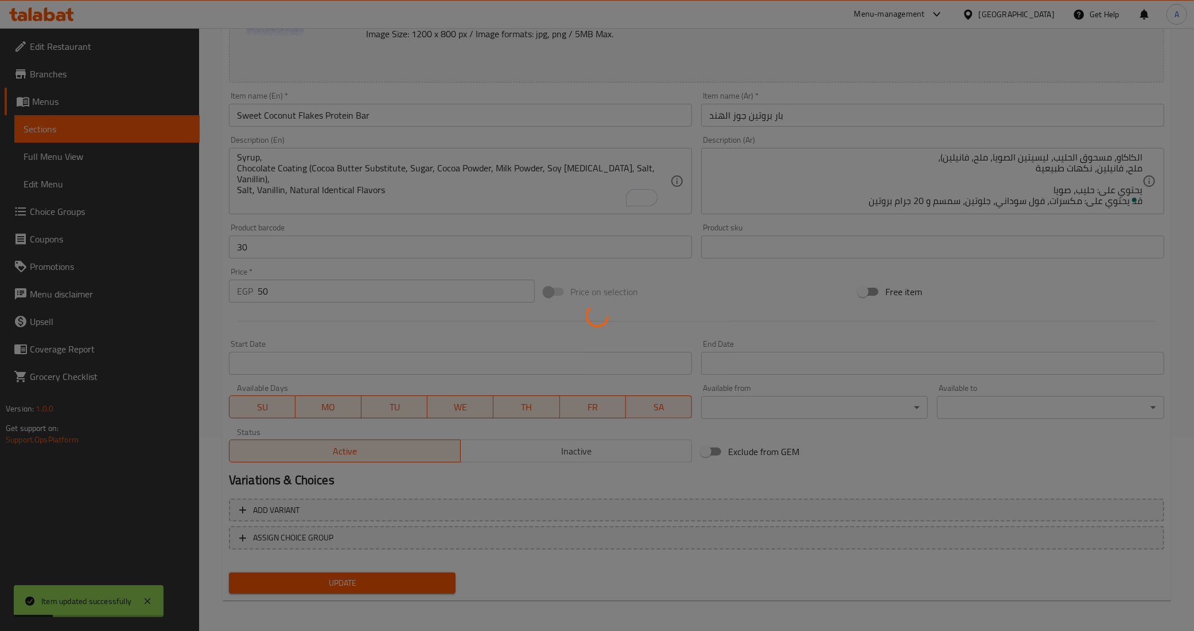
click at [387, 574] on div at bounding box center [597, 315] width 1194 height 631
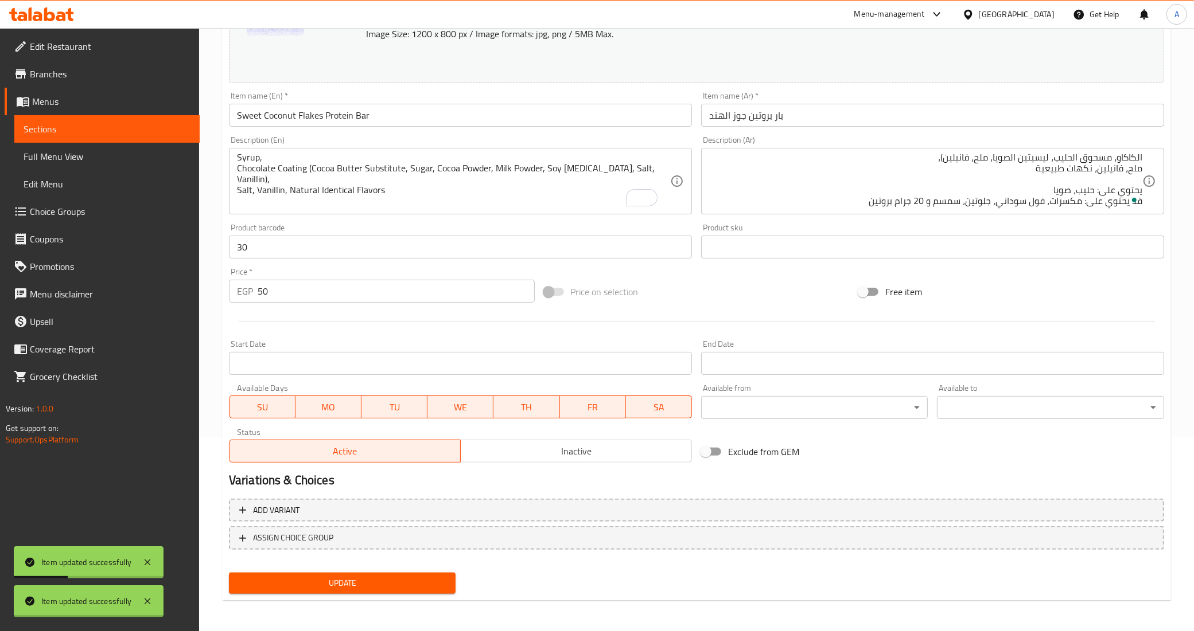
scroll to position [0, 0]
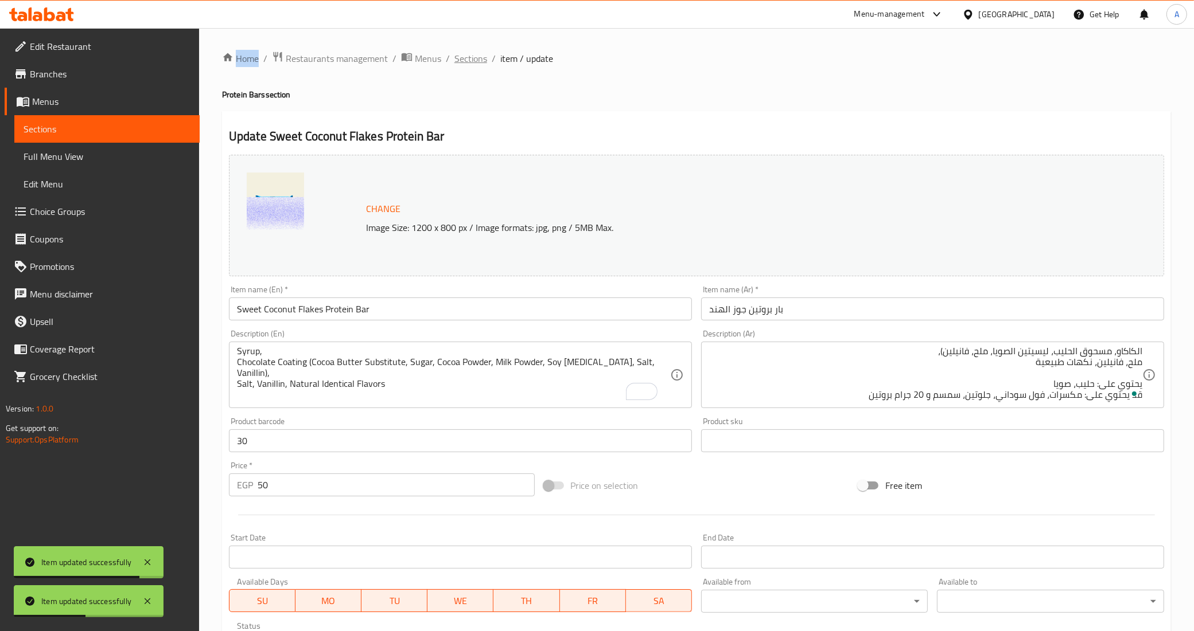
click at [469, 63] on span "Sections" at bounding box center [470, 59] width 33 height 14
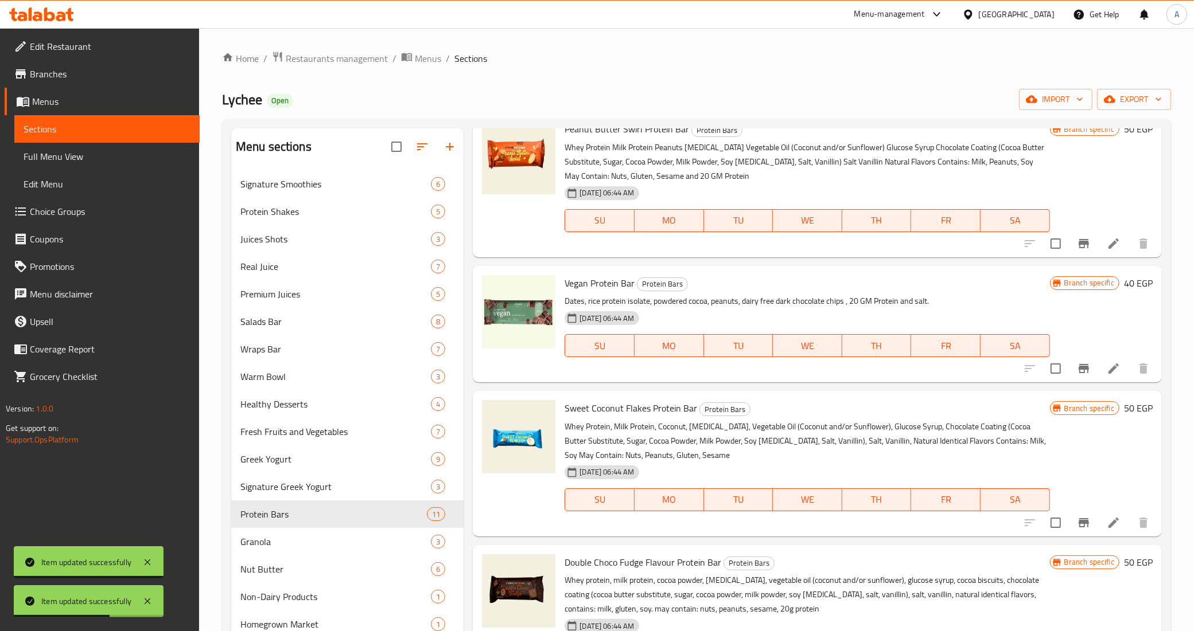
scroll to position [215, 0]
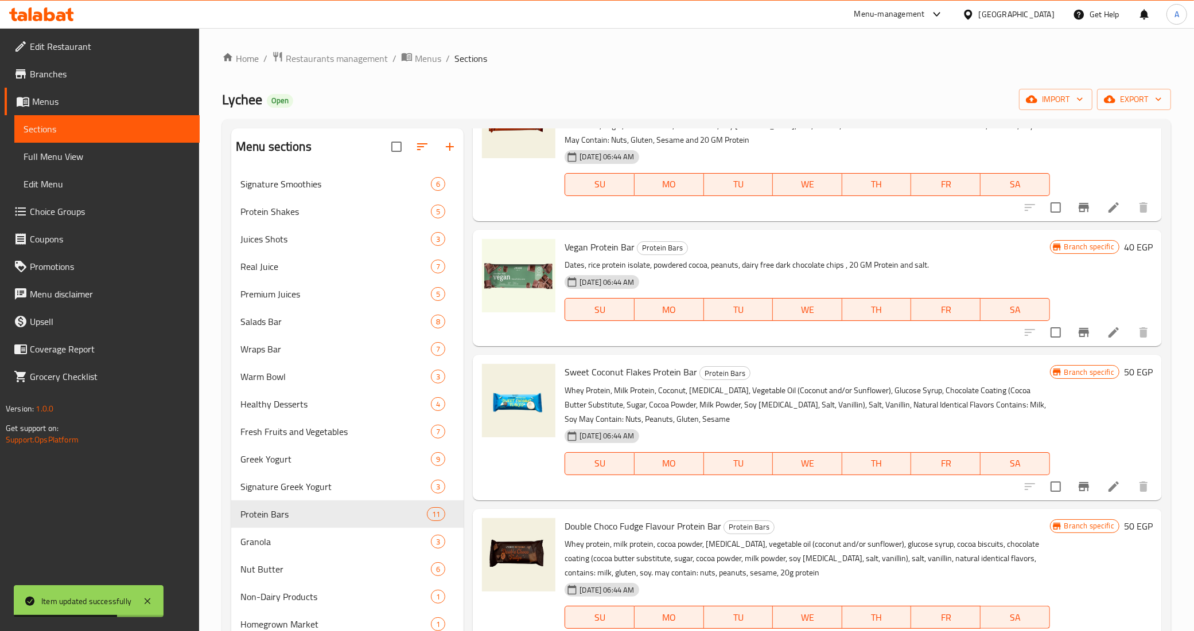
click at [700, 423] on p "Whey Protein, Milk Protein, Coconut, Glycerin, Vegetable Oil (Coconut and/or Su…" at bounding box center [806, 405] width 485 height 43
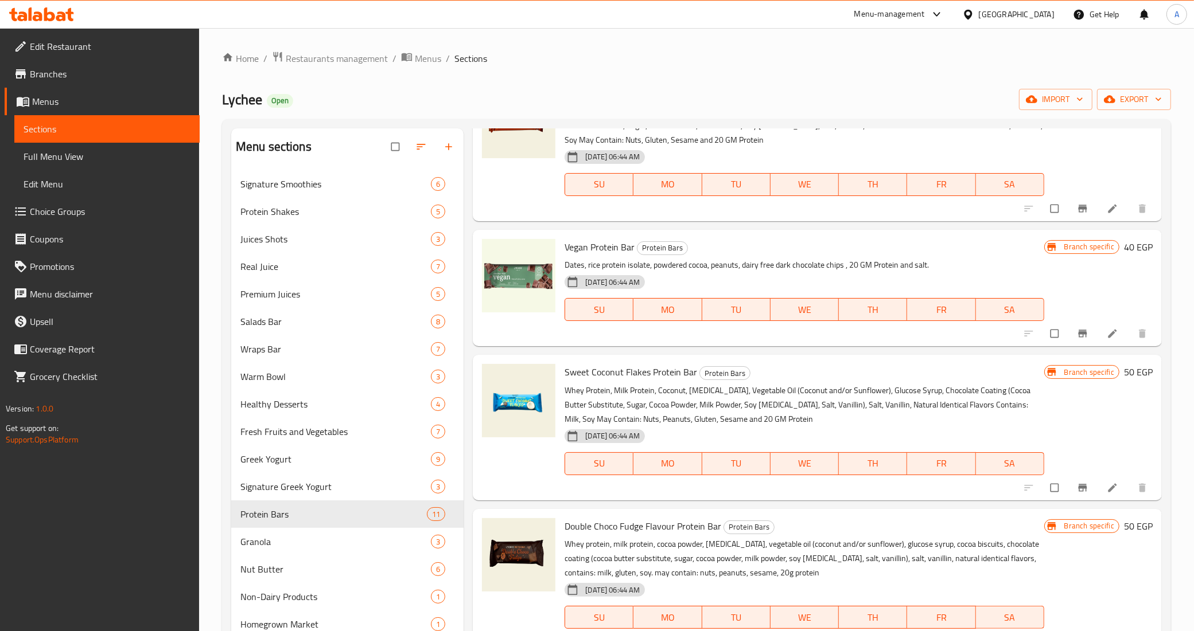
scroll to position [287, 0]
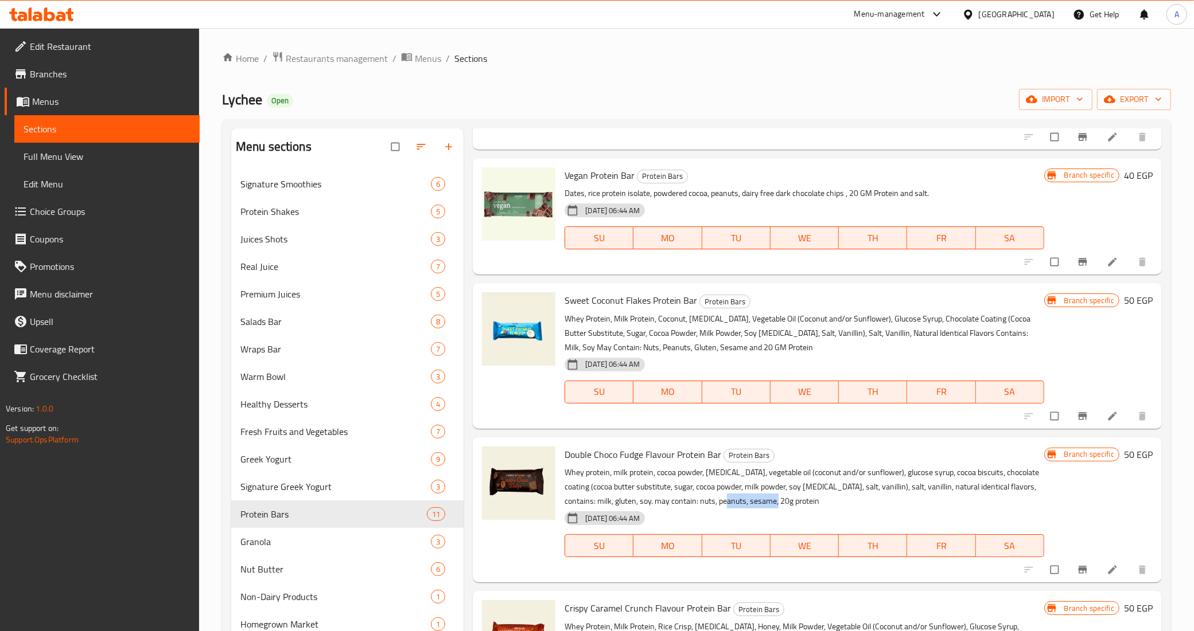
drag, startPoint x: 767, startPoint y: 503, endPoint x: 723, endPoint y: 503, distance: 44.2
click at [723, 503] on p "Whey protein, milk protein, cocoa powder, [MEDICAL_DATA], vegetable oil (coconu…" at bounding box center [803, 487] width 479 height 43
click at [793, 503] on p "Whey protein, milk protein, cocoa powder, [MEDICAL_DATA], vegetable oil (coconu…" at bounding box center [803, 487] width 479 height 43
click at [1108, 572] on icon at bounding box center [1112, 570] width 9 height 9
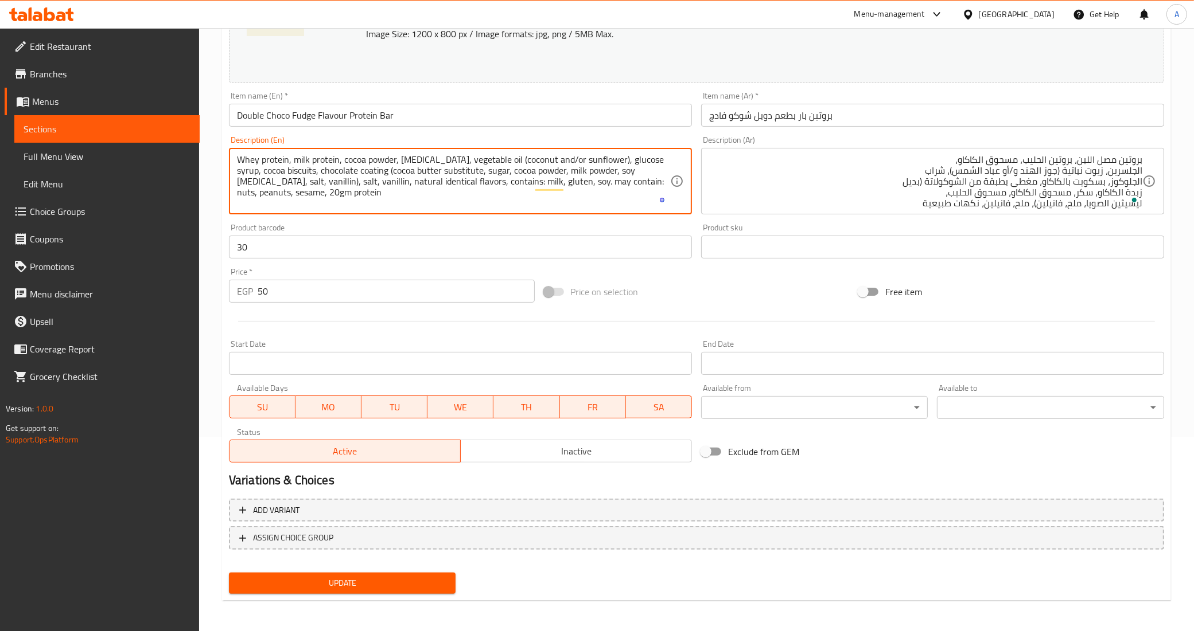
type textarea "Whey protein, milk protein, cocoa powder, [MEDICAL_DATA], vegetable oil (coconu…"
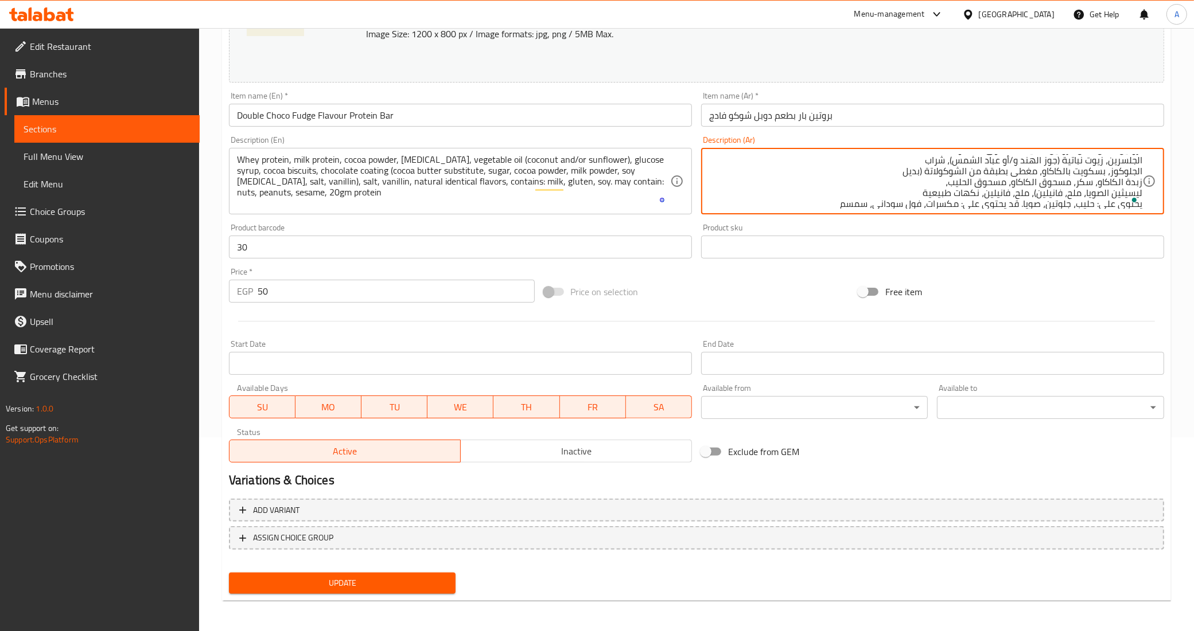
scroll to position [13, 0]
click at [787, 202] on textarea "بروتين مصل اللبن، بروتين الحليب، مسحوق الكاكاو، الجلسرين، زيوت نباتية (جوز الهن…" at bounding box center [925, 181] width 433 height 54
paste textarea "20 جرام بروتين"
type textarea "بروتين مصل اللبن، بروتين الحليب، مسحوق الكاكاو، الجلسرين، زيوت نباتية (جوز الهن…"
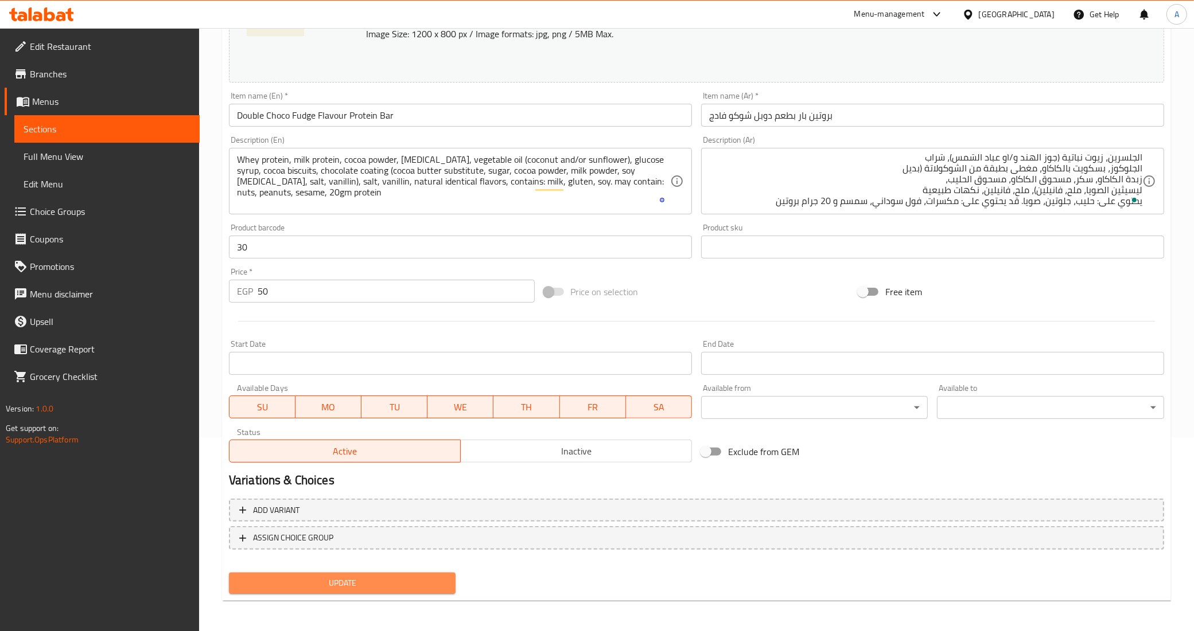
click at [357, 579] on span "Update" at bounding box center [342, 583] width 209 height 14
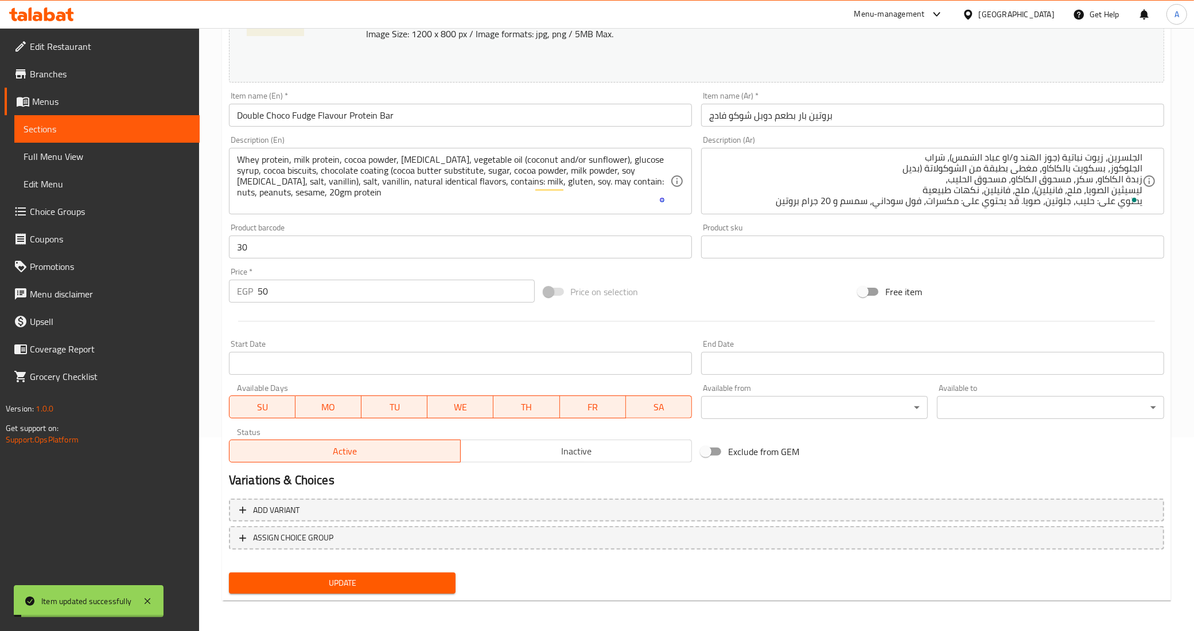
click at [357, 579] on span "Update" at bounding box center [342, 583] width 209 height 14
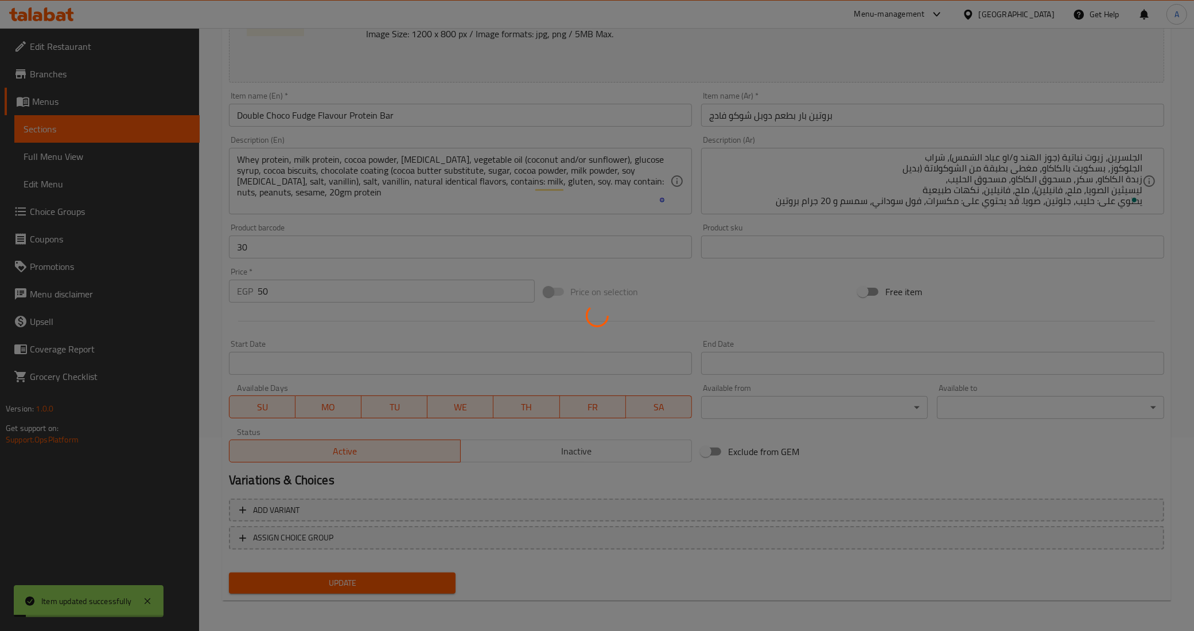
click at [357, 579] on div at bounding box center [597, 315] width 1194 height 631
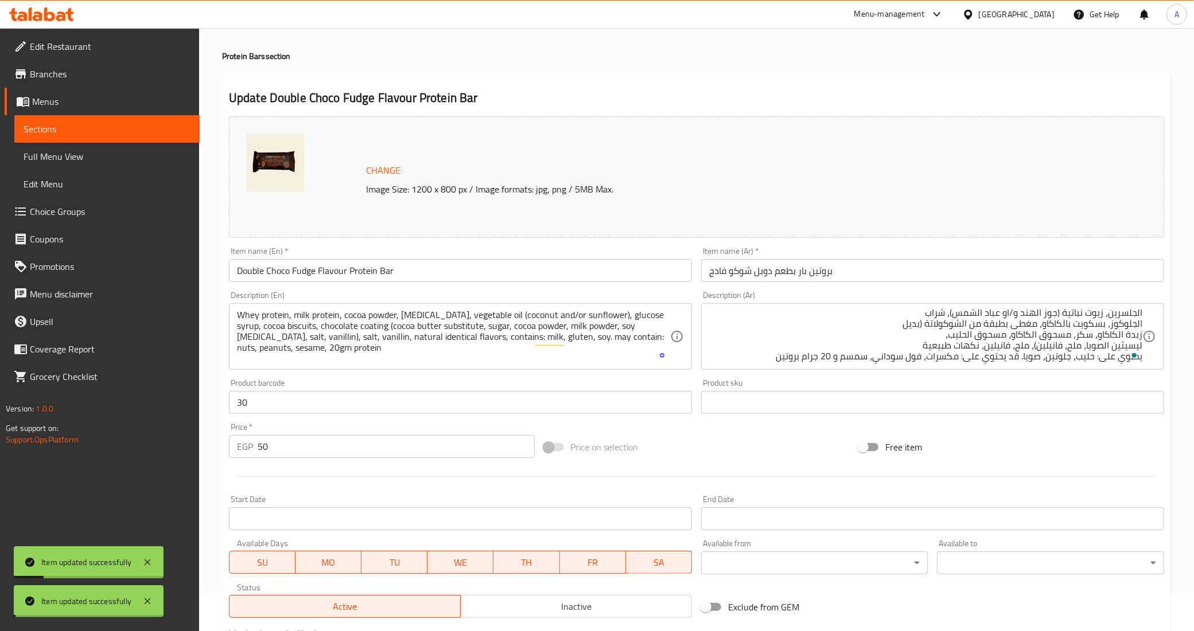
scroll to position [0, 0]
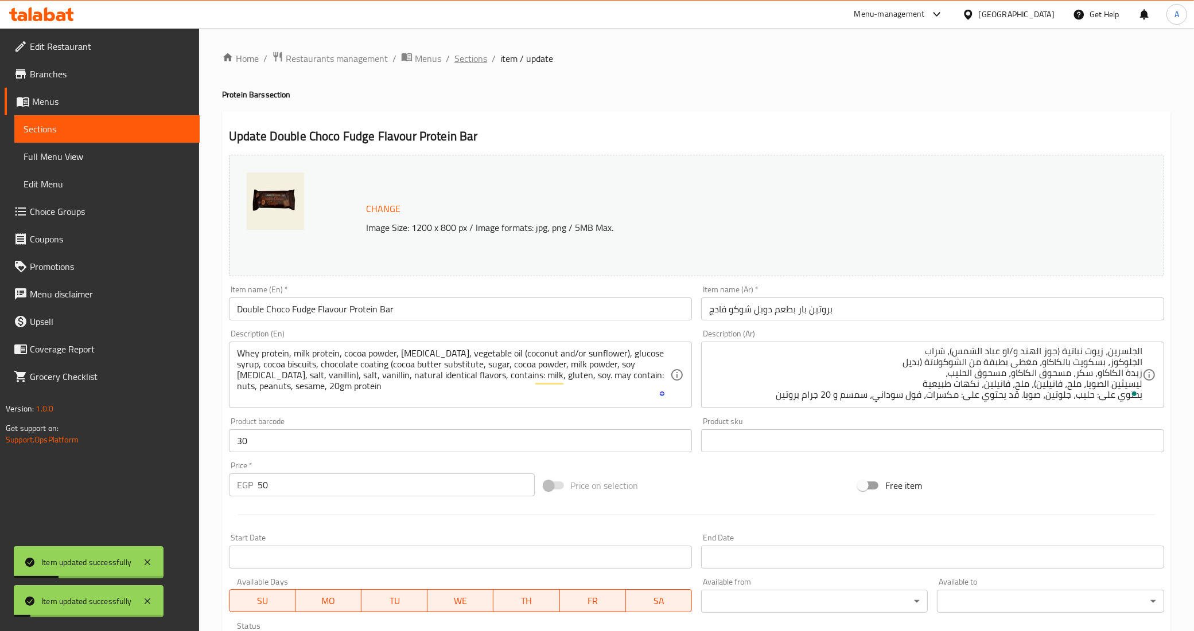
click at [474, 60] on span "Sections" at bounding box center [470, 59] width 33 height 14
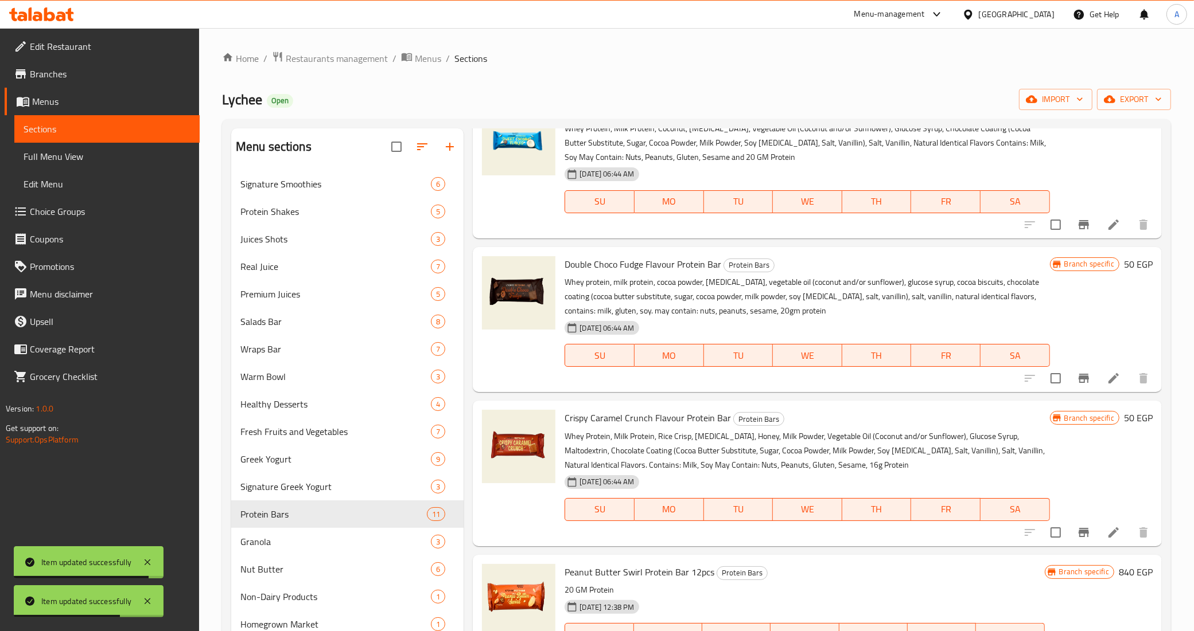
scroll to position [502, 0]
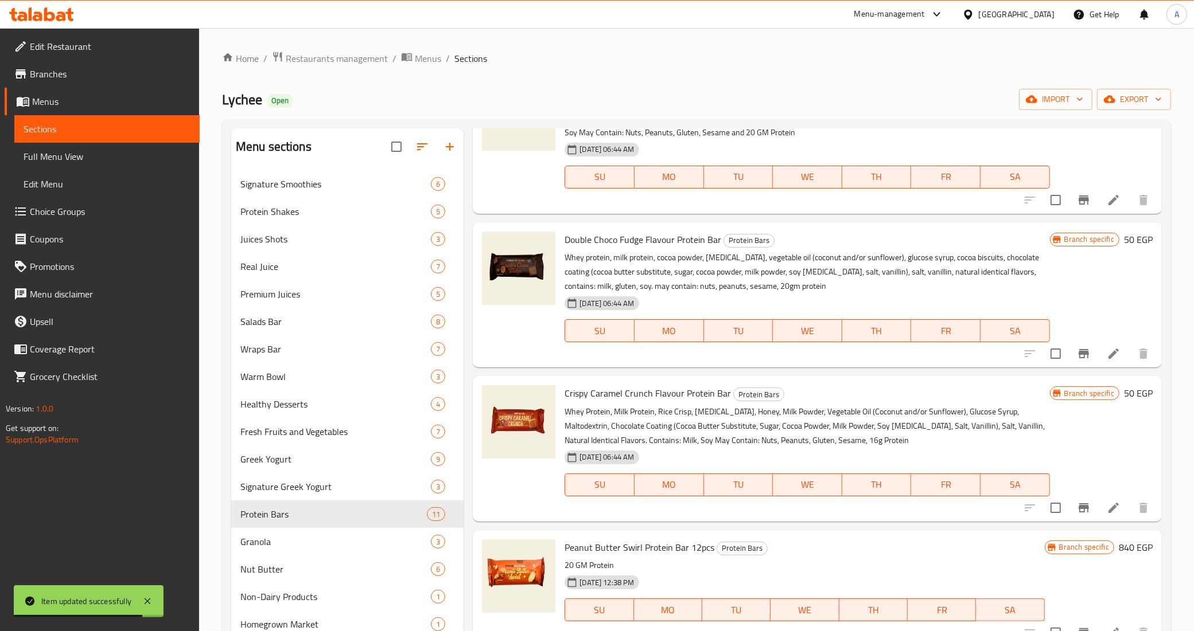
click at [670, 396] on span "Crispy Caramel Crunch Flavour Protein Bar" at bounding box center [647, 393] width 166 height 17
copy h6 "Crispy Caramel Crunch Flavour Protein Bar"
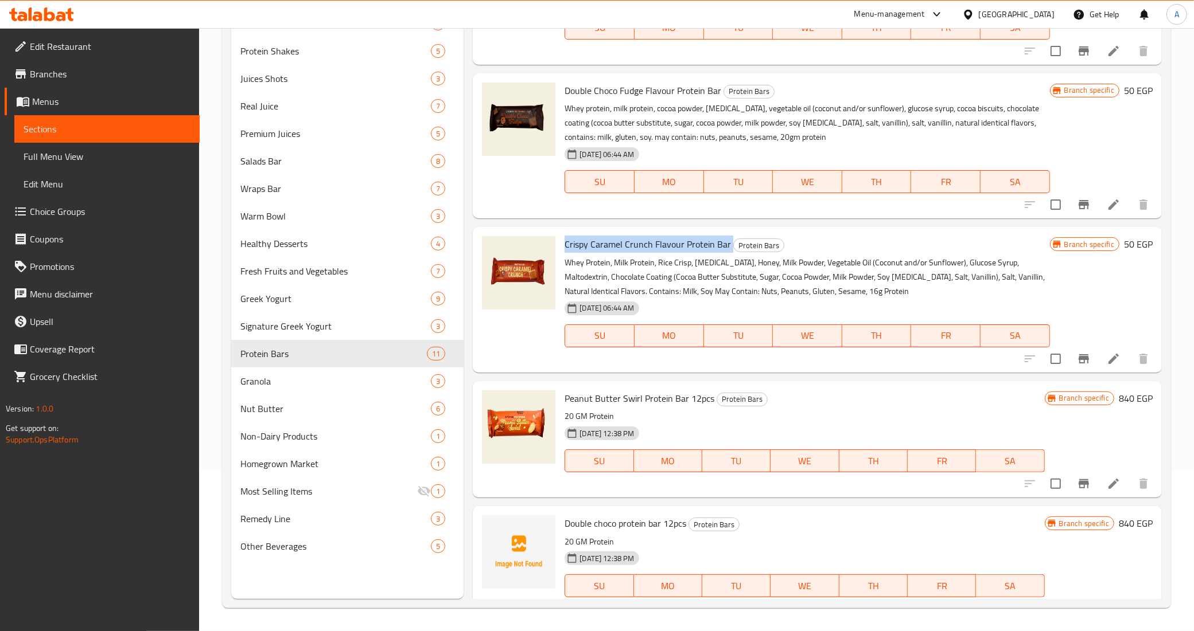
scroll to position [459, 0]
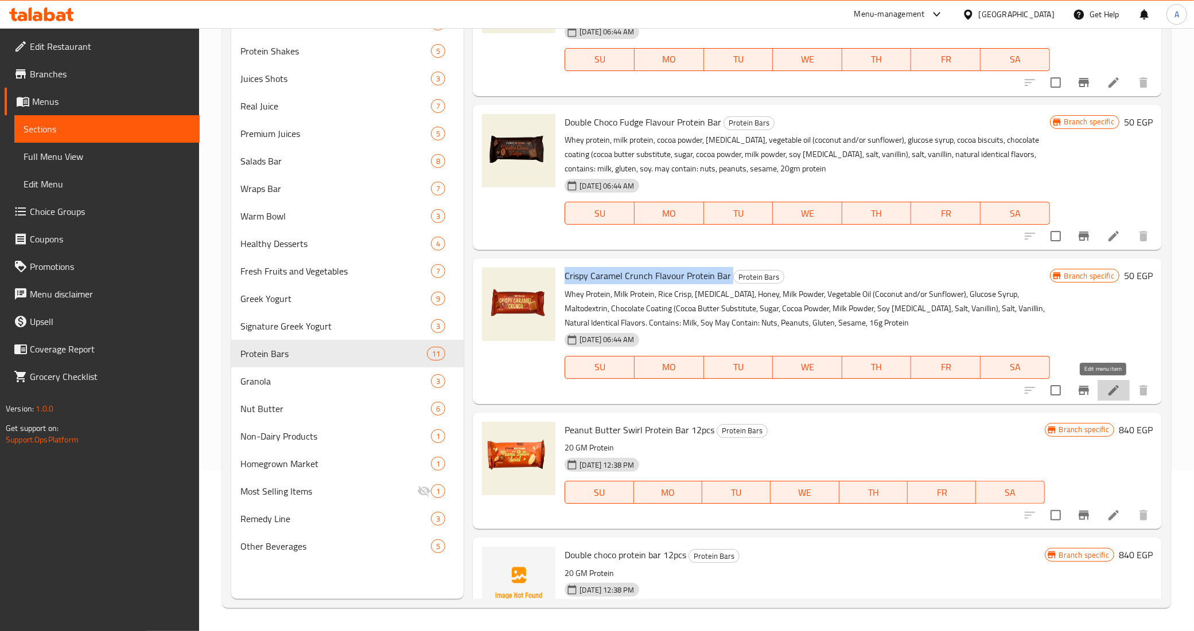
click at [1108, 394] on icon at bounding box center [1113, 390] width 10 height 10
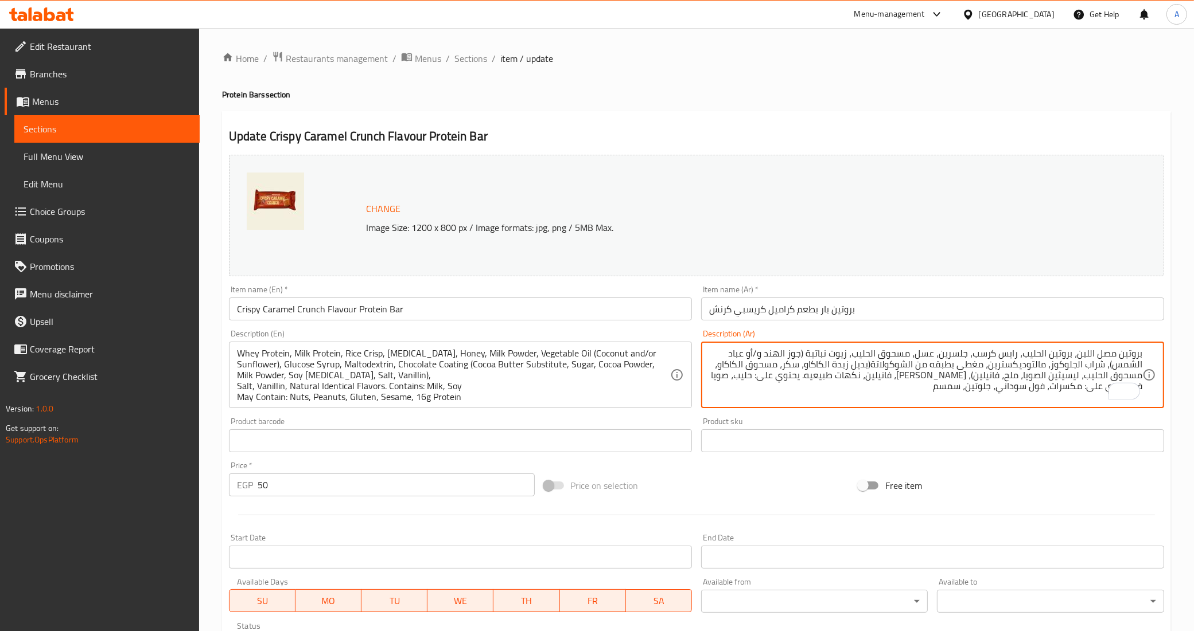
click at [835, 395] on textarea "بروتين مصل اللبن، بروتين الحليب، رايس كرسب، جلسرين، عسل، مسحوق الحليب، زيوت نبا…" at bounding box center [925, 375] width 433 height 54
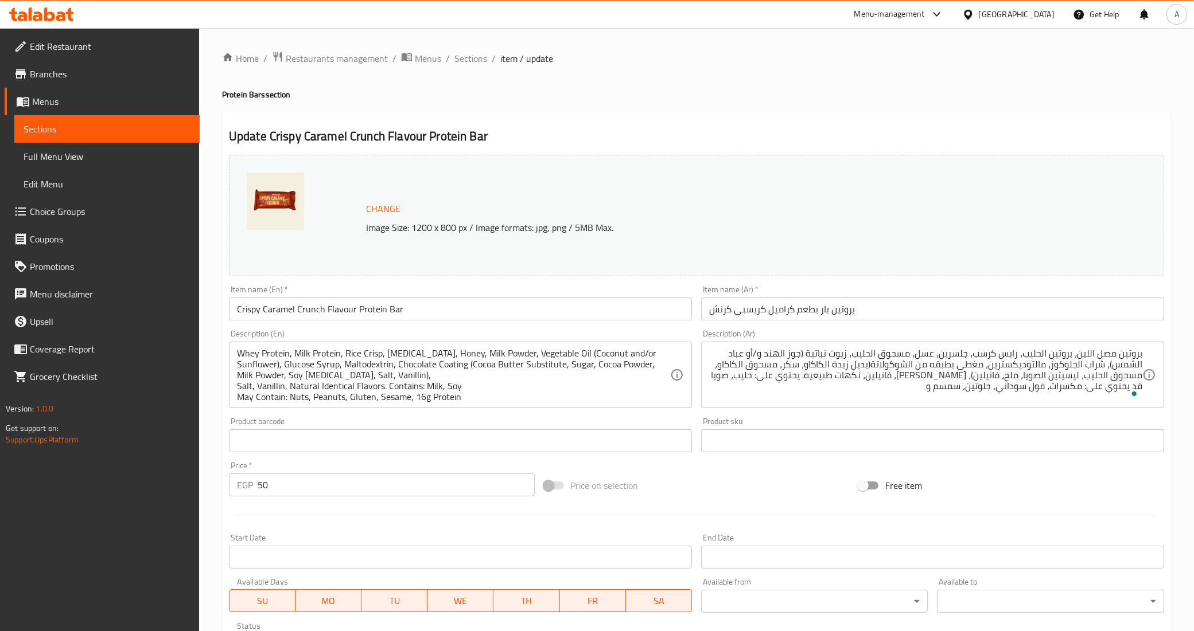
click at [814, 486] on div "Price on selection" at bounding box center [696, 485] width 315 height 31
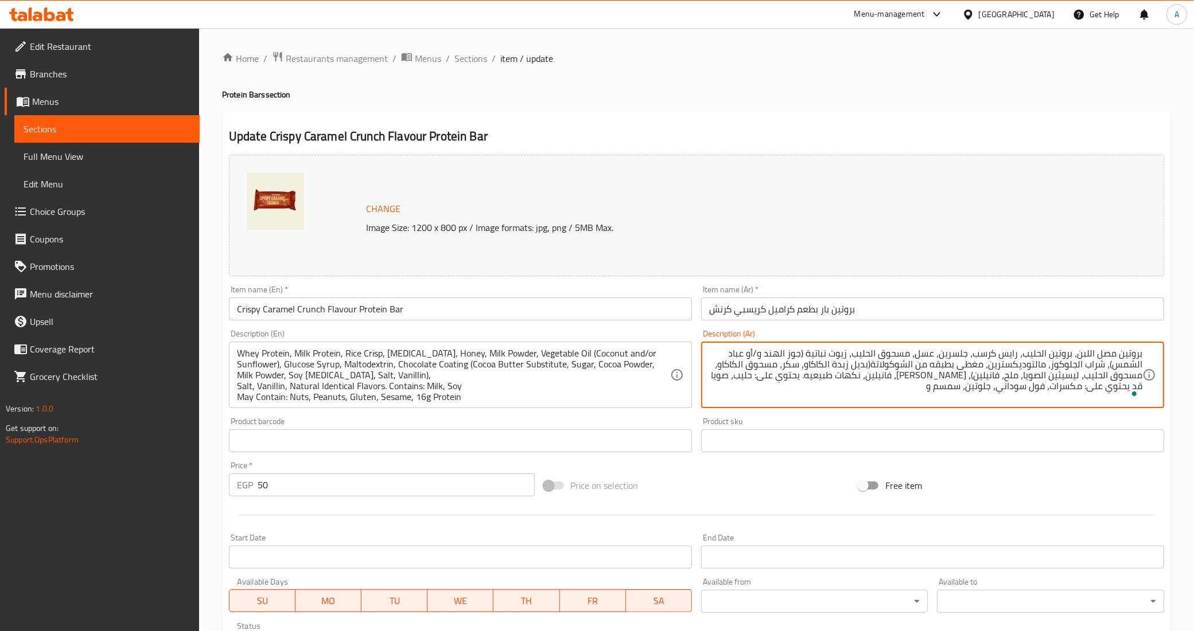
paste textarea "20 جرام بروتين"
type textarea "بروتين مصل اللبن، بروتين الحليب، رايس كرسب، جلسرين، عسل، مسحوق الحليب، زيوت نبا…"
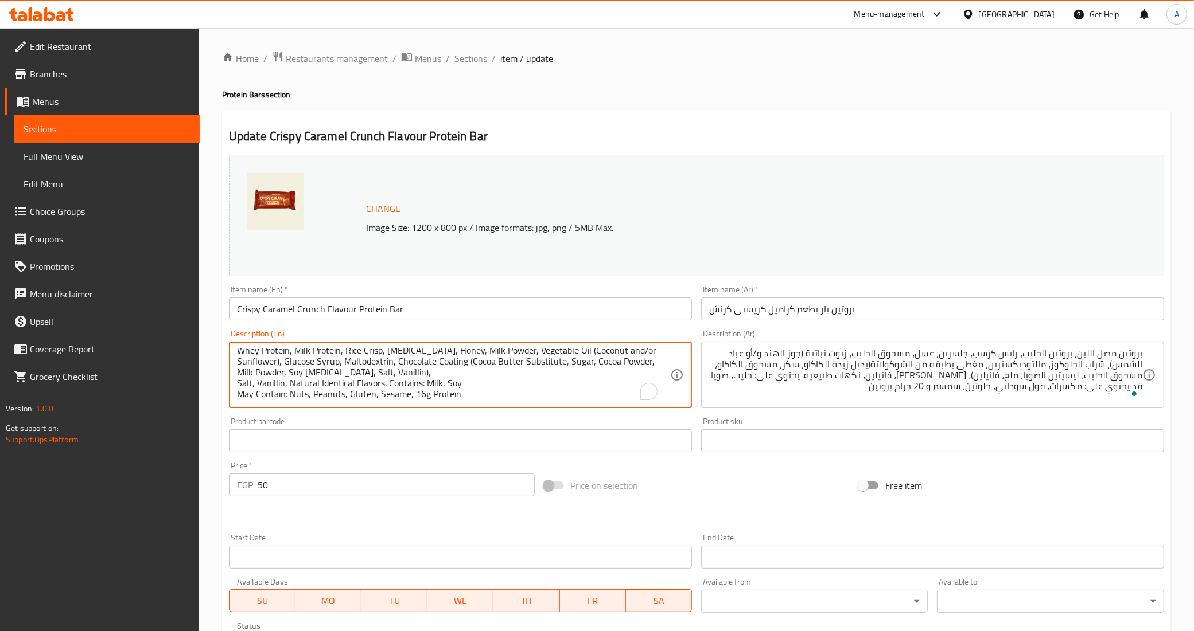
scroll to position [3, 0]
drag, startPoint x: 425, startPoint y: 399, endPoint x: 413, endPoint y: 399, distance: 12.0
click at [420, 396] on textarea "Whey Protein, Milk Protein, Rice Crisp, Glycerin, Honey, Milk Powder, Vegetable…" at bounding box center [453, 375] width 433 height 54
type textarea "Whey Protein, Milk Protein, Rice Crisp, Glycerin, Honey, Milk Powder, Vegetable…"
click at [492, 416] on div "Product barcode Product barcode" at bounding box center [460, 435] width 472 height 44
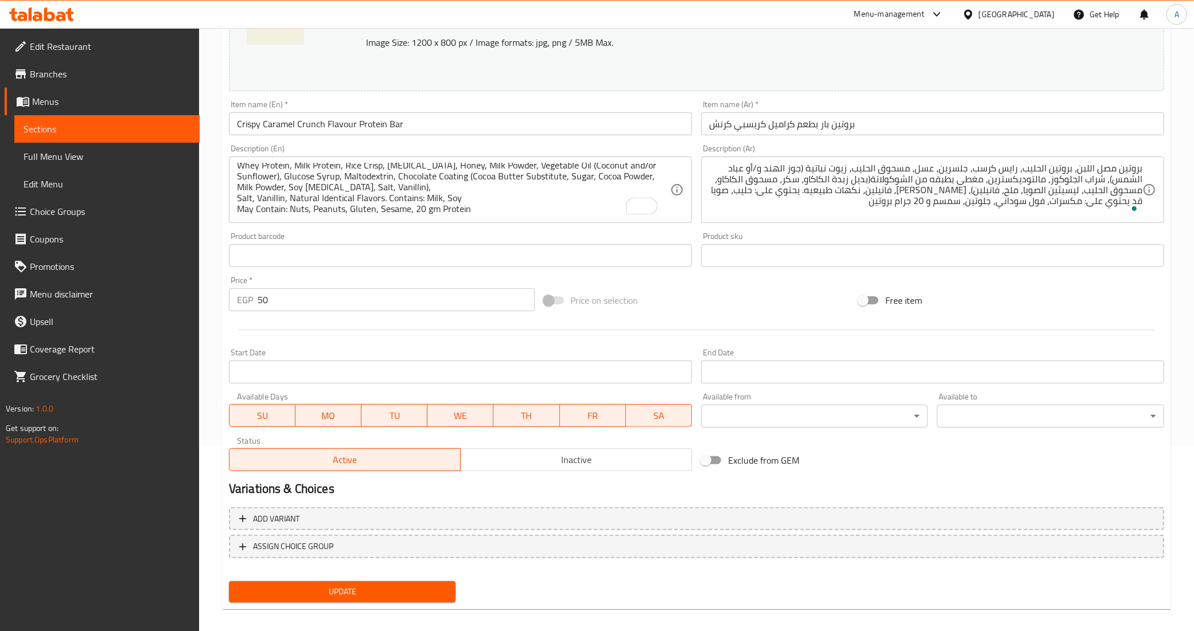
scroll to position [194, 0]
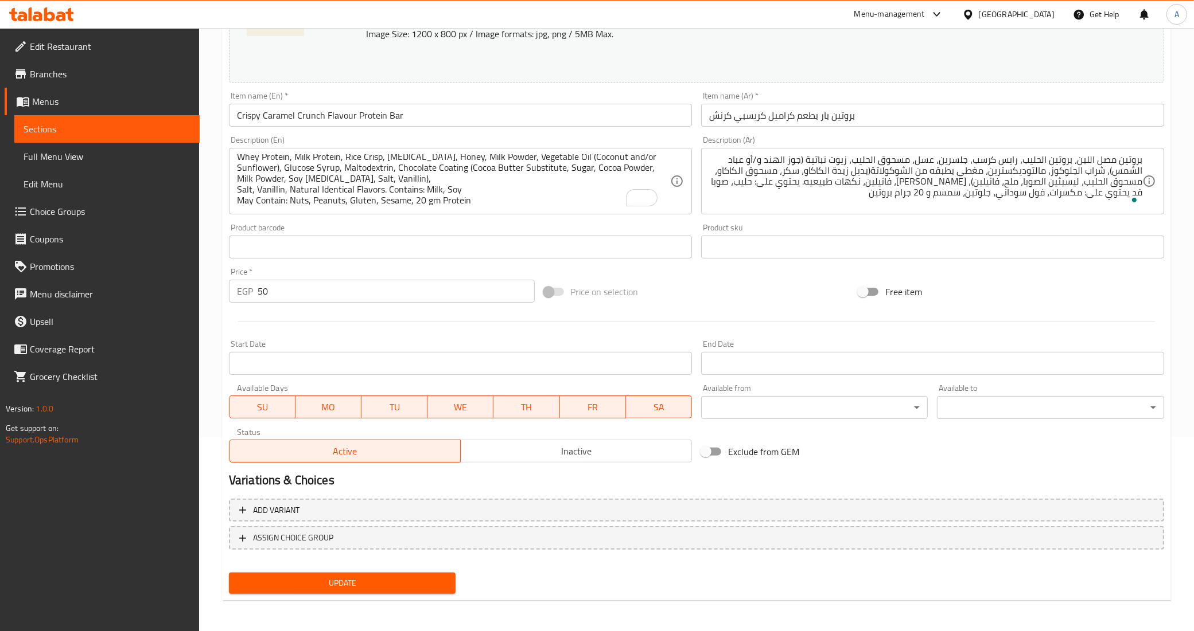
click at [365, 583] on span "Update" at bounding box center [342, 583] width 209 height 14
click at [374, 578] on span "Update" at bounding box center [342, 583] width 209 height 14
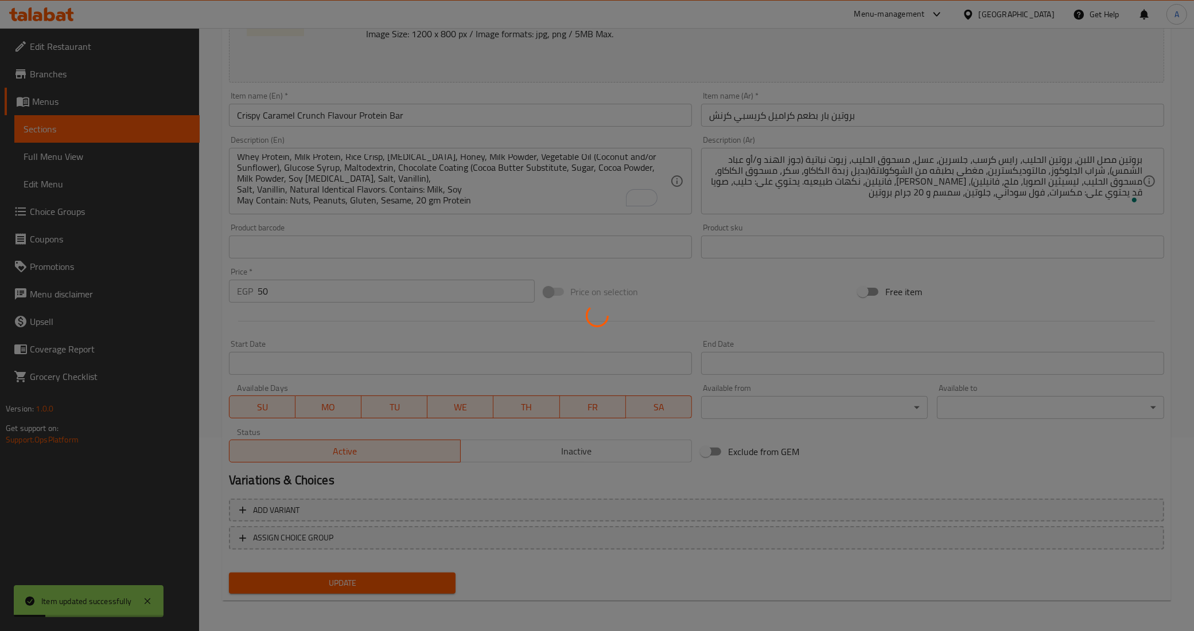
click at [374, 578] on div at bounding box center [597, 315] width 1194 height 631
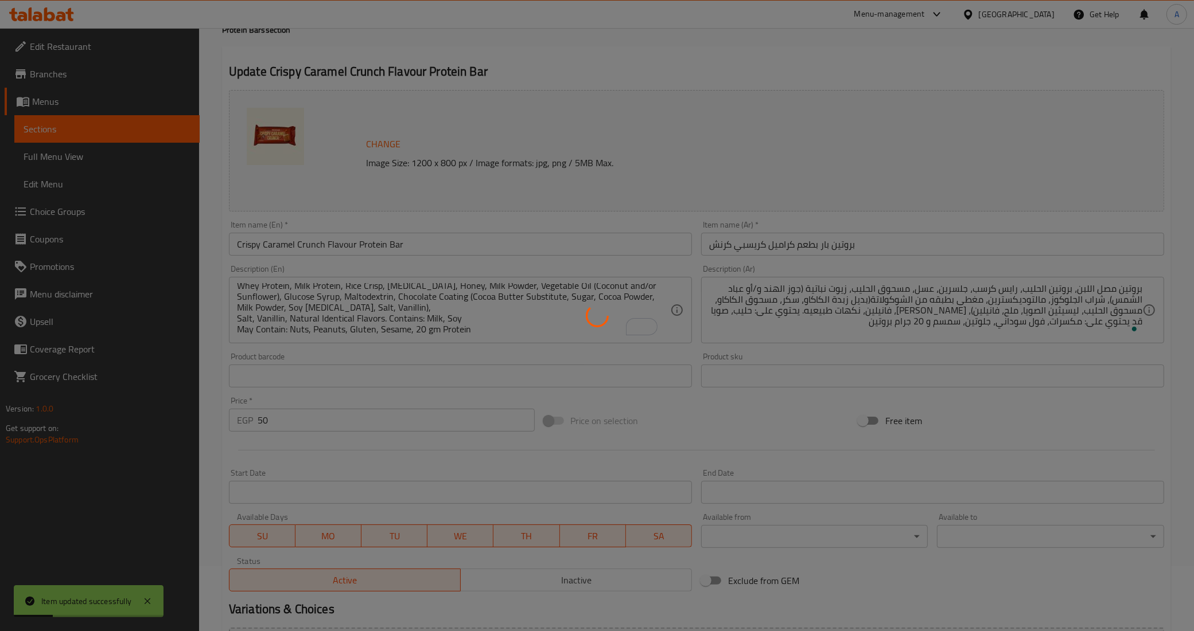
scroll to position [0, 0]
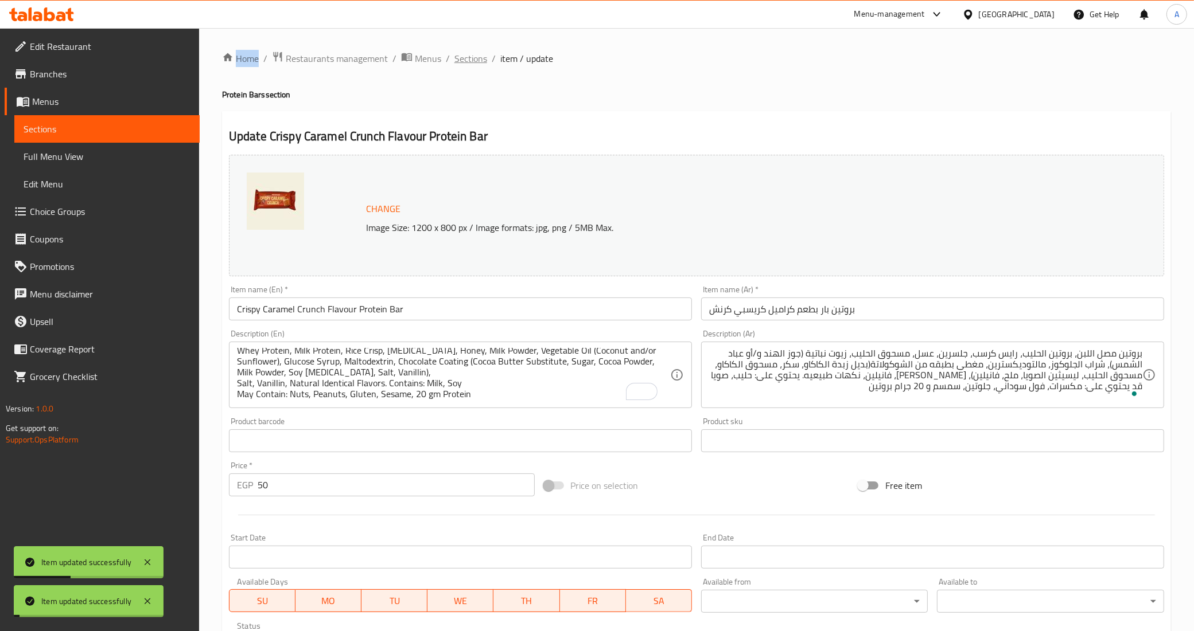
click at [472, 61] on span "Sections" at bounding box center [470, 59] width 33 height 14
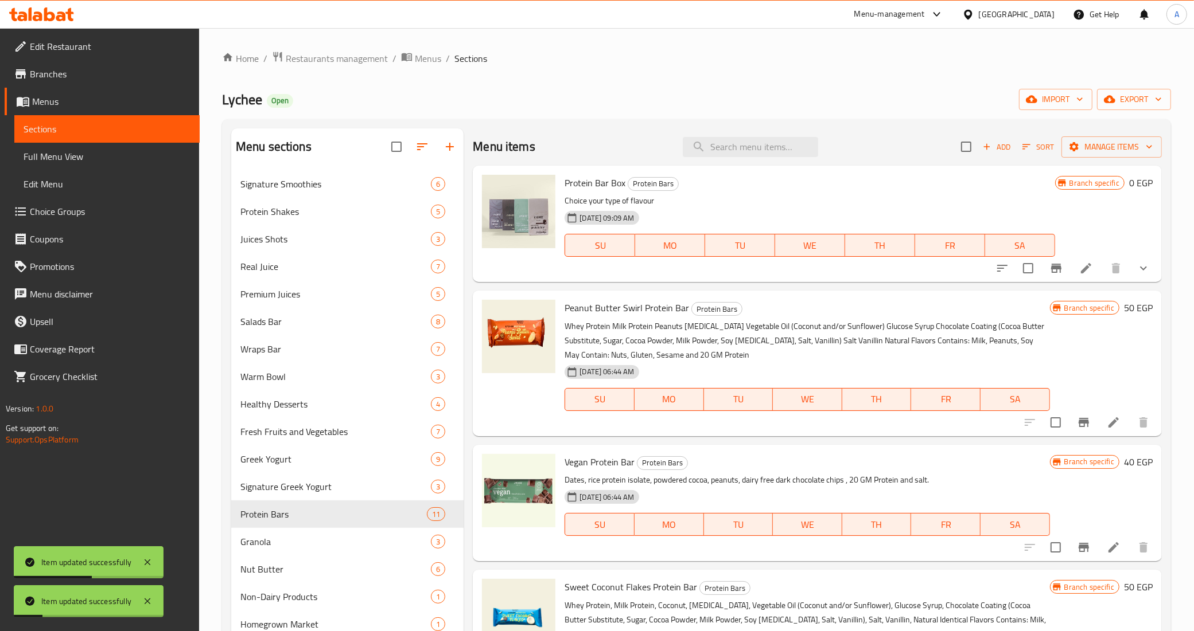
click at [84, 162] on span "Full Menu View" at bounding box center [107, 157] width 167 height 14
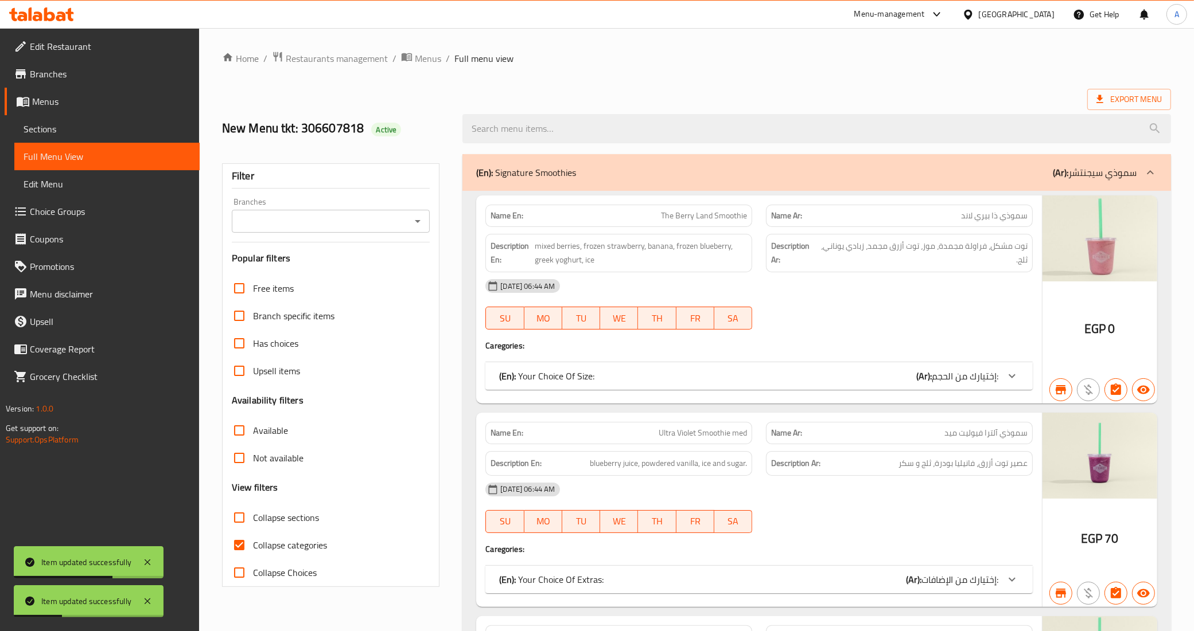
click at [420, 227] on icon "Open" at bounding box center [418, 222] width 14 height 14
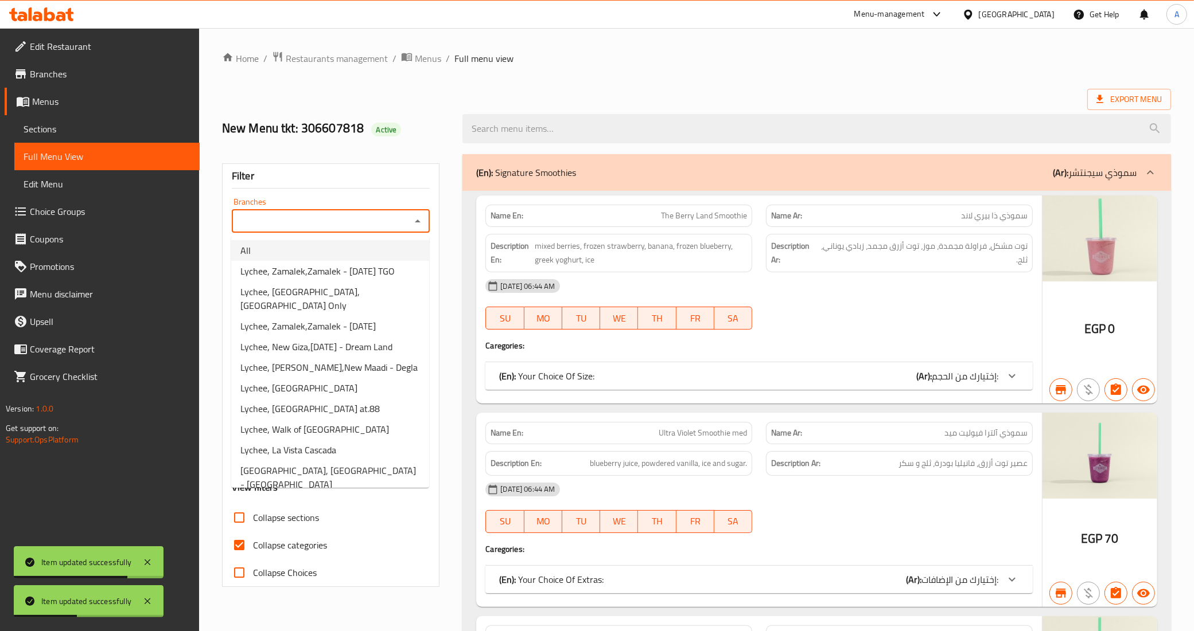
click at [394, 258] on li "All" at bounding box center [330, 250] width 198 height 21
type input "All"
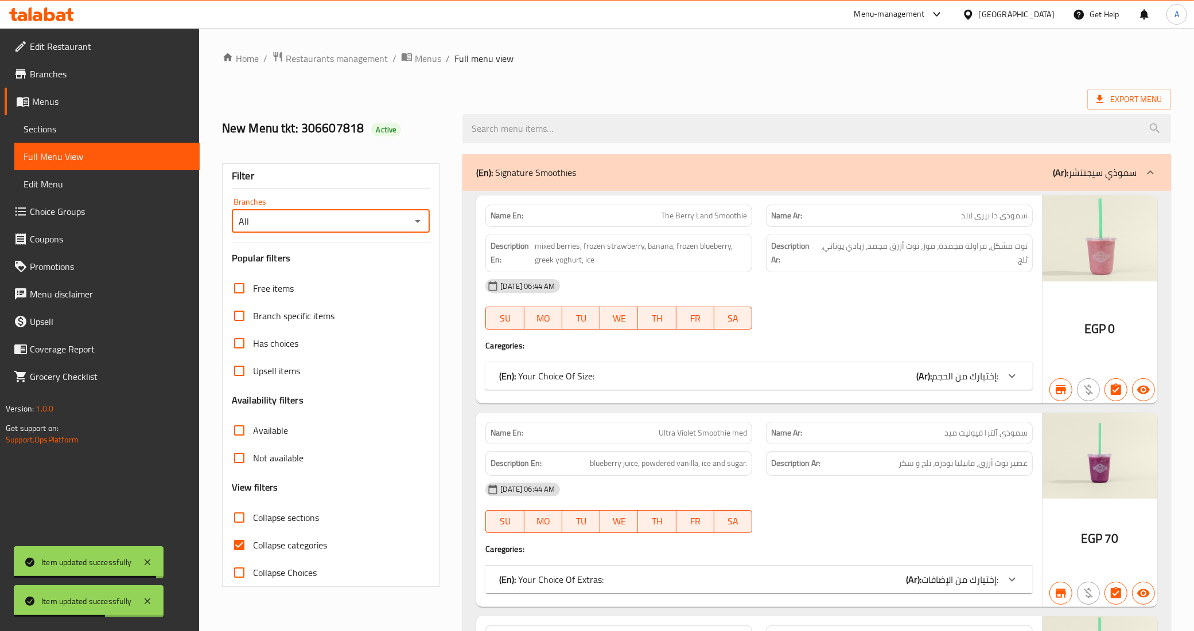
click at [237, 515] on input "Collapse sections" at bounding box center [239, 518] width 28 height 28
checkbox input "true"
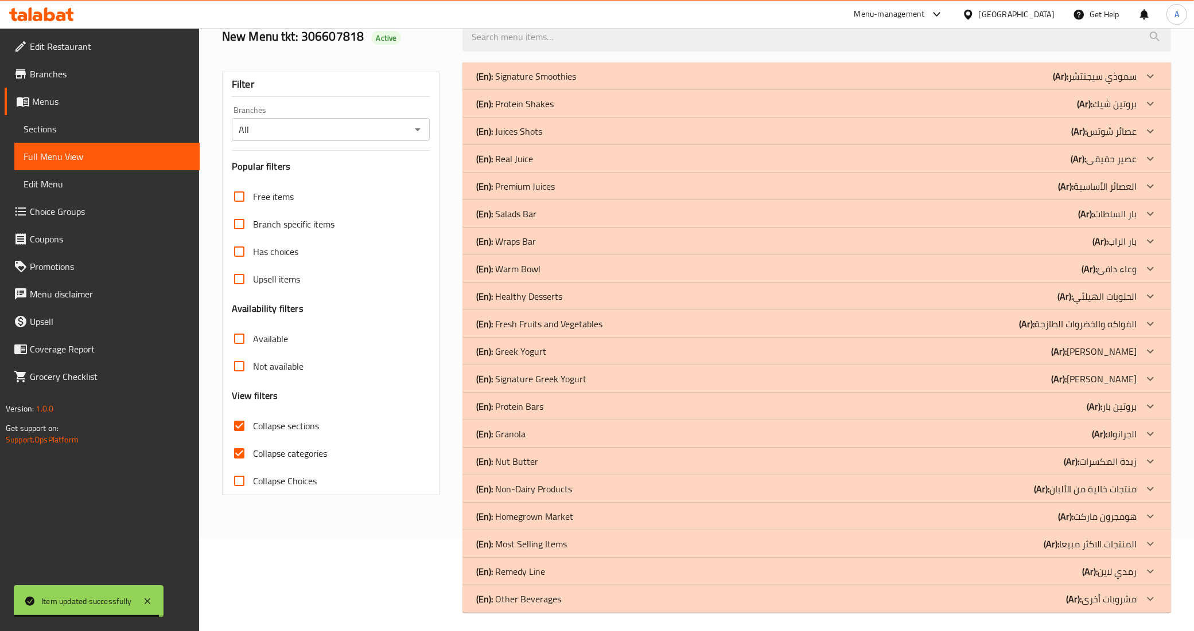
scroll to position [96, 0]
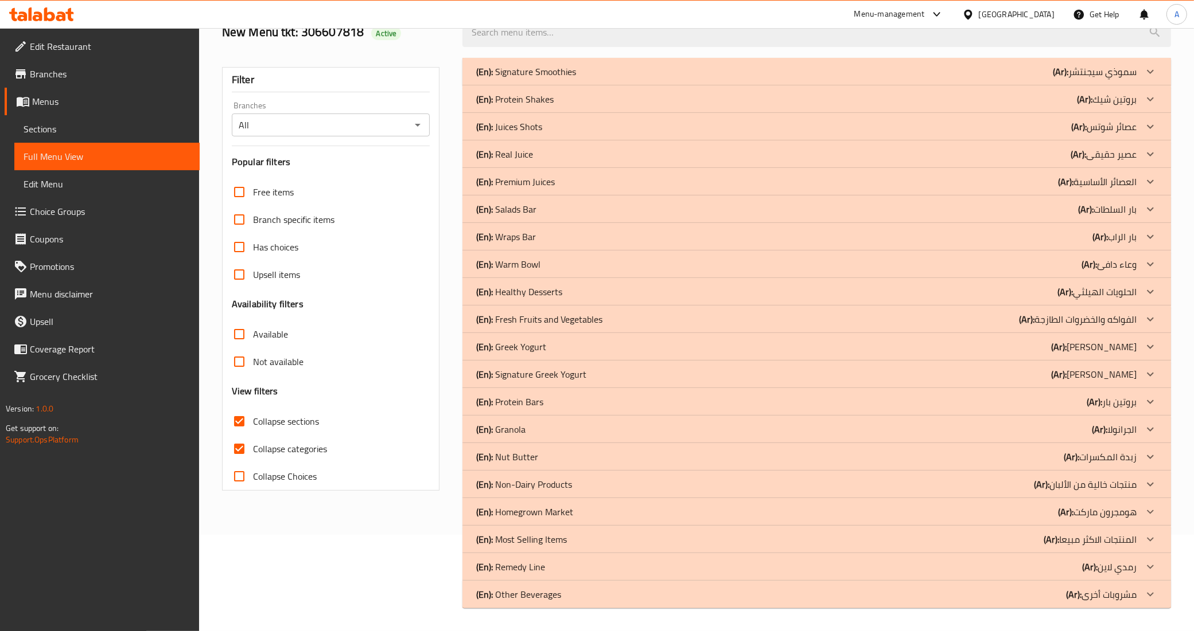
click at [594, 79] on div "(En): Protein Bars (Ar): بروتين بار" at bounding box center [806, 72] width 660 height 14
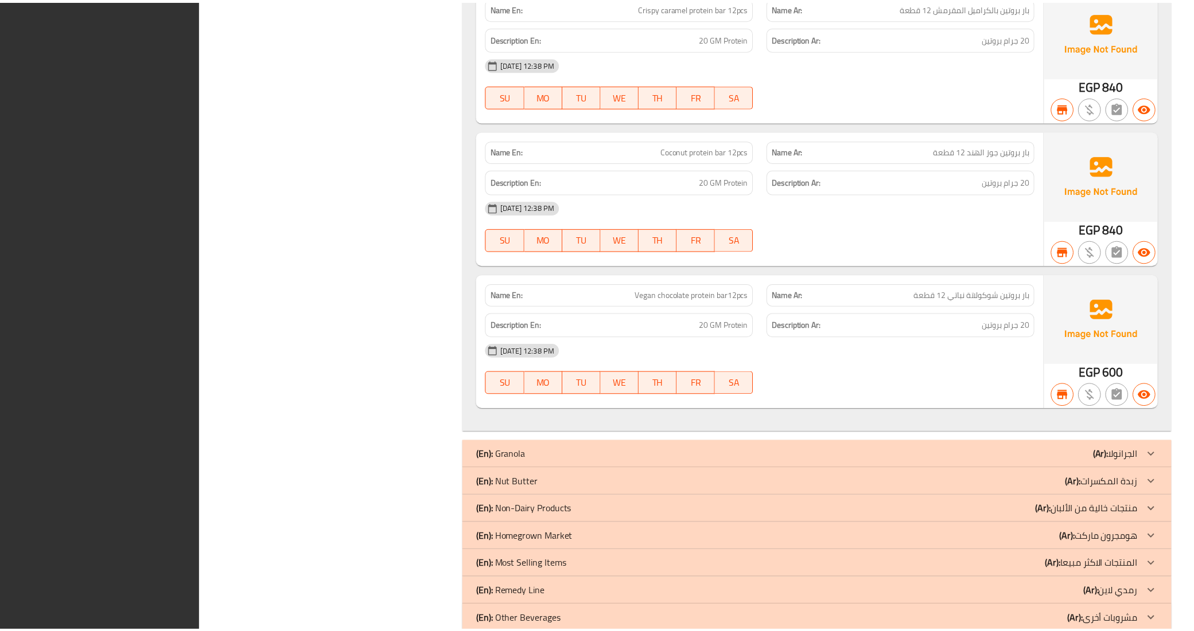
scroll to position [2091, 0]
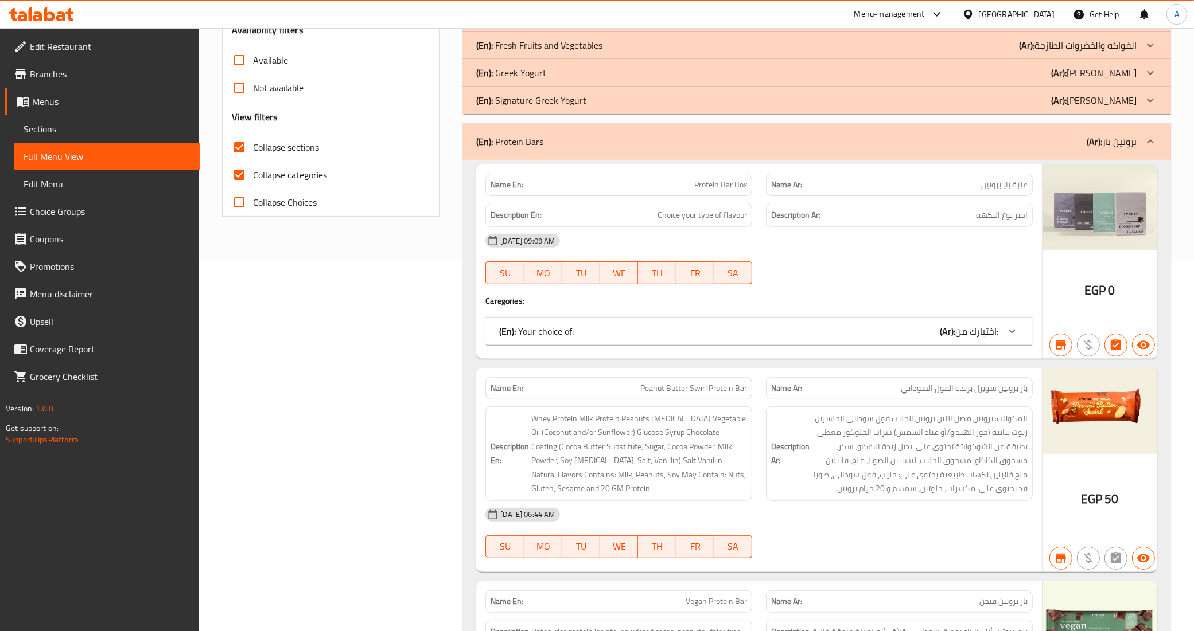
scroll to position [0, 0]
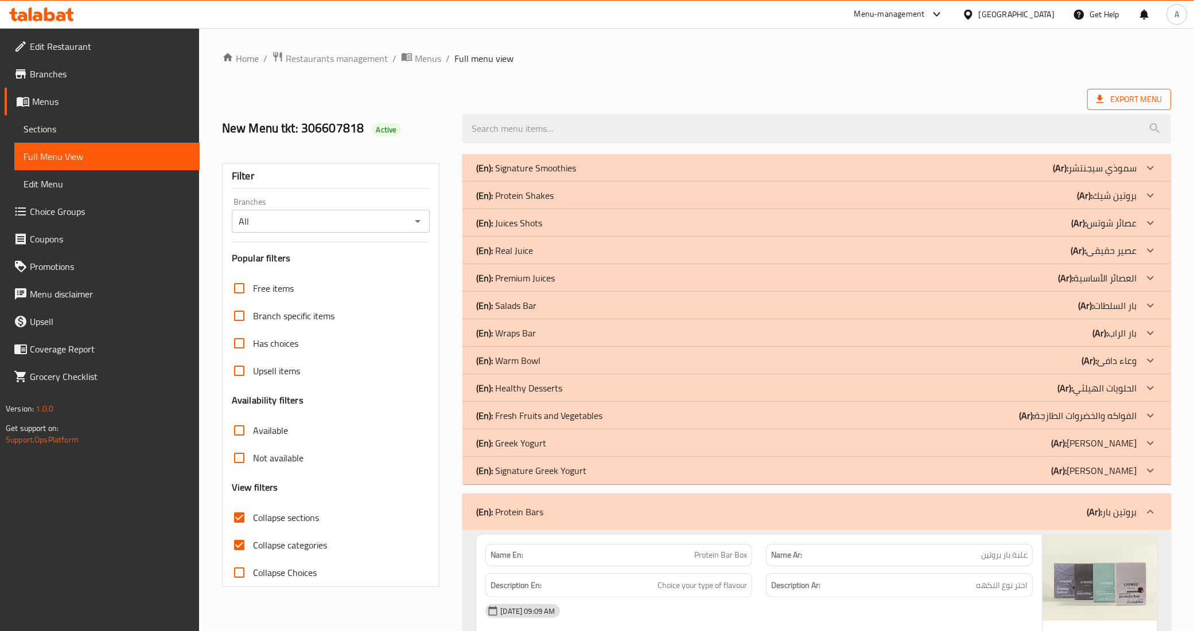
click at [1097, 107] on span "Export Menu" at bounding box center [1129, 99] width 84 height 21
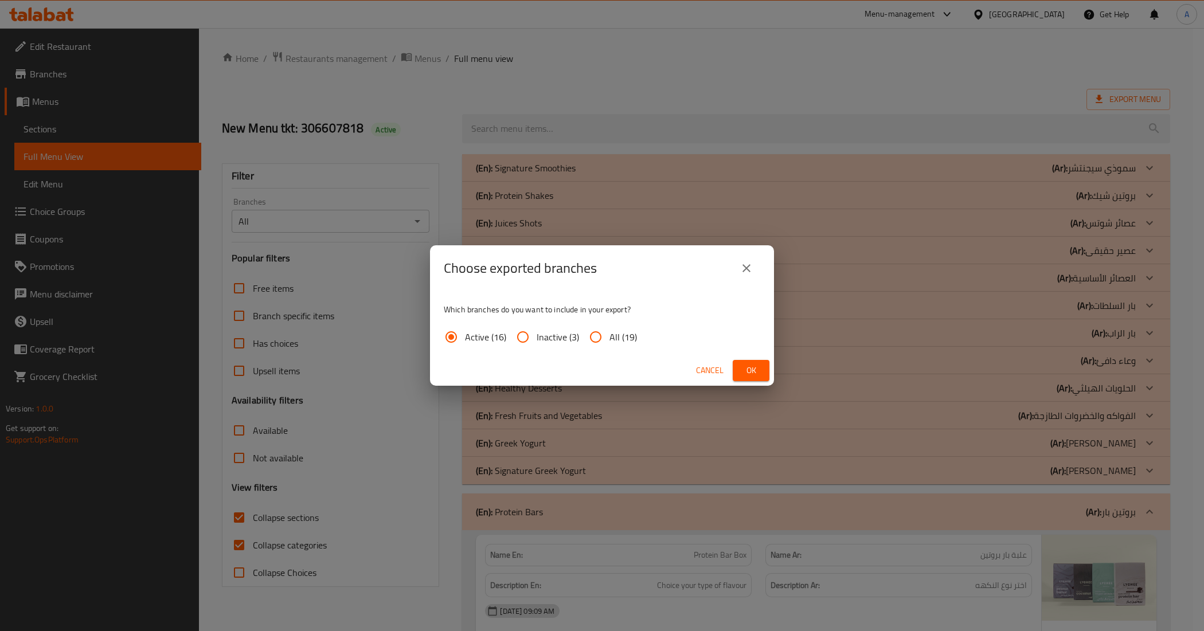
click at [763, 368] on button "Ok" at bounding box center [751, 370] width 37 height 21
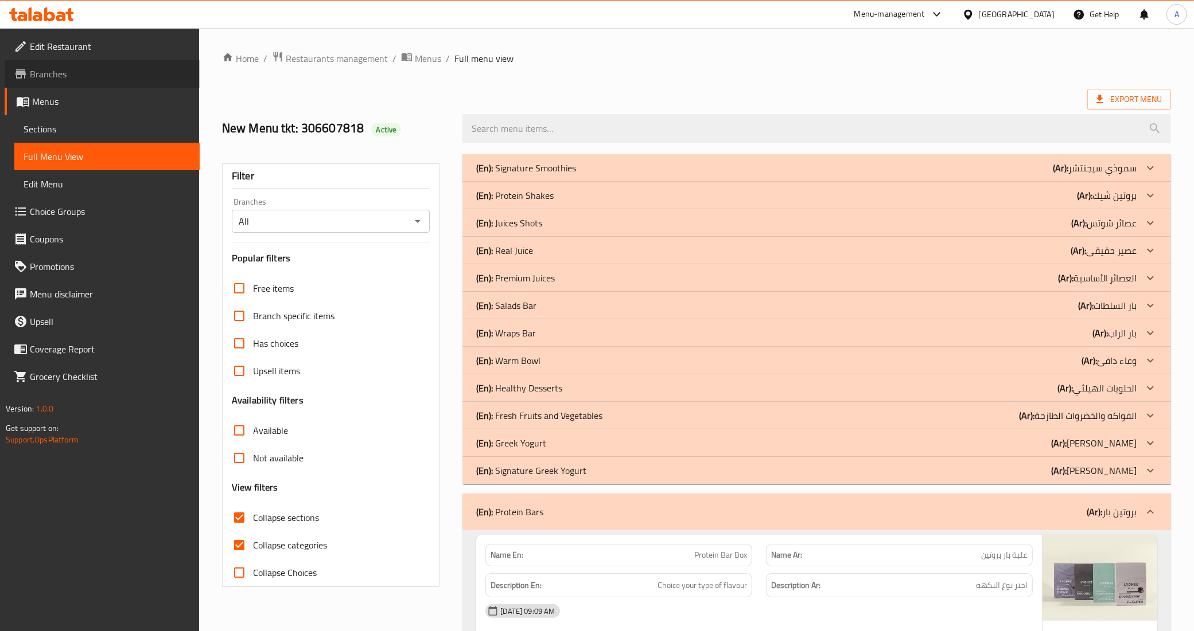
click at [62, 76] on span "Branches" at bounding box center [110, 74] width 161 height 14
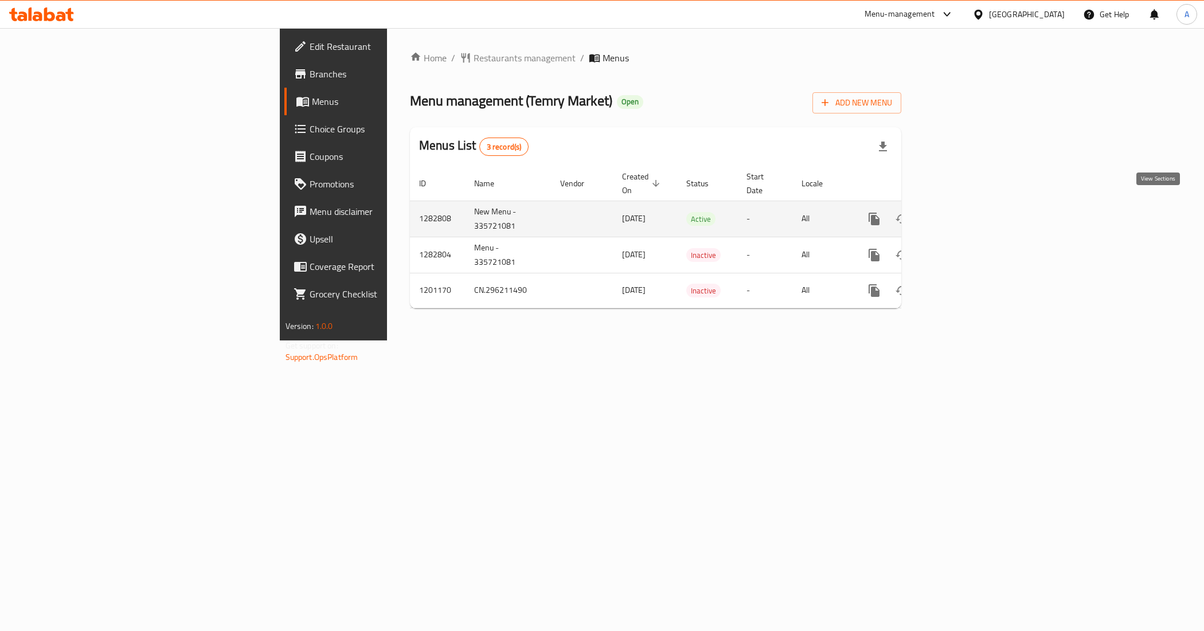
click at [964, 212] on icon "enhanced table" at bounding box center [957, 219] width 14 height 14
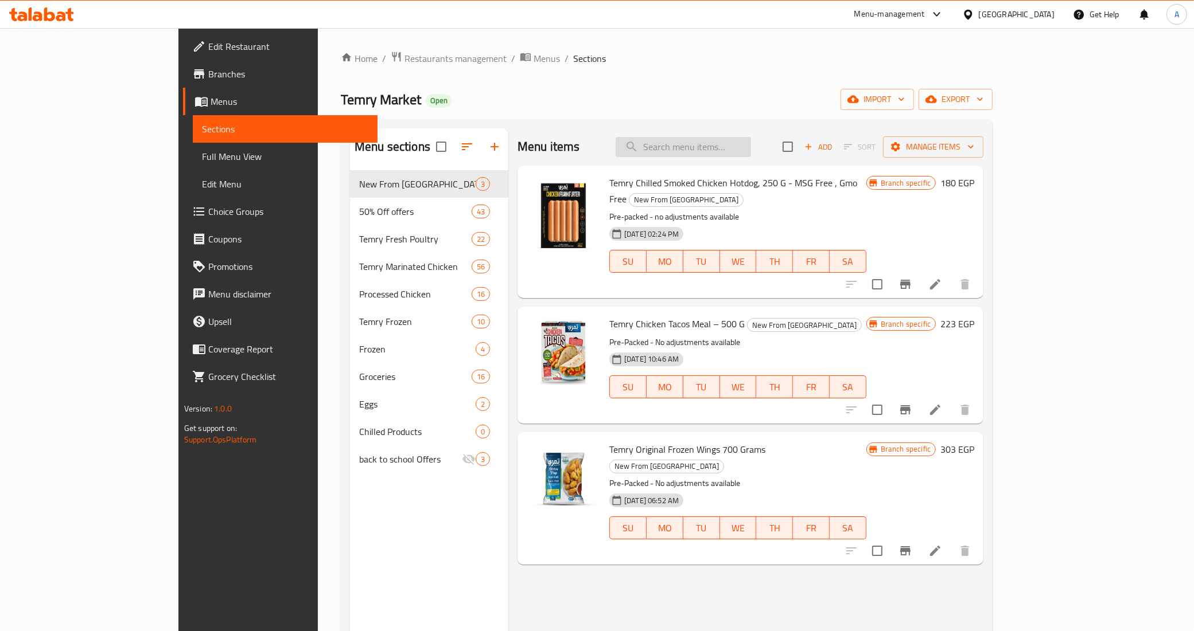
click at [727, 150] on input "search" at bounding box center [682, 147] width 135 height 20
paste input "دقهلية مجمد دجاجة [DATE]-[DATE]"
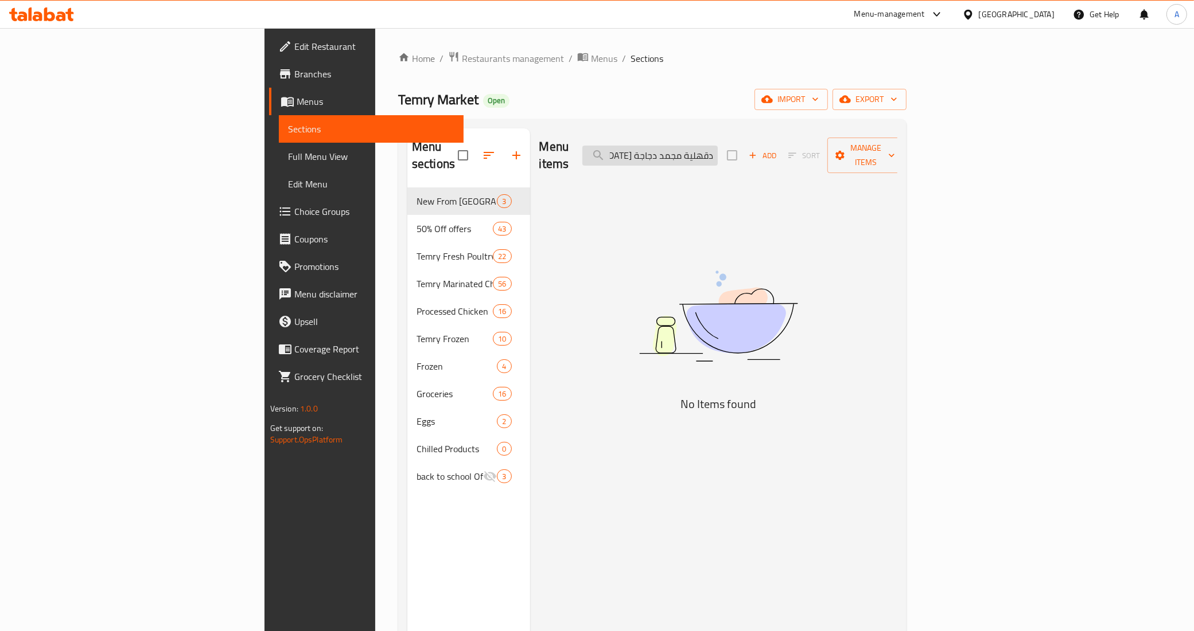
scroll to position [0, 1]
click at [718, 153] on input "دقهلية مجمد دجاجة [DATE]-[DATE]" at bounding box center [649, 156] width 135 height 20
drag, startPoint x: 776, startPoint y: 153, endPoint x: 684, endPoint y: 148, distance: 92.5
click at [684, 148] on input "دقهلية مجمد دجاجة [DATE]-[DATE]" at bounding box center [649, 156] width 135 height 20
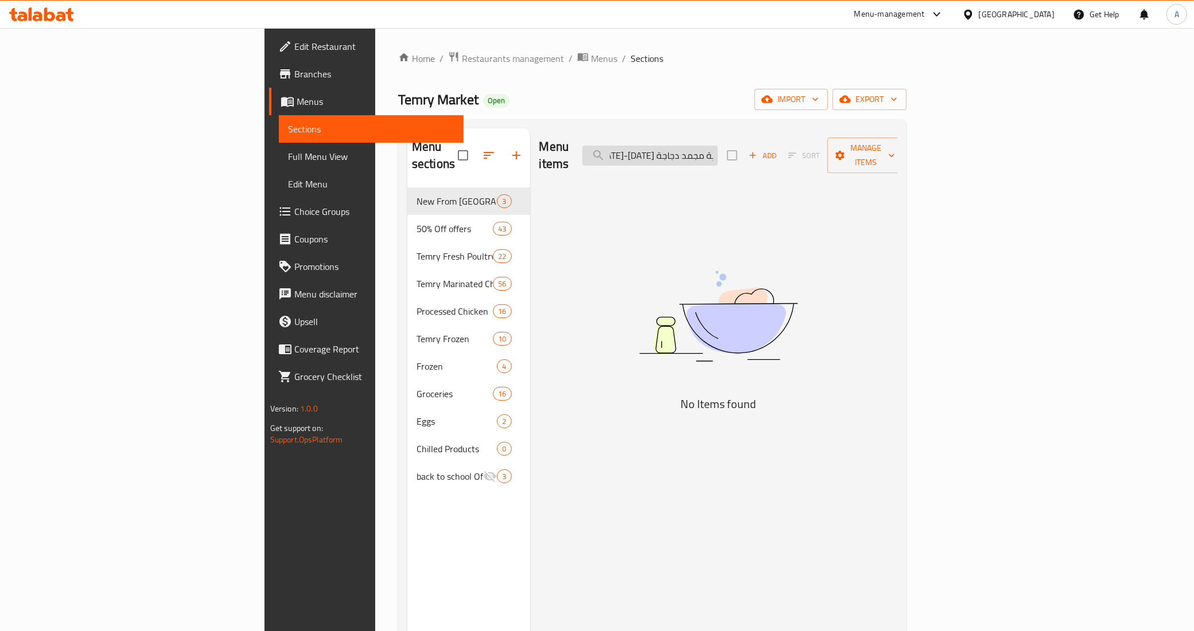
click at [718, 157] on input "دقهلية مجمد دجاجة [DATE]-[DATE]" at bounding box center [649, 156] width 135 height 20
drag, startPoint x: 753, startPoint y: 147, endPoint x: 826, endPoint y: 152, distance: 73.0
click at [826, 152] on div "Menu items دقهلية مجمد دجاجة [DATE]-[DATE] Add Sort Manage items" at bounding box center [718, 155] width 358 height 54
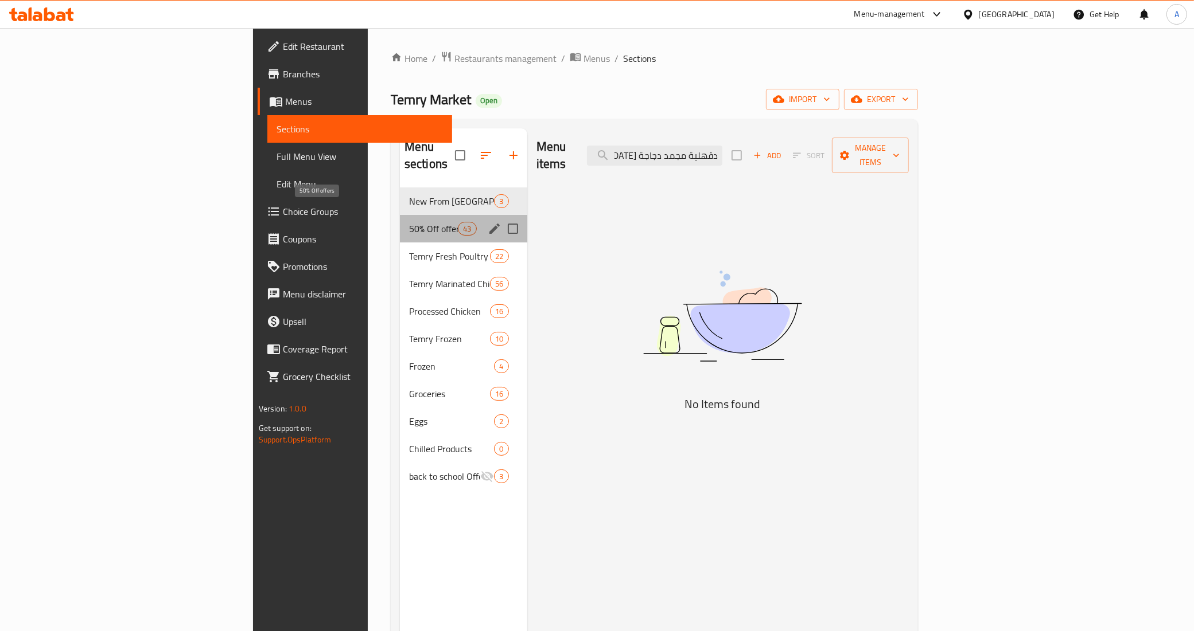
scroll to position [0, 0]
click at [409, 222] on span "50% Off offers" at bounding box center [433, 229] width 49 height 14
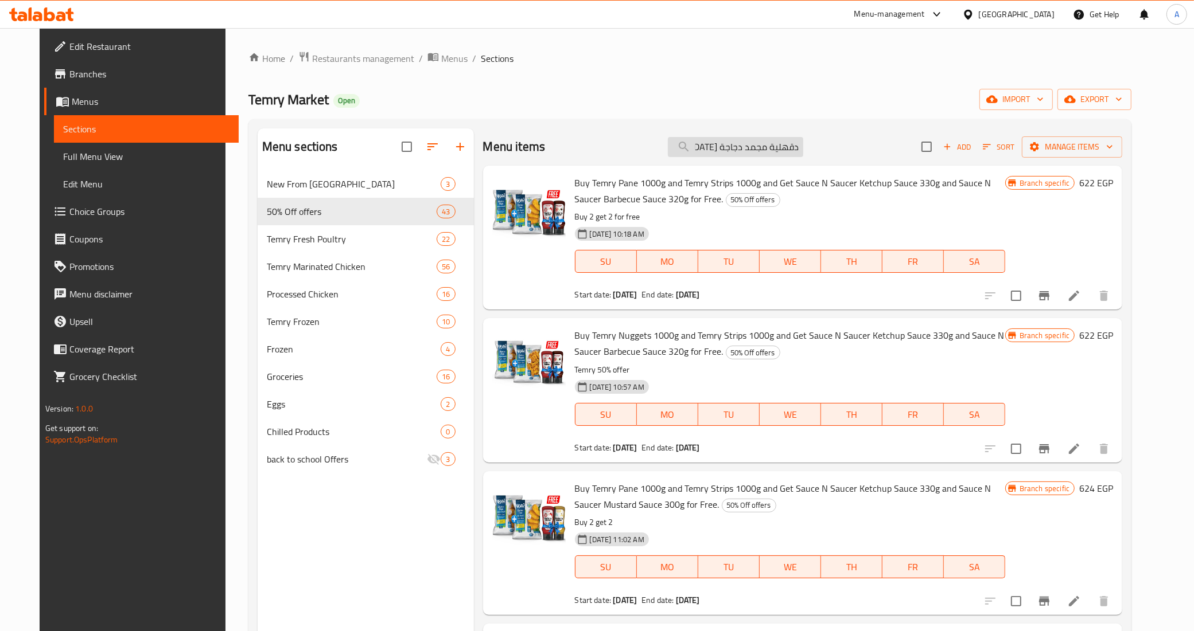
click at [730, 150] on input "دقهلية مجمد دجاجة [DATE]-[DATE]" at bounding box center [735, 147] width 135 height 20
paste input "search"
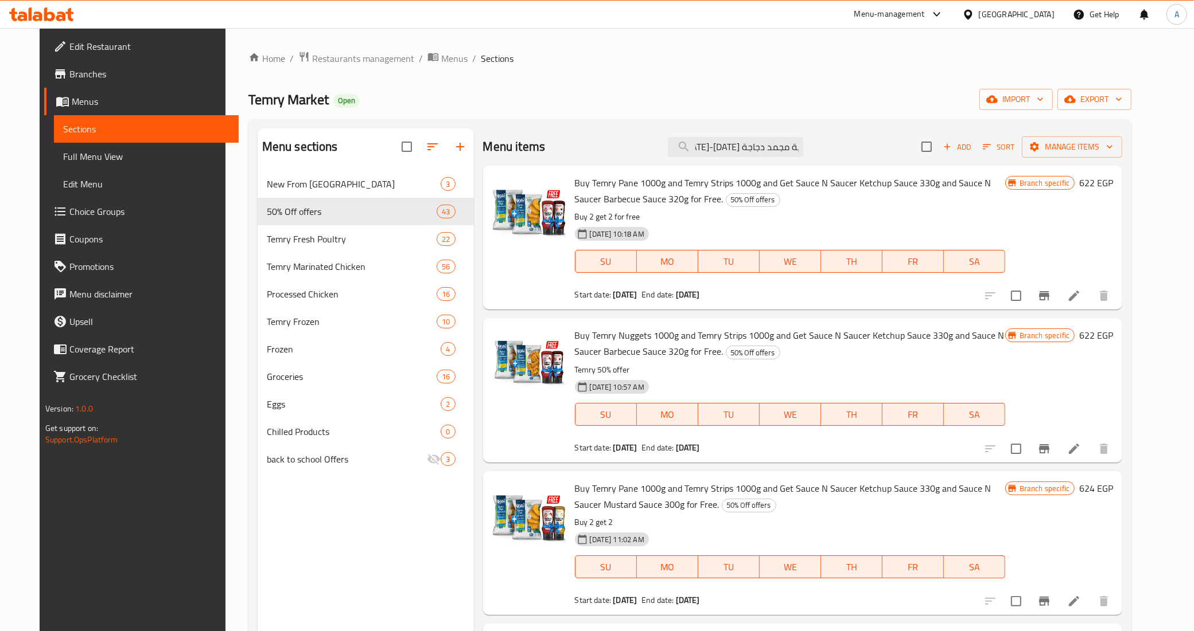
drag, startPoint x: 734, startPoint y: 150, endPoint x: 665, endPoint y: 143, distance: 69.2
click at [665, 143] on div "Menu items دقهلية مجمد دجاجة [DATE]-[DATE] Add Sort Manage items" at bounding box center [803, 146] width 640 height 37
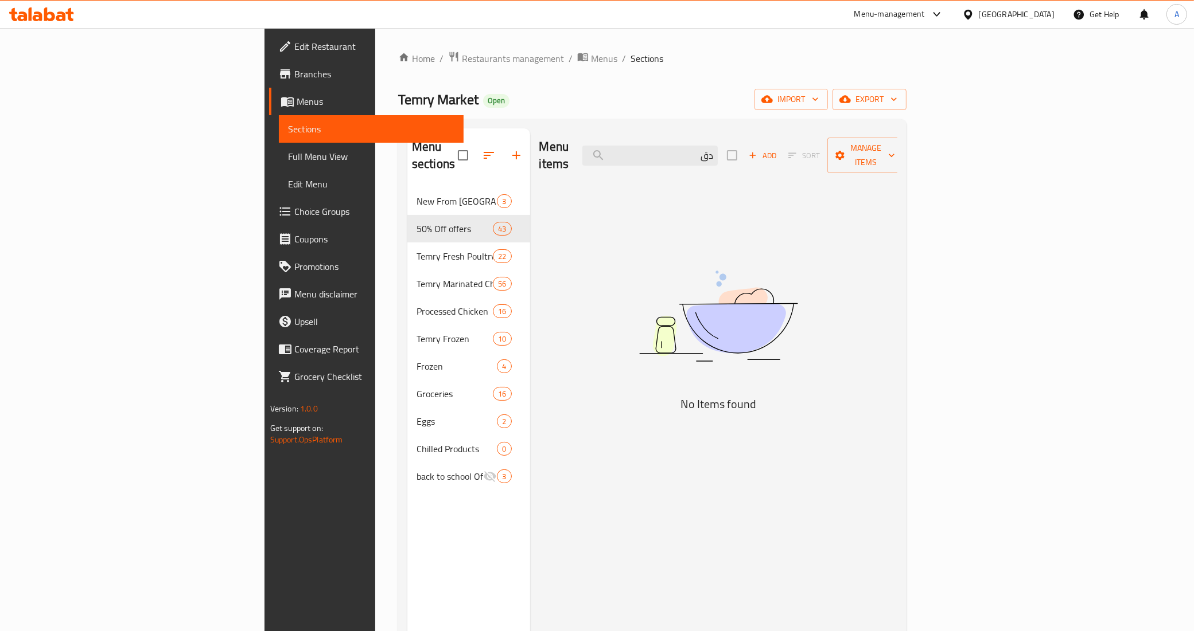
type input "د"
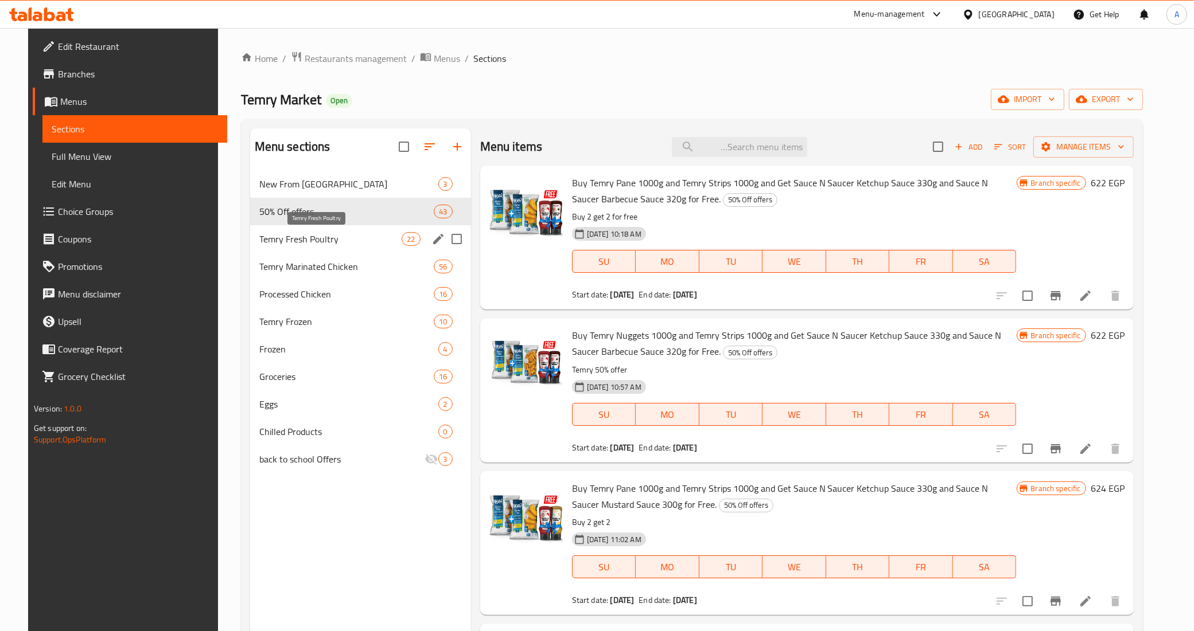
click at [305, 245] on span "Temry Fresh Poultry" at bounding box center [330, 239] width 143 height 14
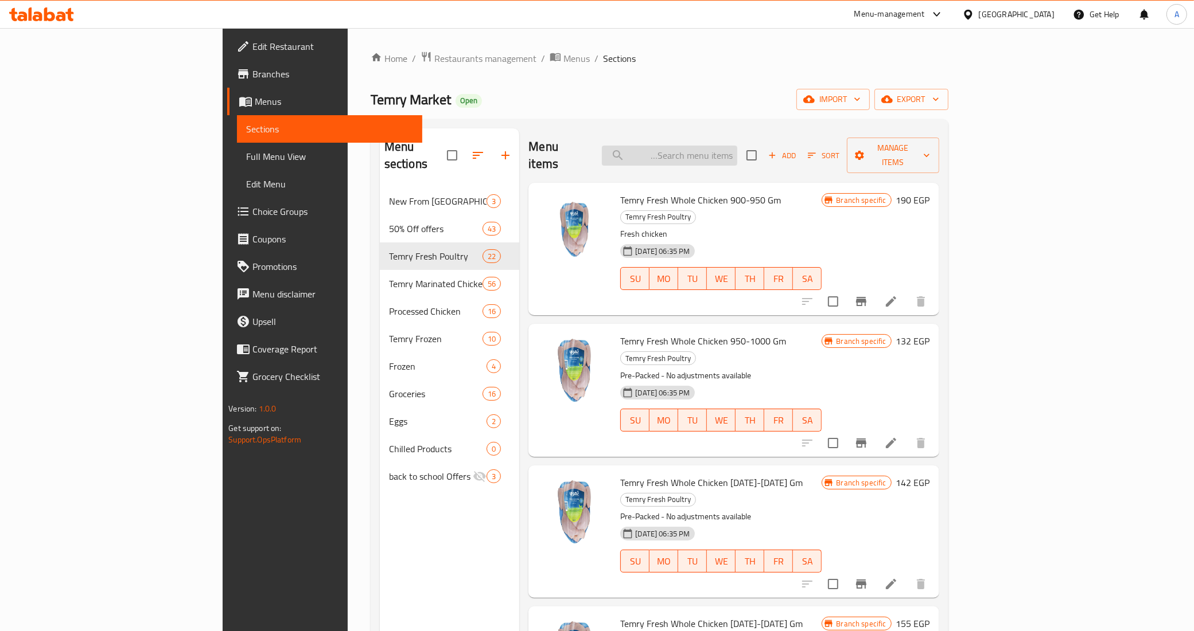
click at [737, 146] on input "search" at bounding box center [669, 156] width 135 height 20
paste input "دقهلية مجمد دجاجة [DATE]-[DATE]"
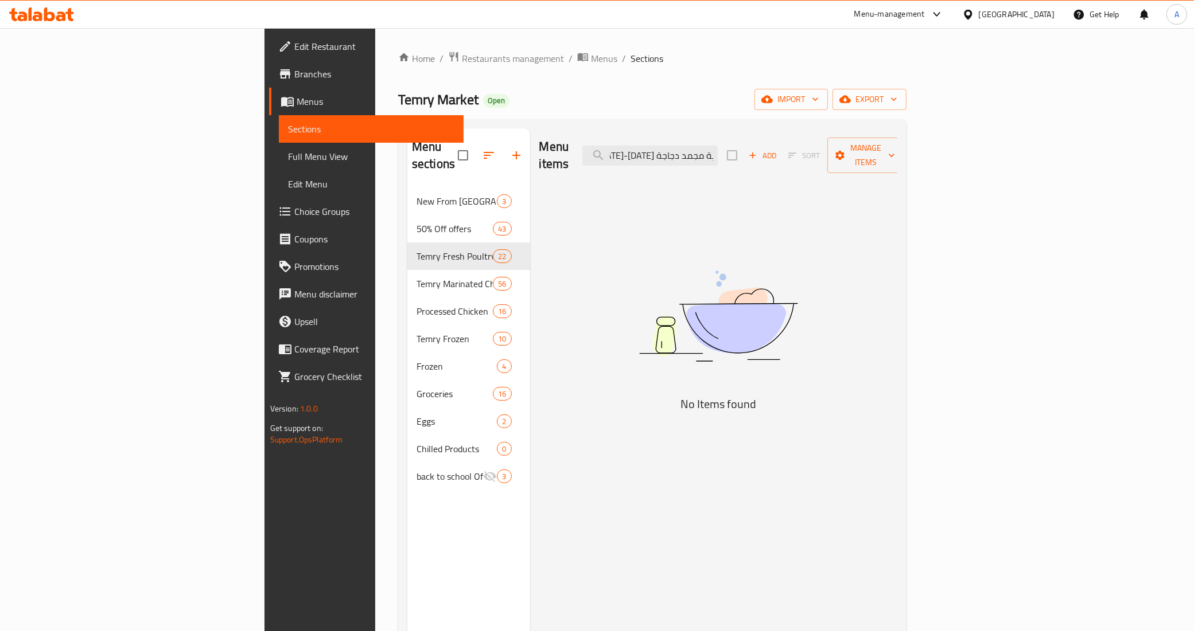
drag, startPoint x: 782, startPoint y: 150, endPoint x: 668, endPoint y: 141, distance: 114.0
click at [668, 141] on div "Menu items دقهلية مجمد دجاجة [DATE]-[DATE] Add Sort Manage items" at bounding box center [718, 155] width 358 height 54
type input "د"
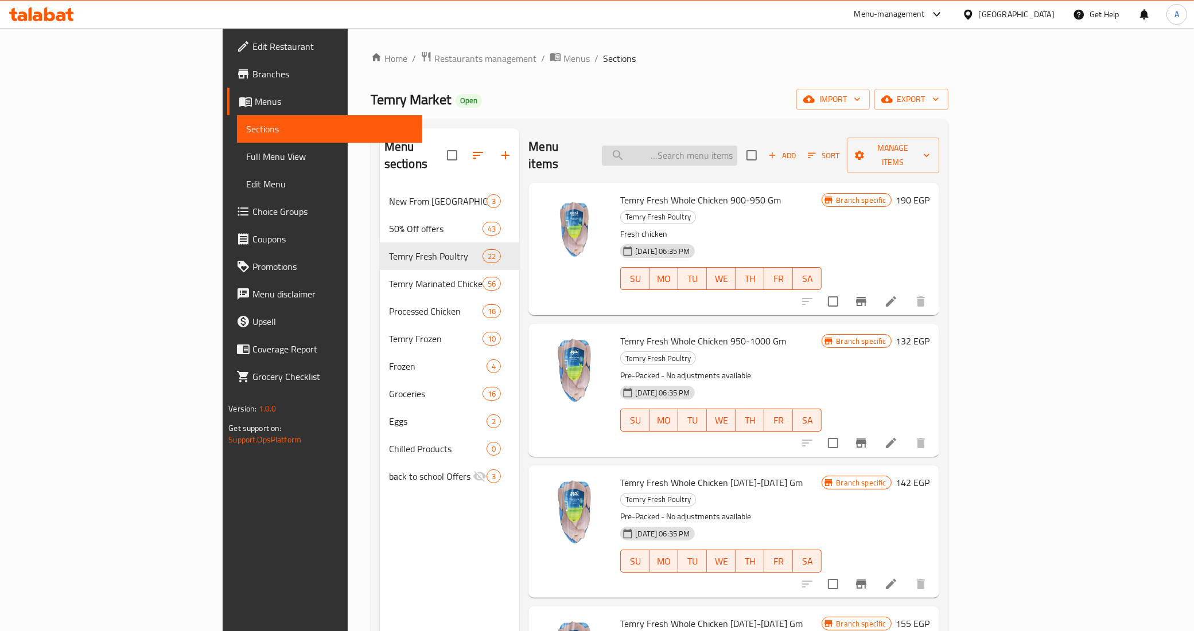
paste input "6223005080172"
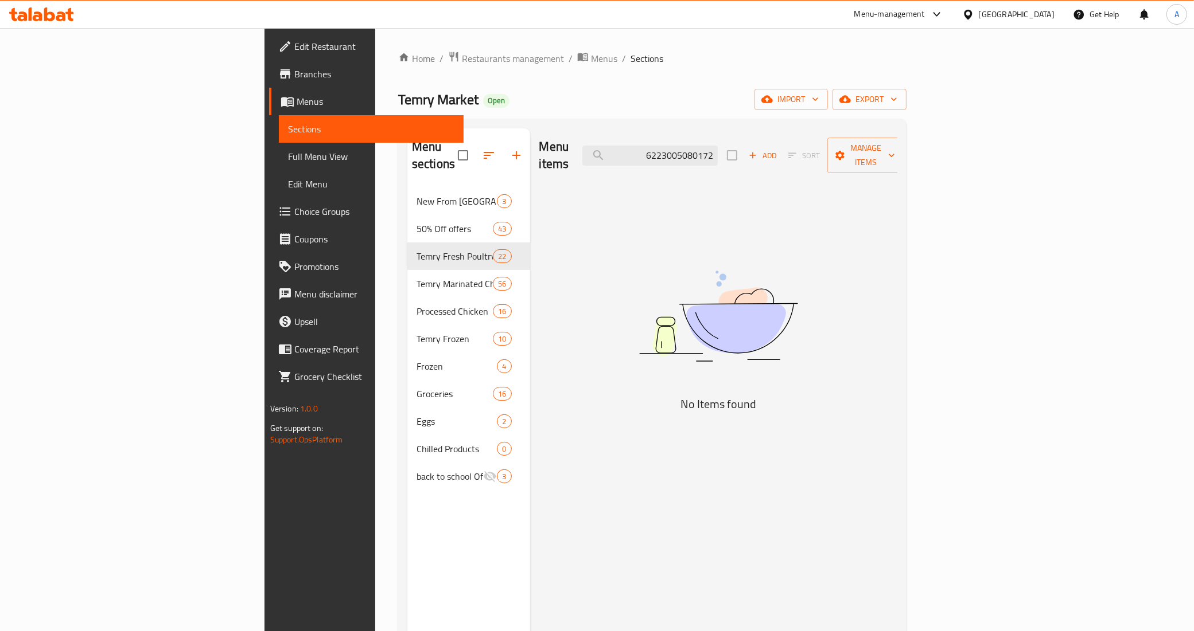
click at [584, 75] on div "Home / Restaurants management / Menus / Sections Temry Market Open import expor…" at bounding box center [652, 410] width 508 height 718
click at [740, 163] on div "Menu items 6223005080172 Add Sort Manage items" at bounding box center [718, 155] width 358 height 54
click at [718, 149] on input "6223005080172" at bounding box center [649, 156] width 135 height 20
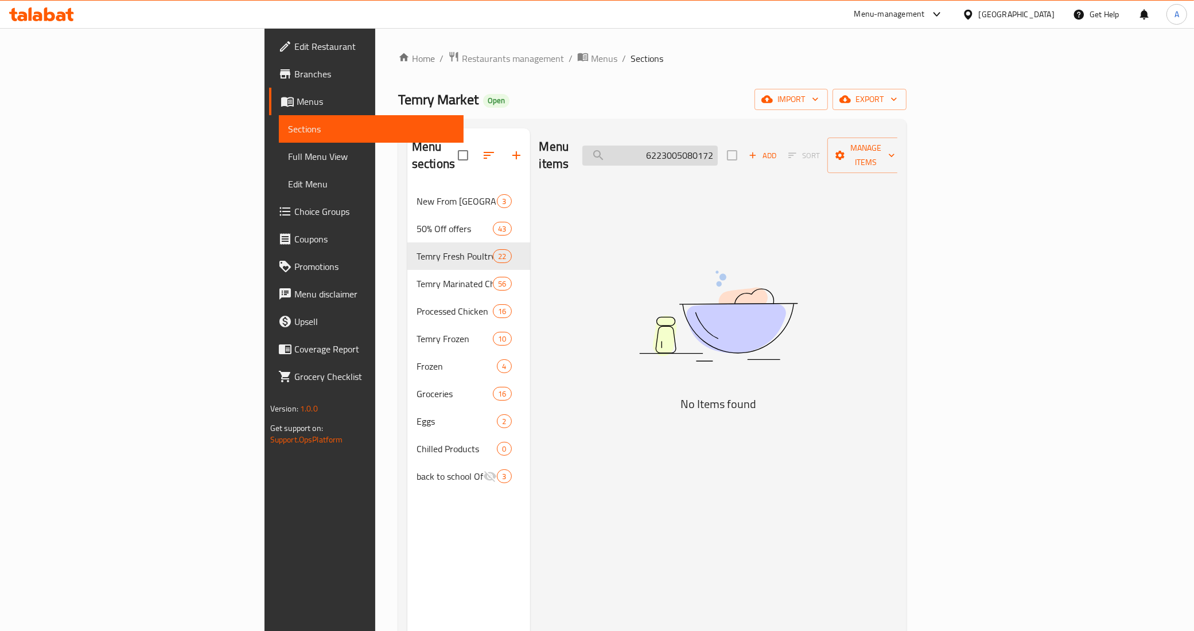
paste input "تمري مجمد أوراك"
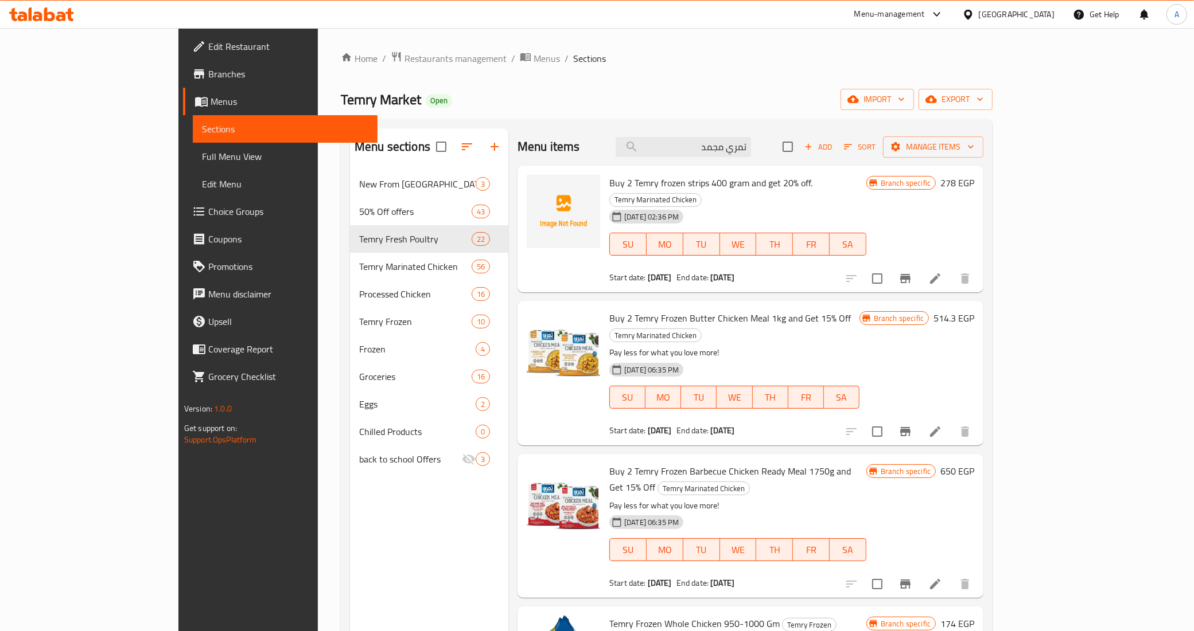
type input "تمري مجمد"
click at [208, 72] on span "Branches" at bounding box center [288, 74] width 161 height 14
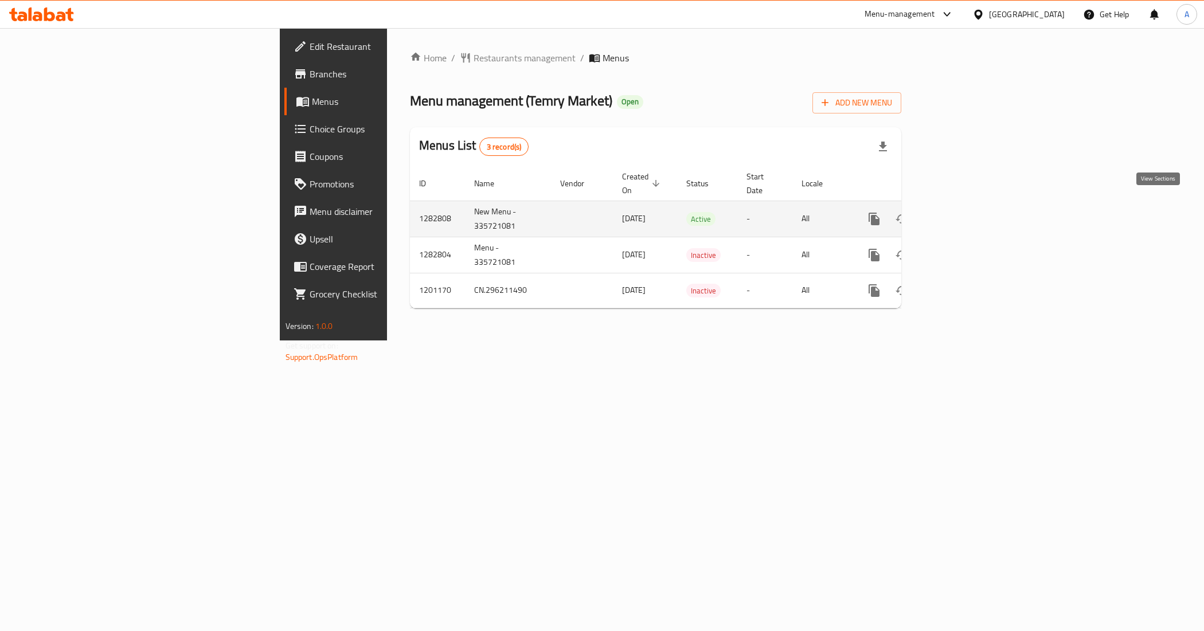
click at [971, 205] on link "enhanced table" at bounding box center [958, 219] width 28 height 28
